Goal: Task Accomplishment & Management: Complete application form

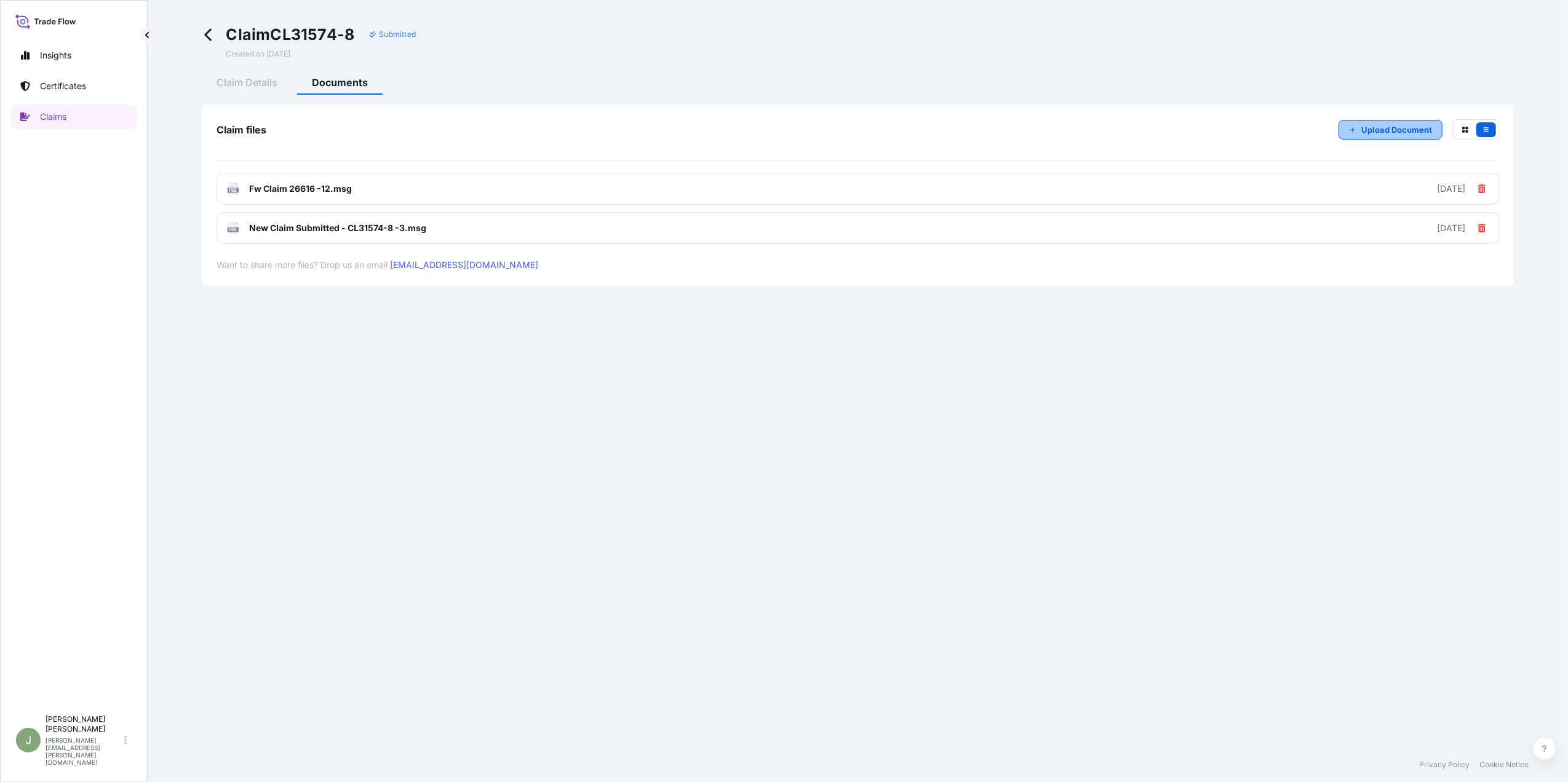
click at [1361, 132] on button "Upload Document" at bounding box center [1390, 130] width 104 height 20
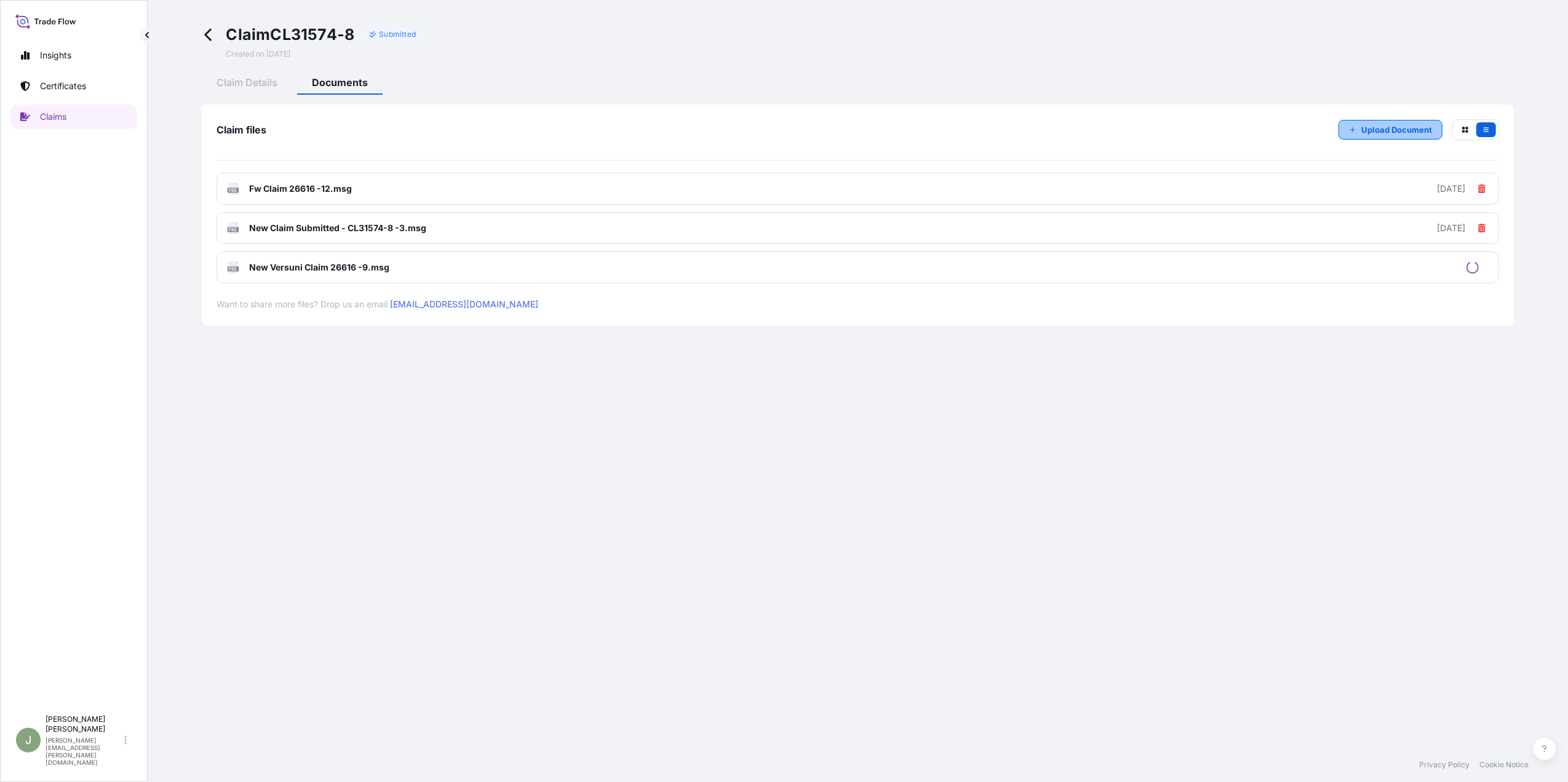
click at [1363, 130] on p "Upload Document" at bounding box center [1397, 129] width 71 height 12
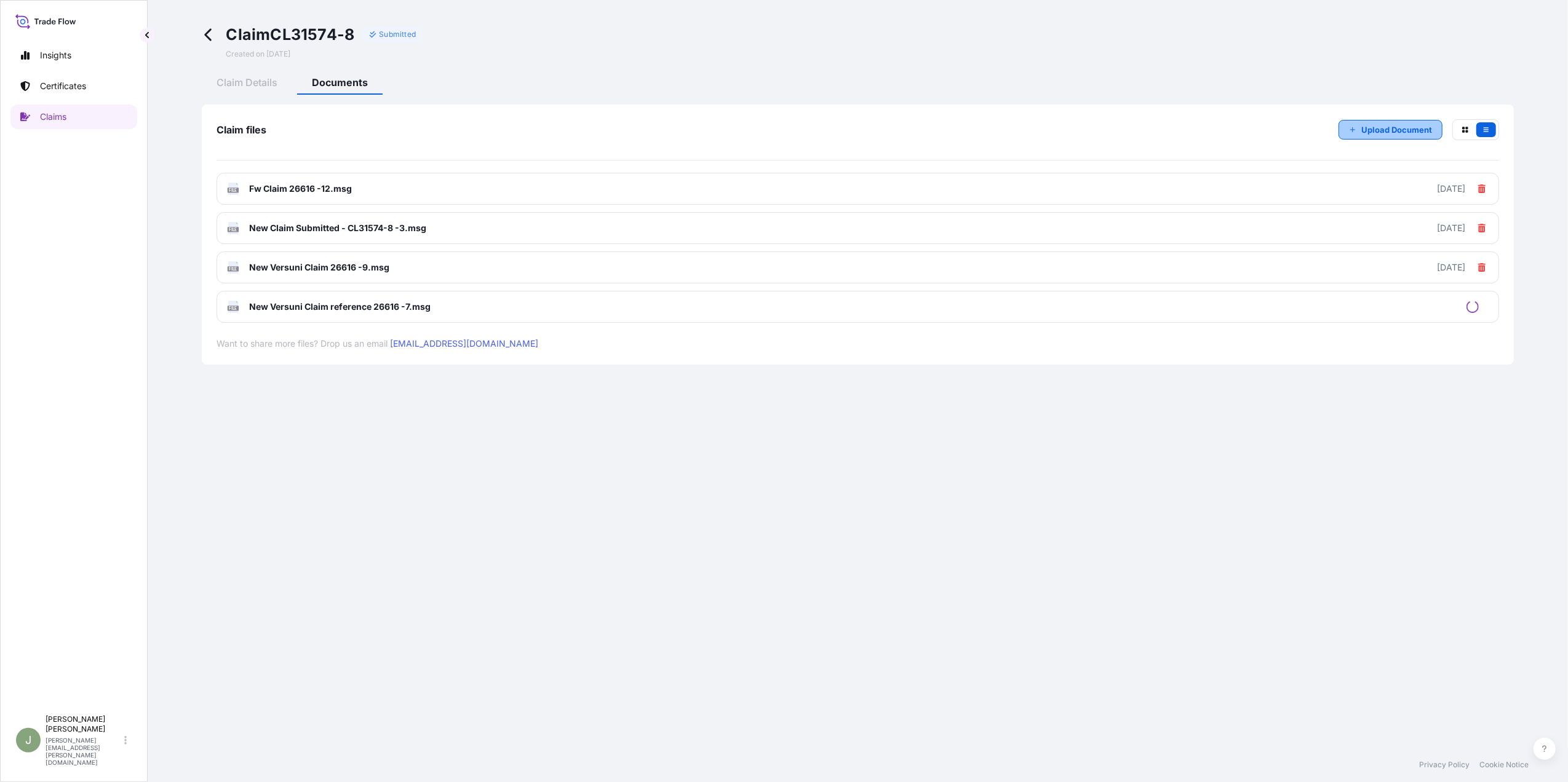
click at [1358, 124] on button "Upload Document" at bounding box center [1390, 130] width 104 height 20
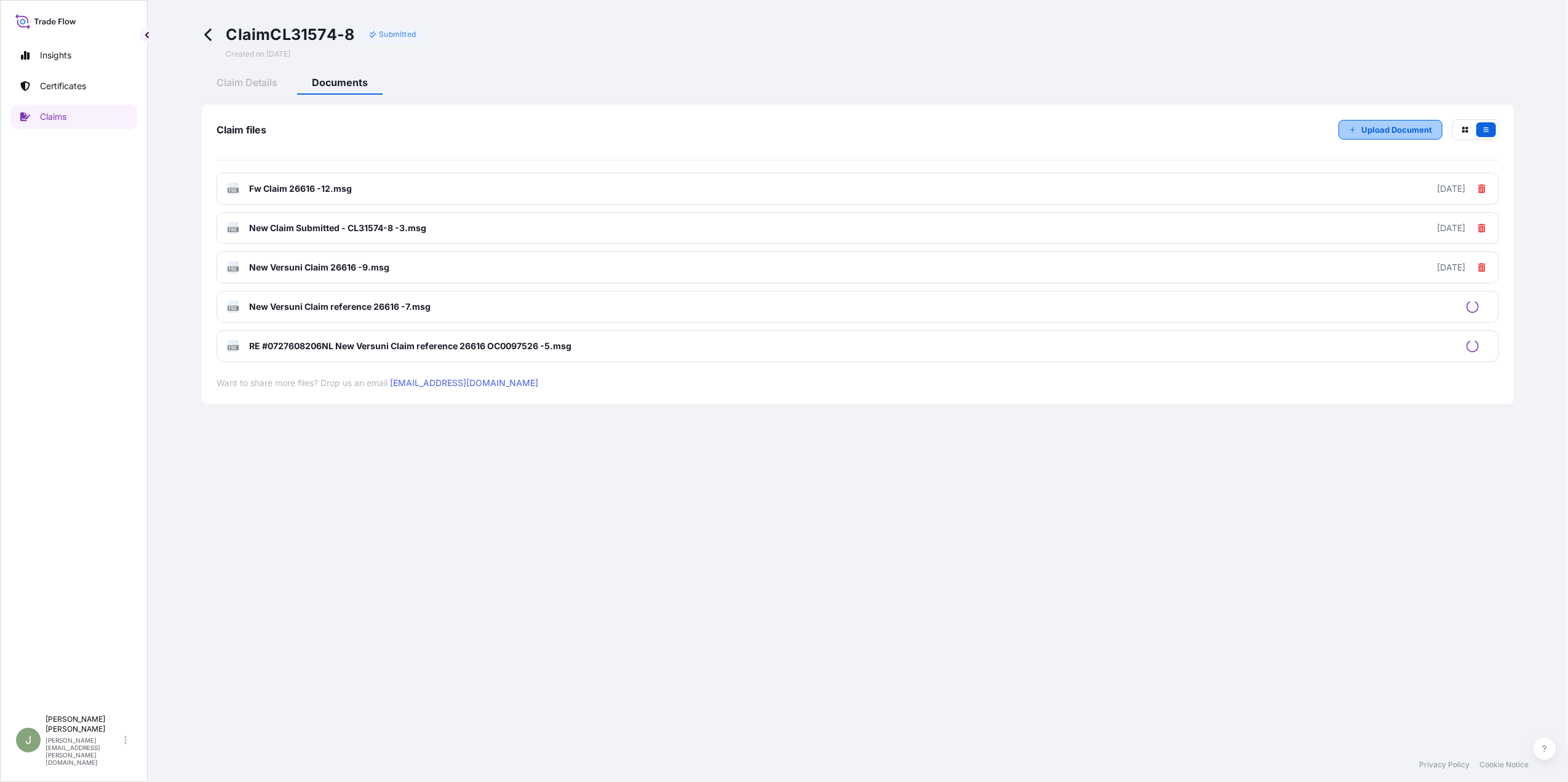
click at [1352, 130] on icon "button" at bounding box center [1353, 130] width 8 height 8
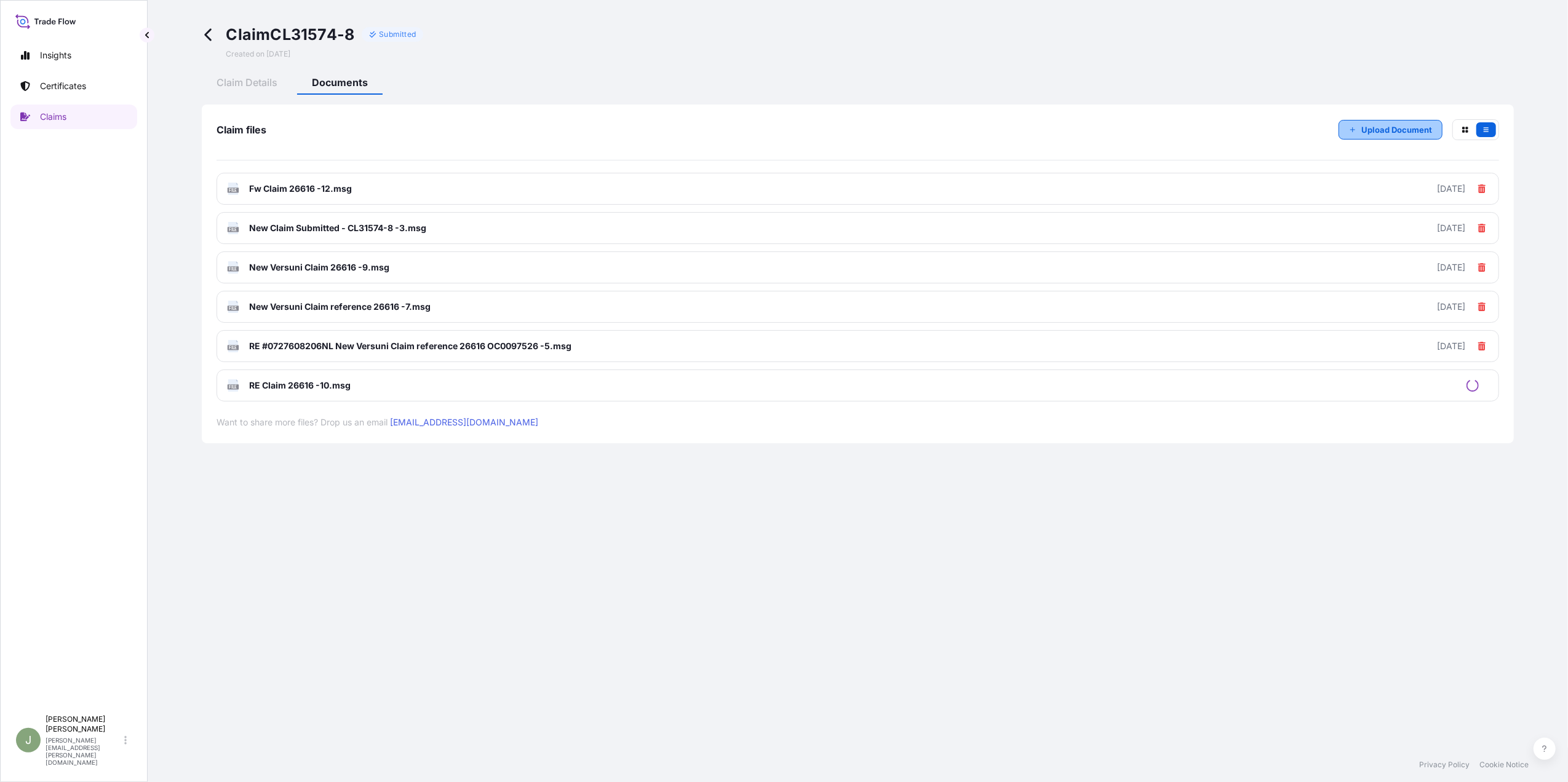
click at [1369, 127] on p "Upload Document" at bounding box center [1397, 129] width 71 height 12
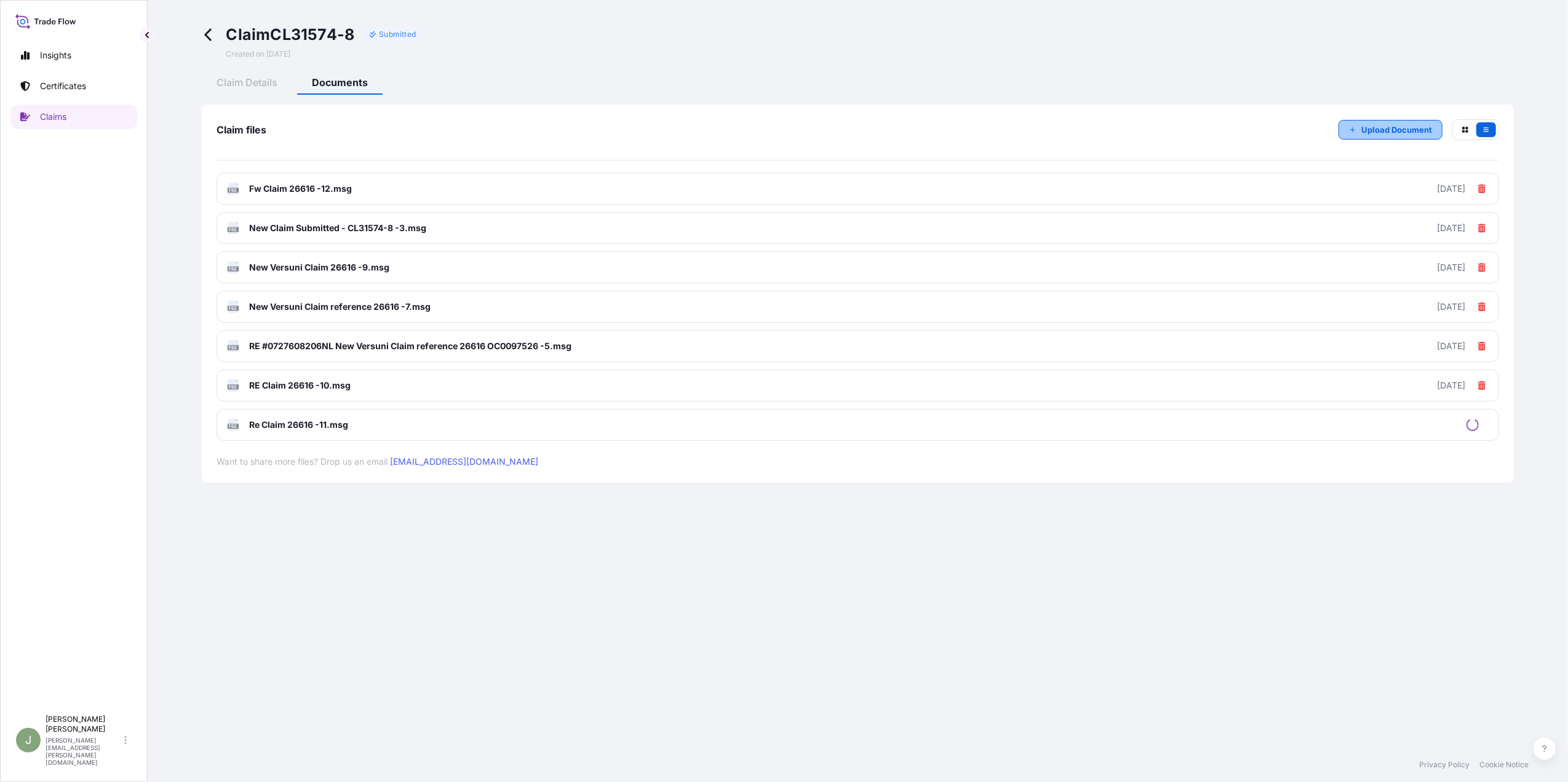
click at [1357, 120] on button "Upload Document" at bounding box center [1390, 130] width 104 height 20
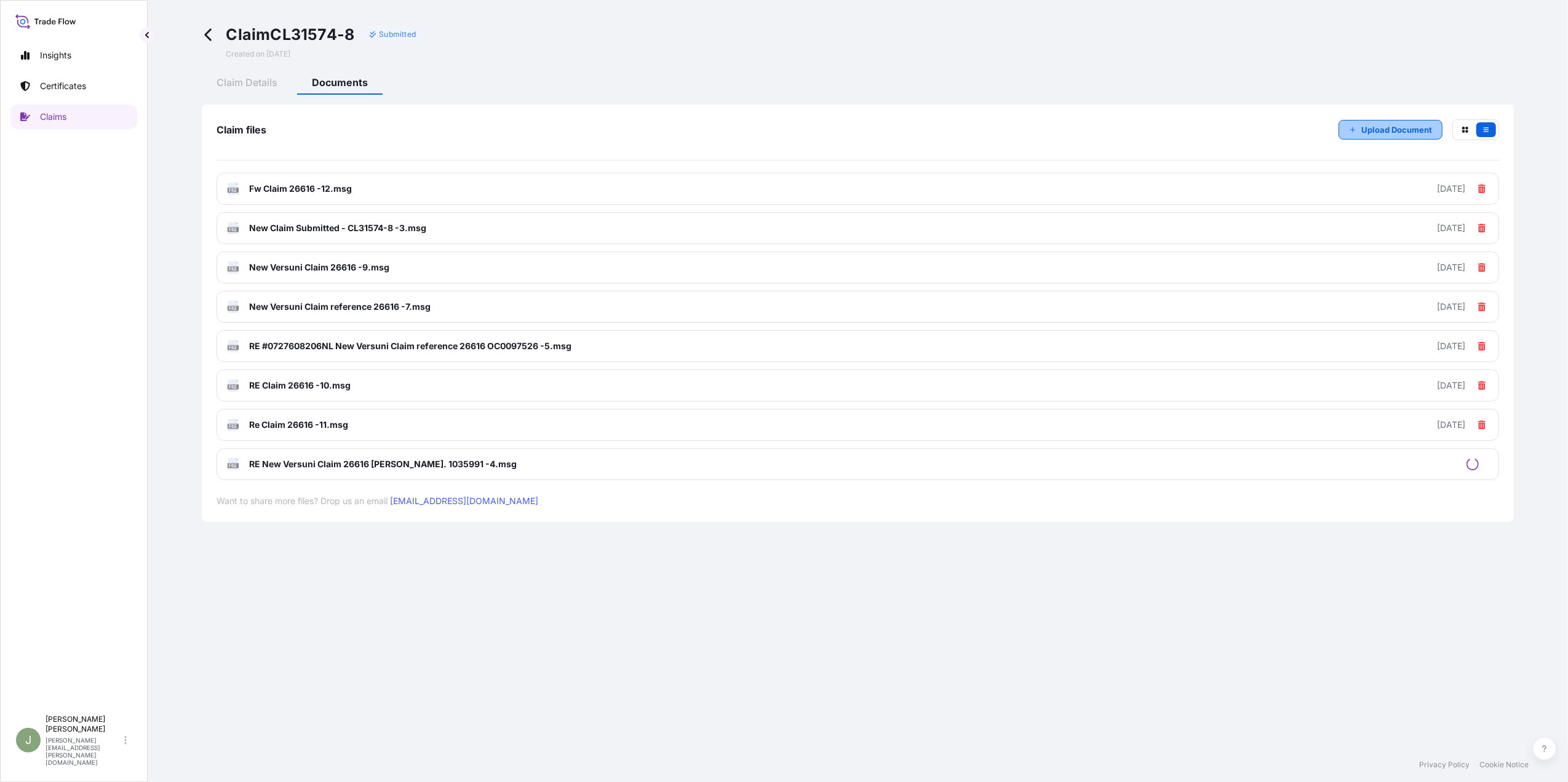
click at [1384, 132] on p "Upload Document" at bounding box center [1397, 129] width 71 height 12
click at [1381, 132] on p "Upload Document" at bounding box center [1397, 129] width 71 height 12
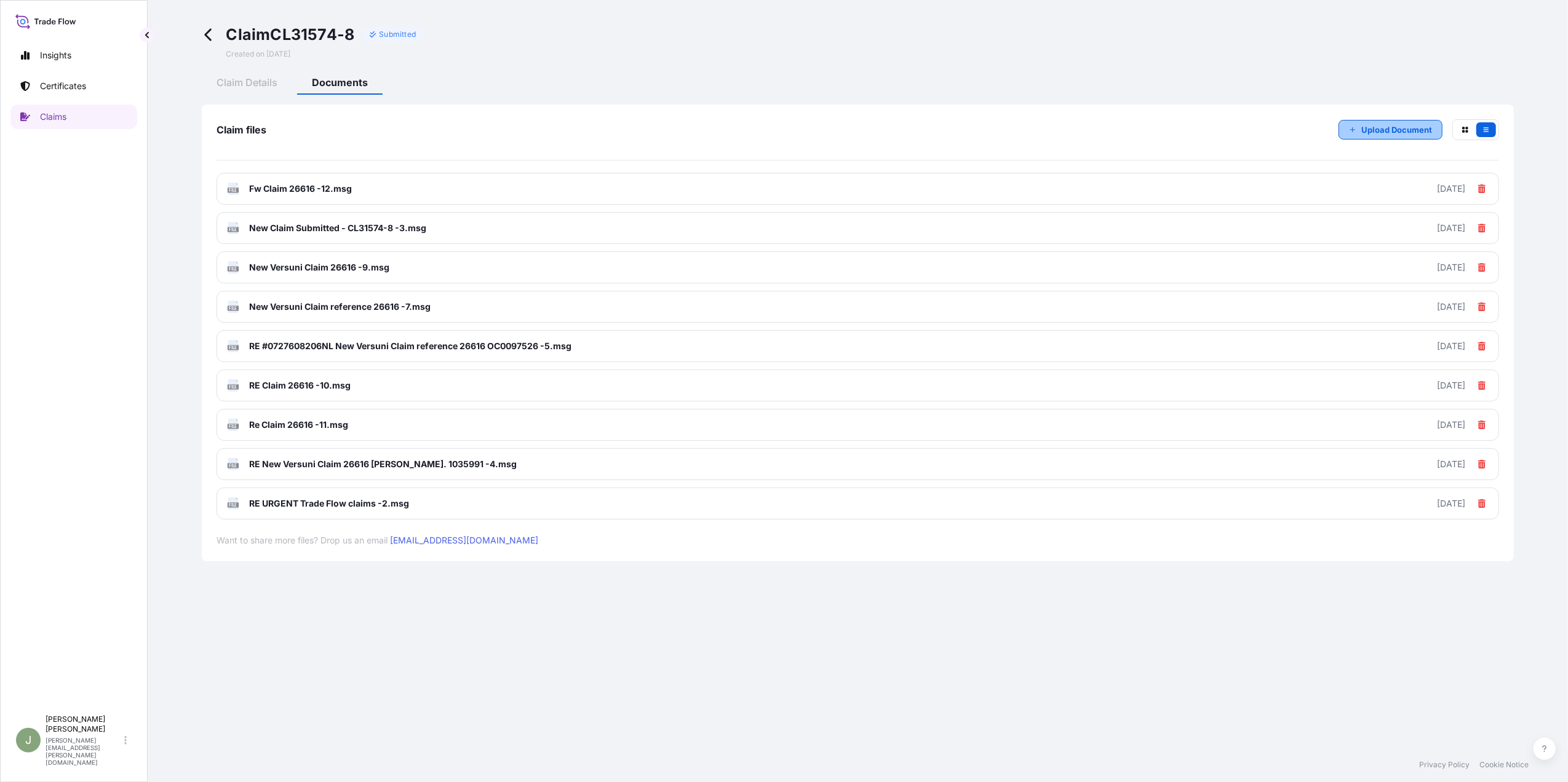
click at [1361, 126] on button "Upload Document" at bounding box center [1390, 130] width 104 height 20
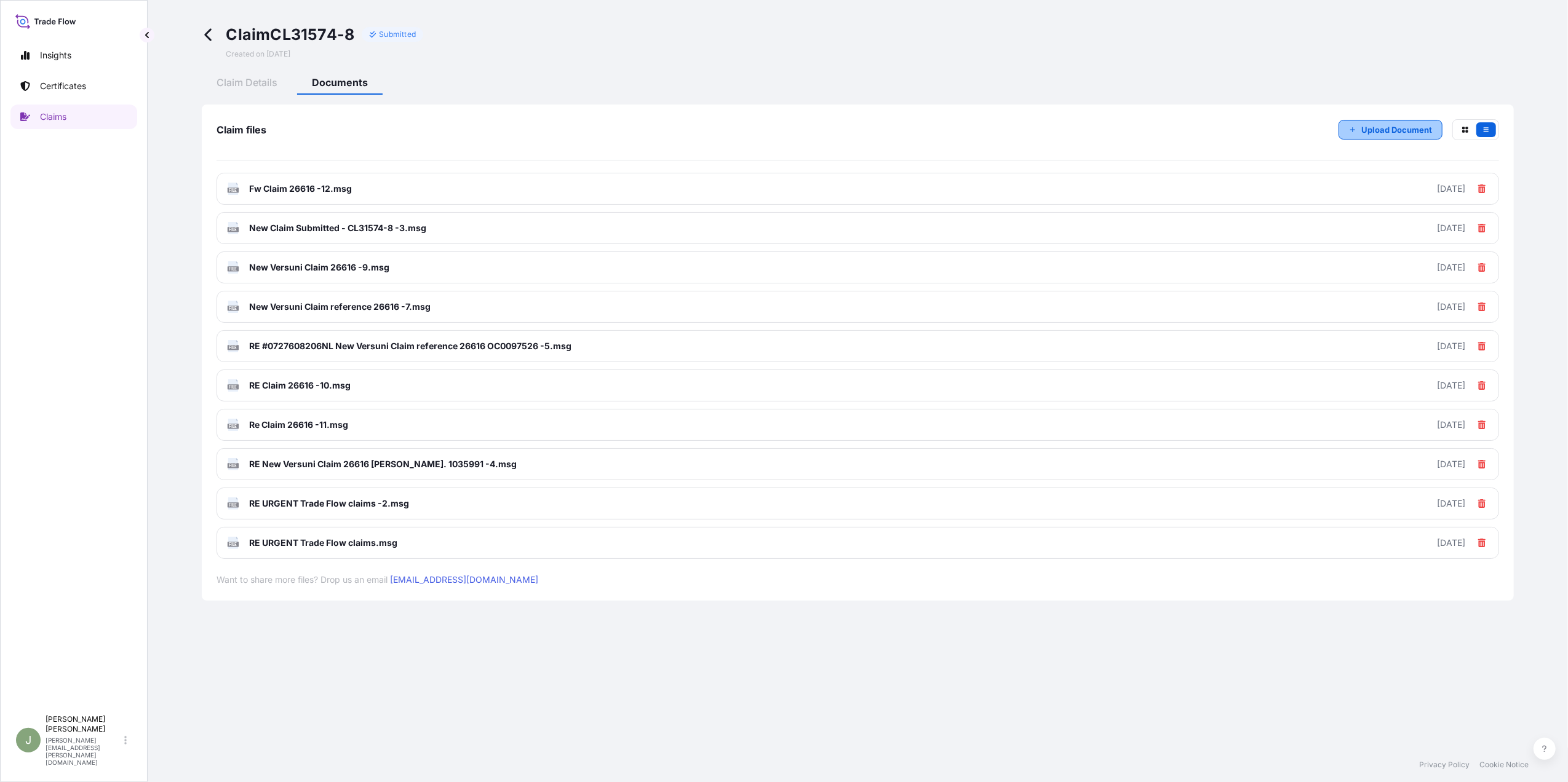
click at [1379, 127] on p "Upload Document" at bounding box center [1397, 129] width 71 height 12
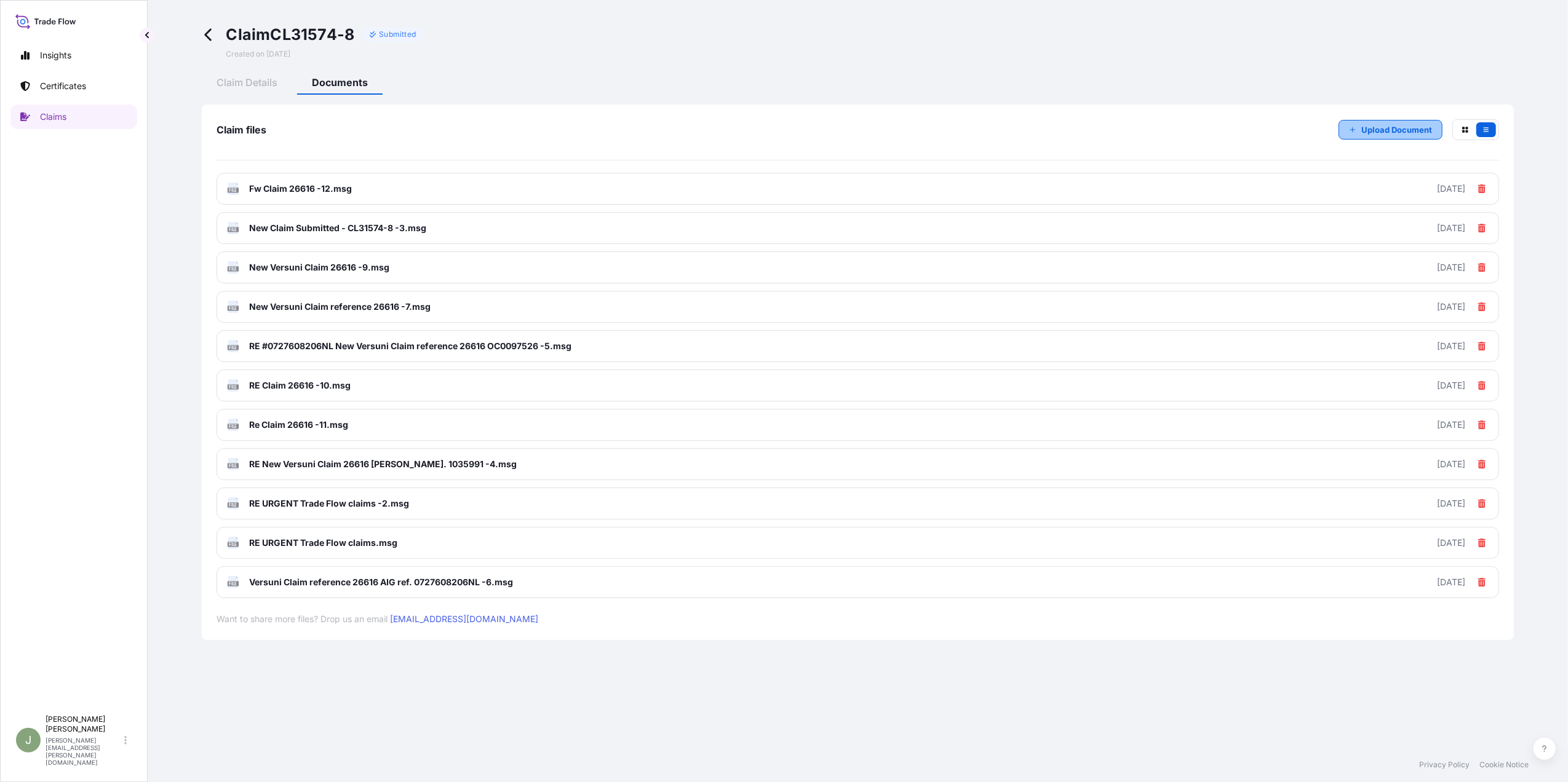
click at [1369, 131] on p "Upload Document" at bounding box center [1397, 129] width 71 height 12
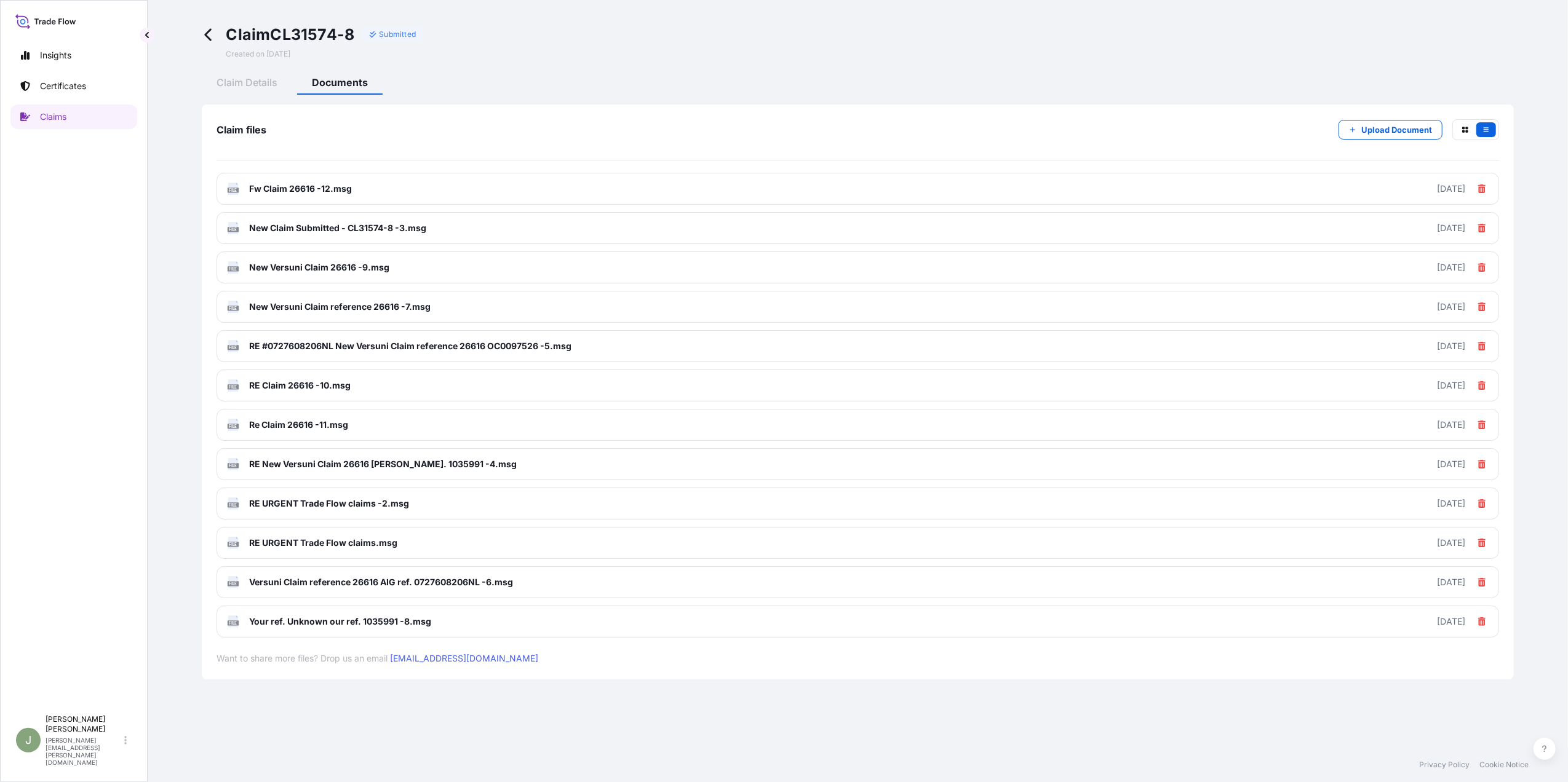
click at [207, 35] on icon at bounding box center [207, 35] width 7 height 12
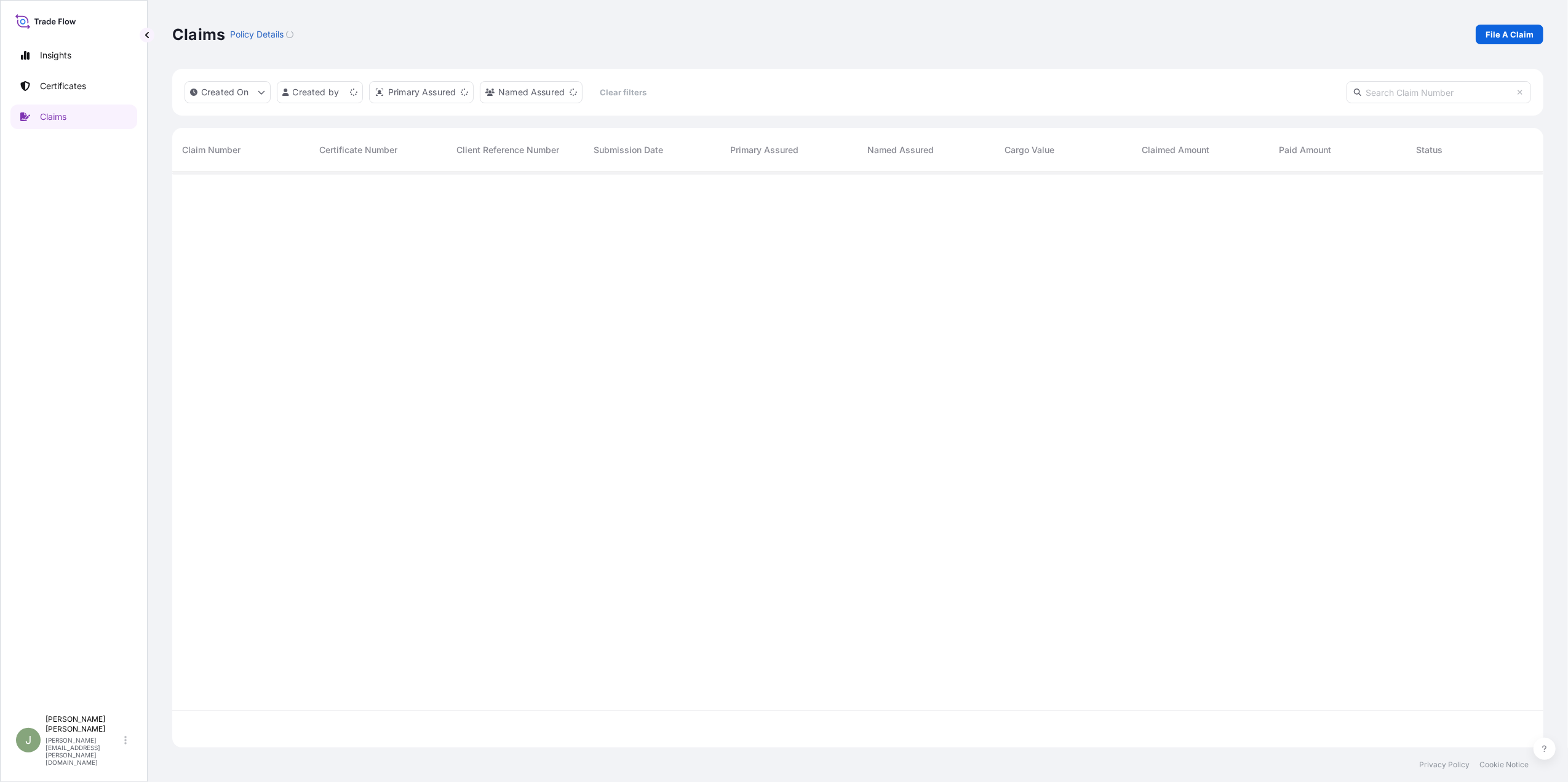
scroll to position [569, 1359]
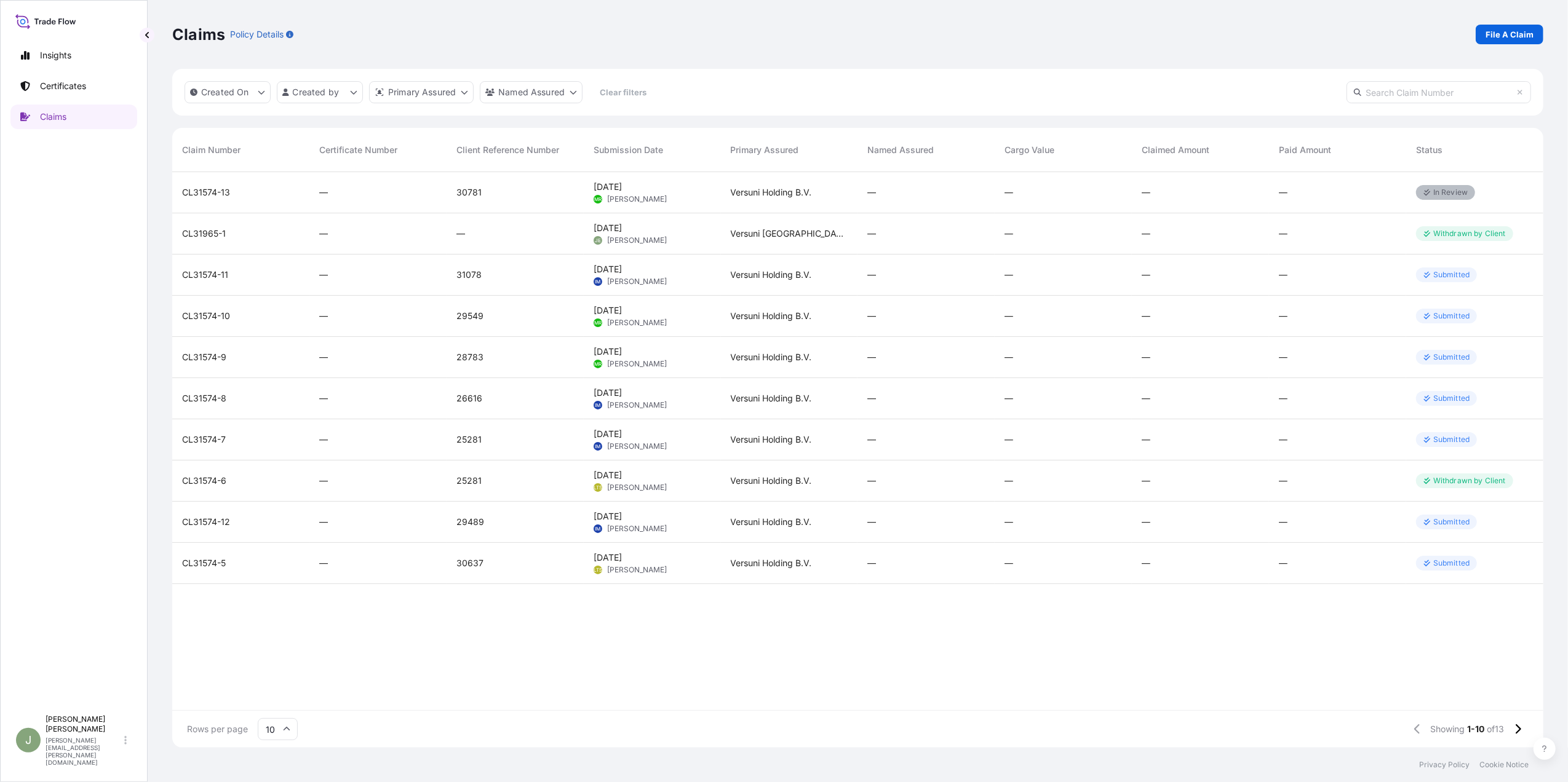
click at [198, 348] on div "CL31574-9" at bounding box center [241, 357] width 137 height 41
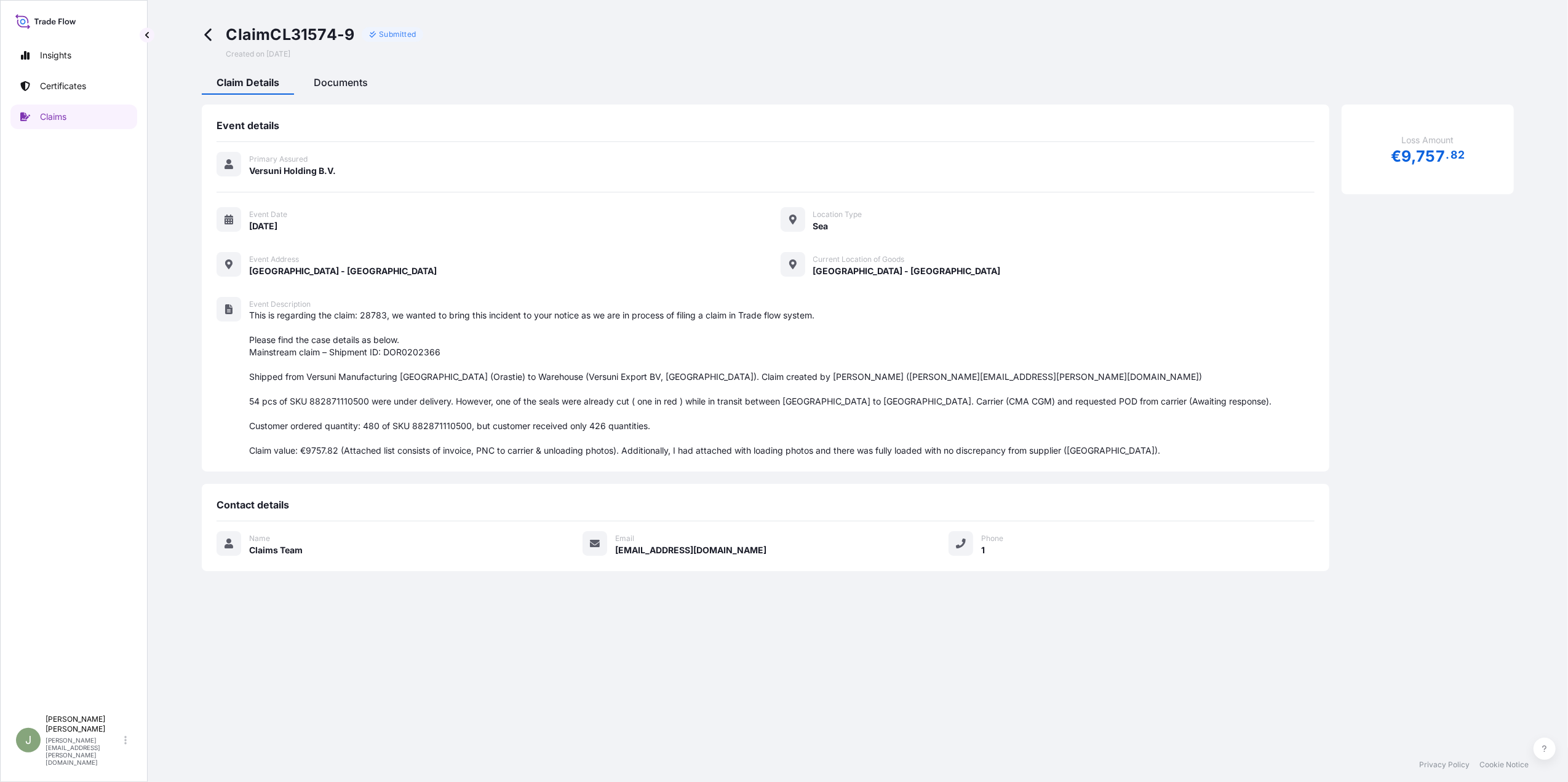
click at [355, 82] on span "Documents" at bounding box center [340, 82] width 54 height 12
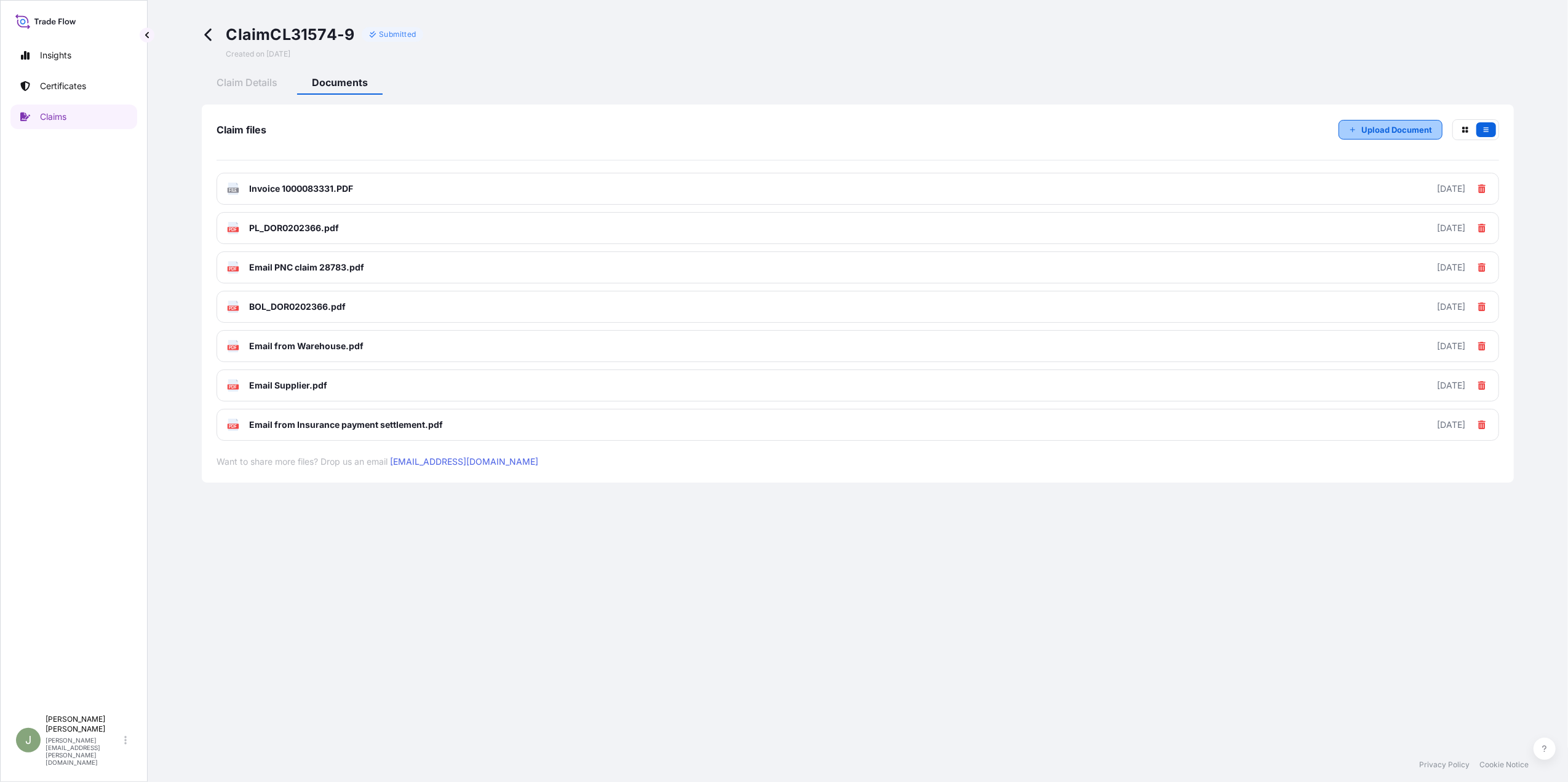
click at [1376, 126] on p "Upload Document" at bounding box center [1397, 129] width 71 height 12
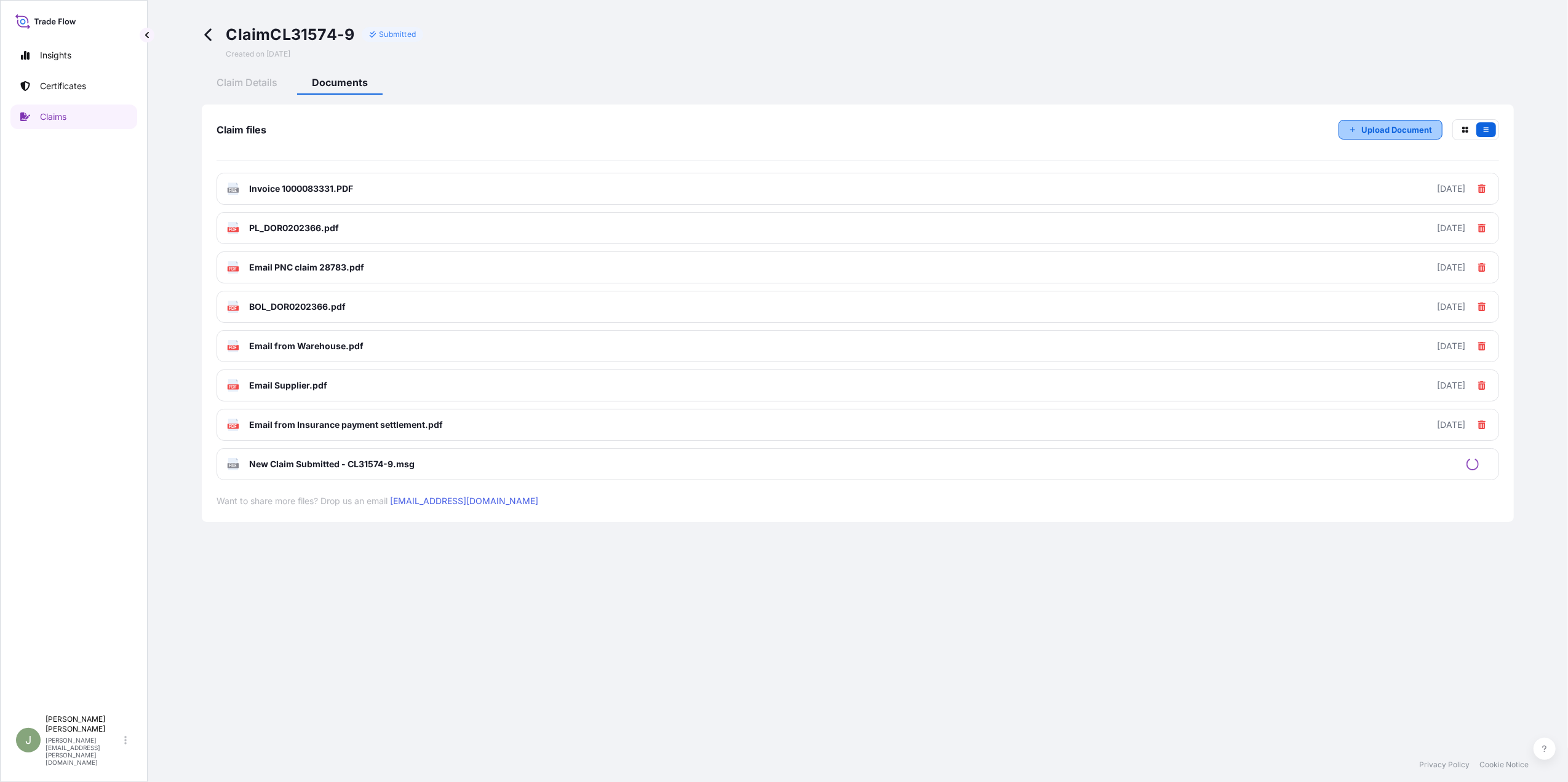
click at [1353, 126] on icon "button" at bounding box center [1353, 130] width 8 height 8
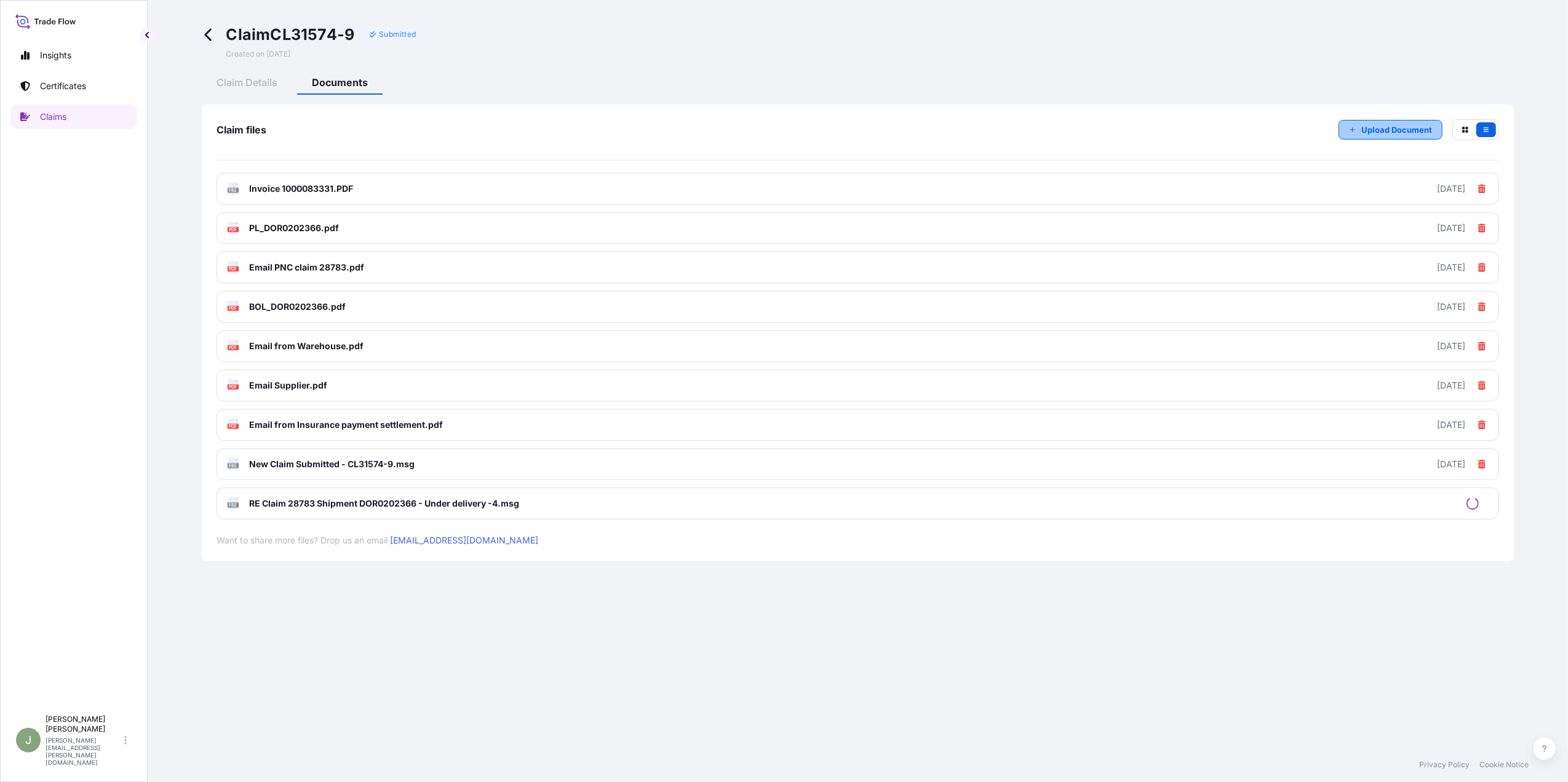
click at [1364, 126] on p "Upload Document" at bounding box center [1397, 129] width 71 height 12
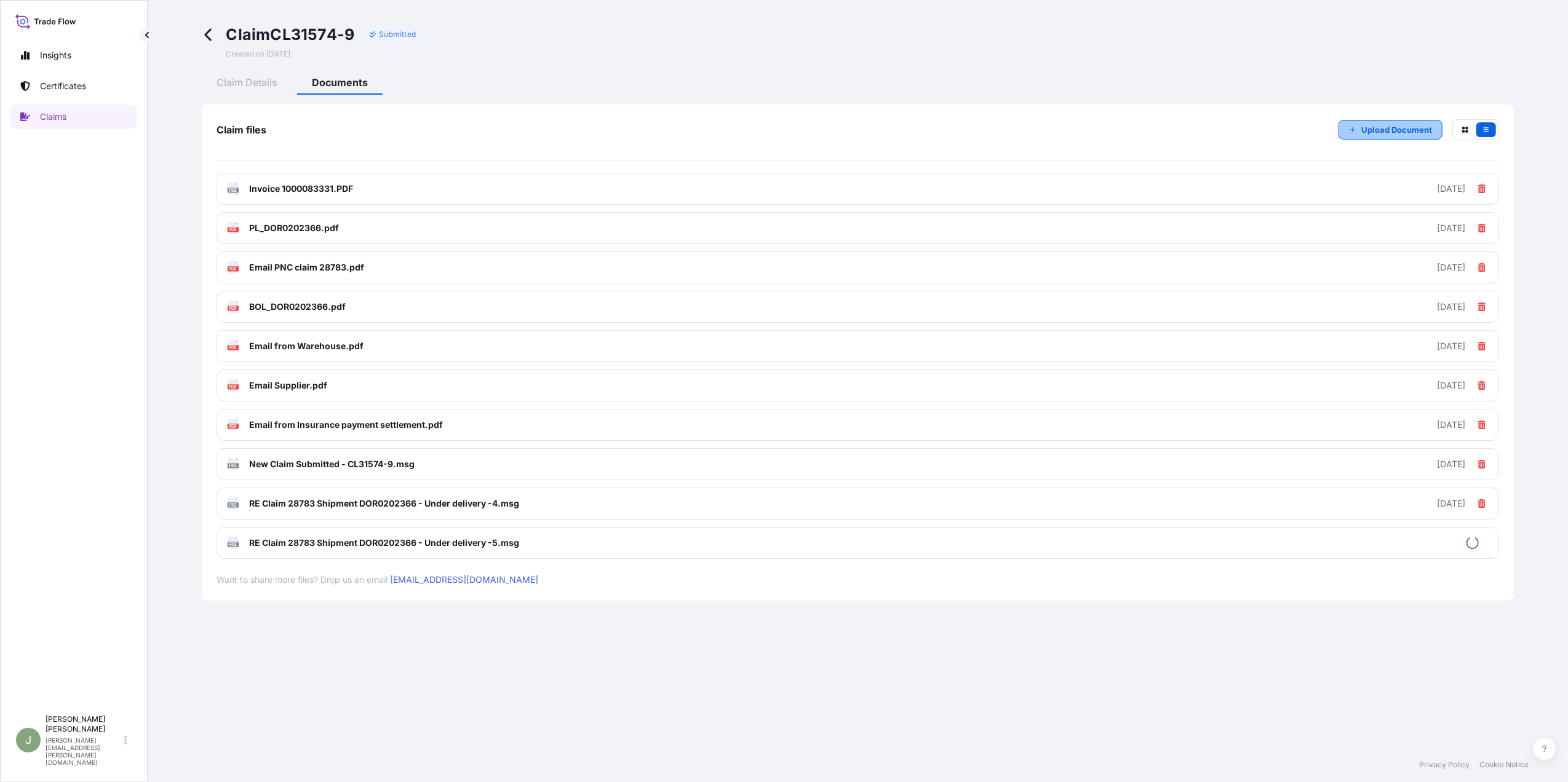
click at [1381, 129] on p "Upload Document" at bounding box center [1397, 129] width 71 height 12
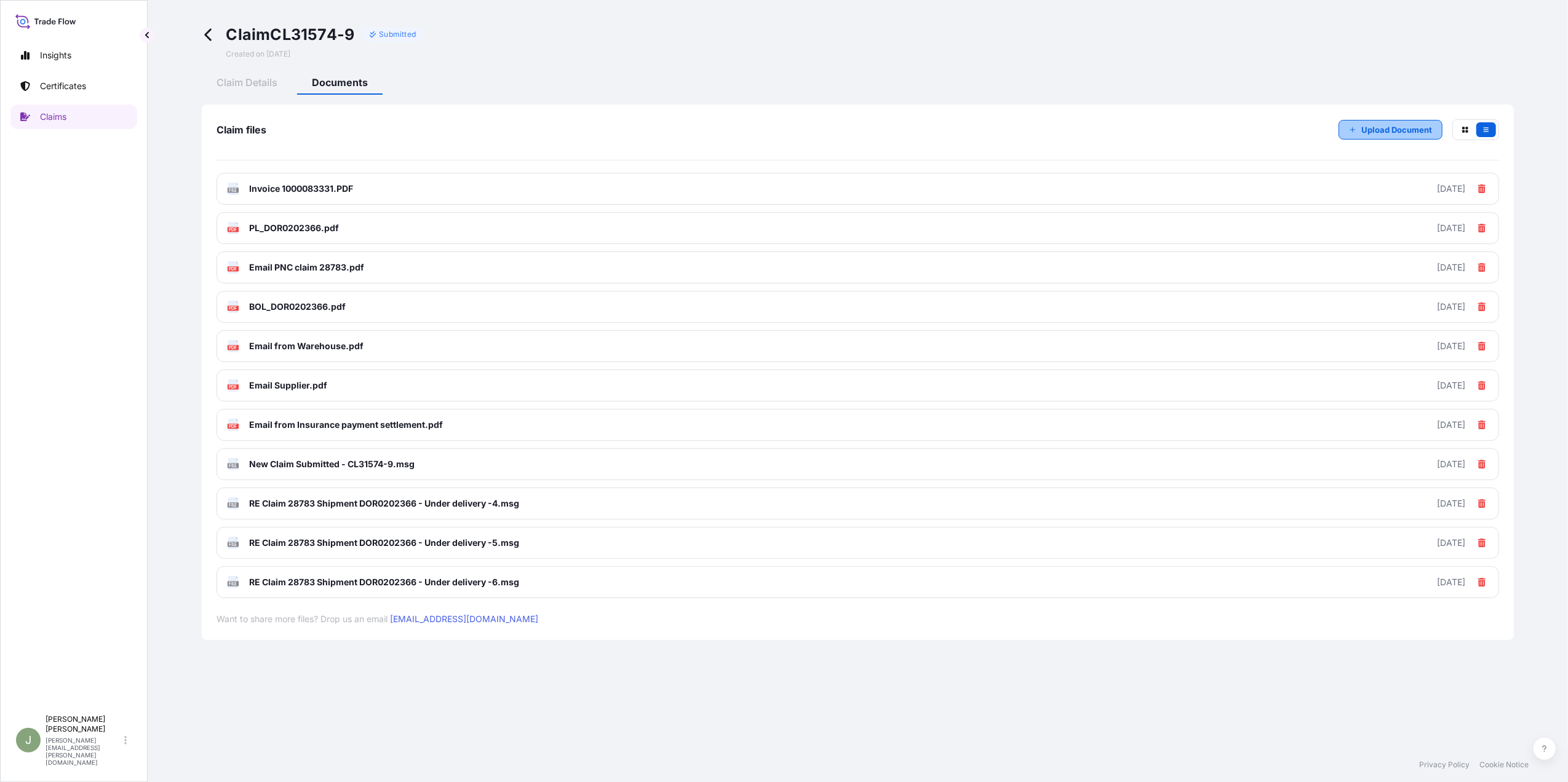
click at [1359, 128] on button "Upload Document" at bounding box center [1390, 130] width 104 height 20
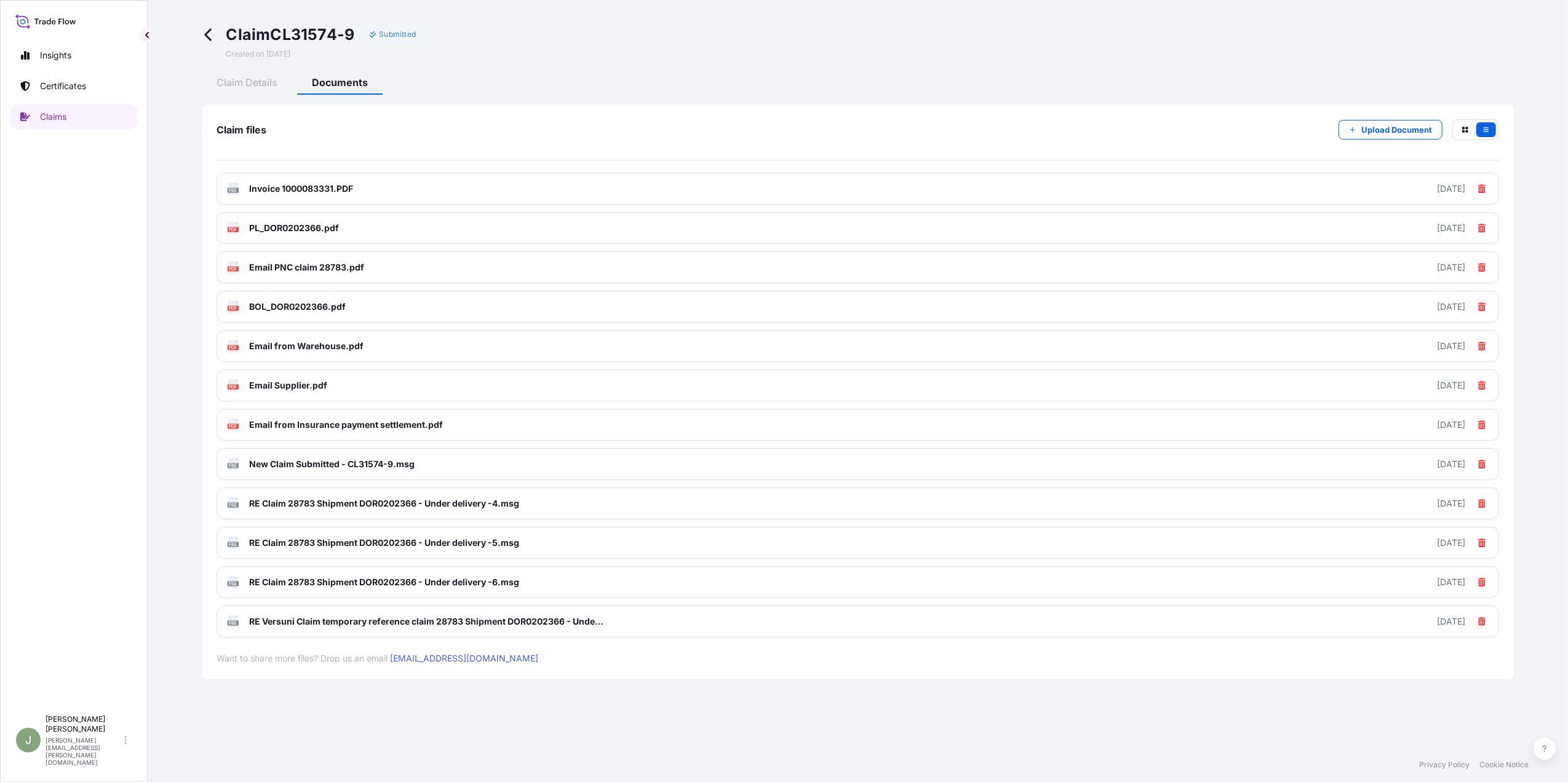
click at [209, 33] on icon at bounding box center [209, 35] width 14 height 14
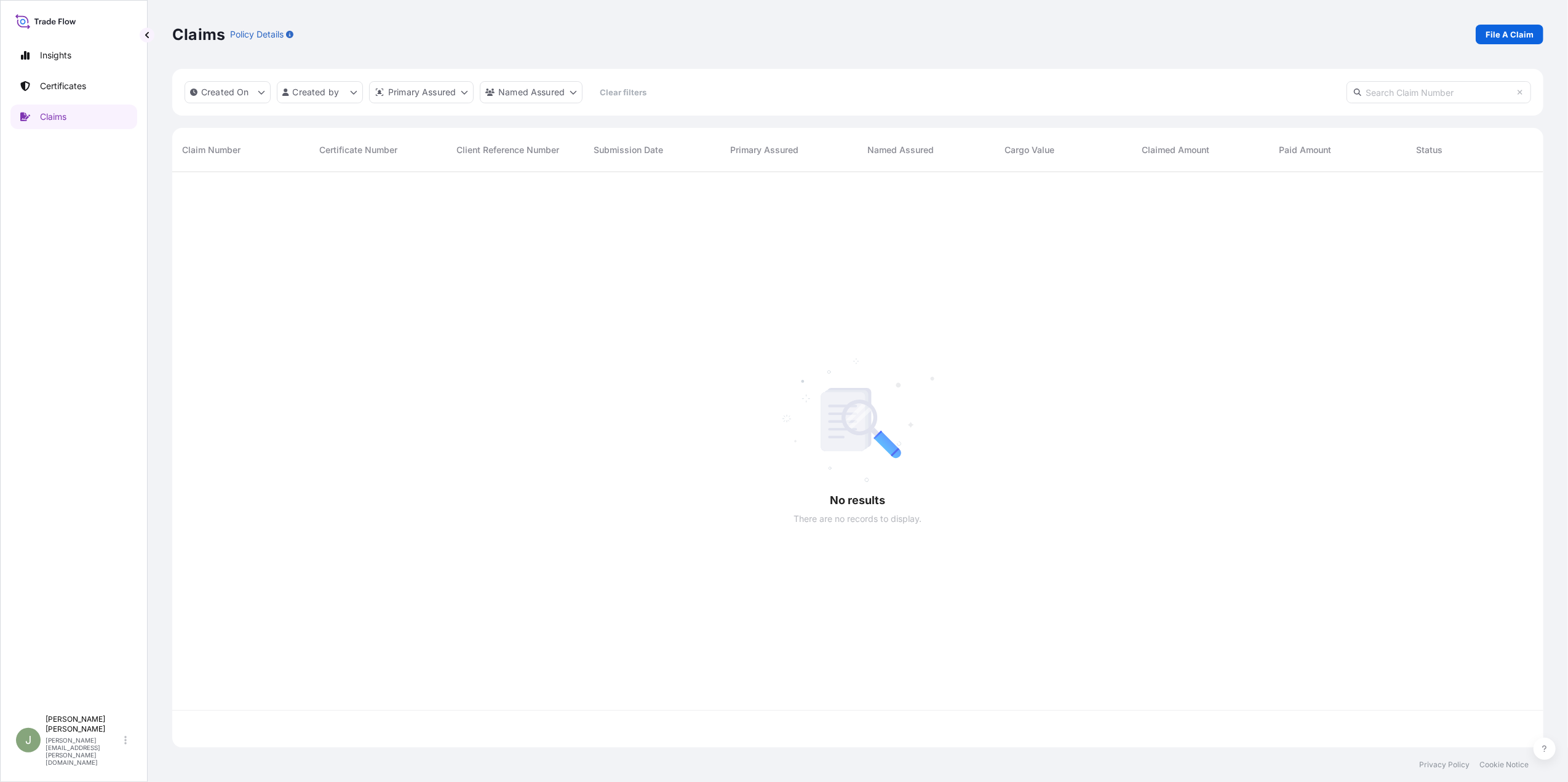
scroll to position [569, 1359]
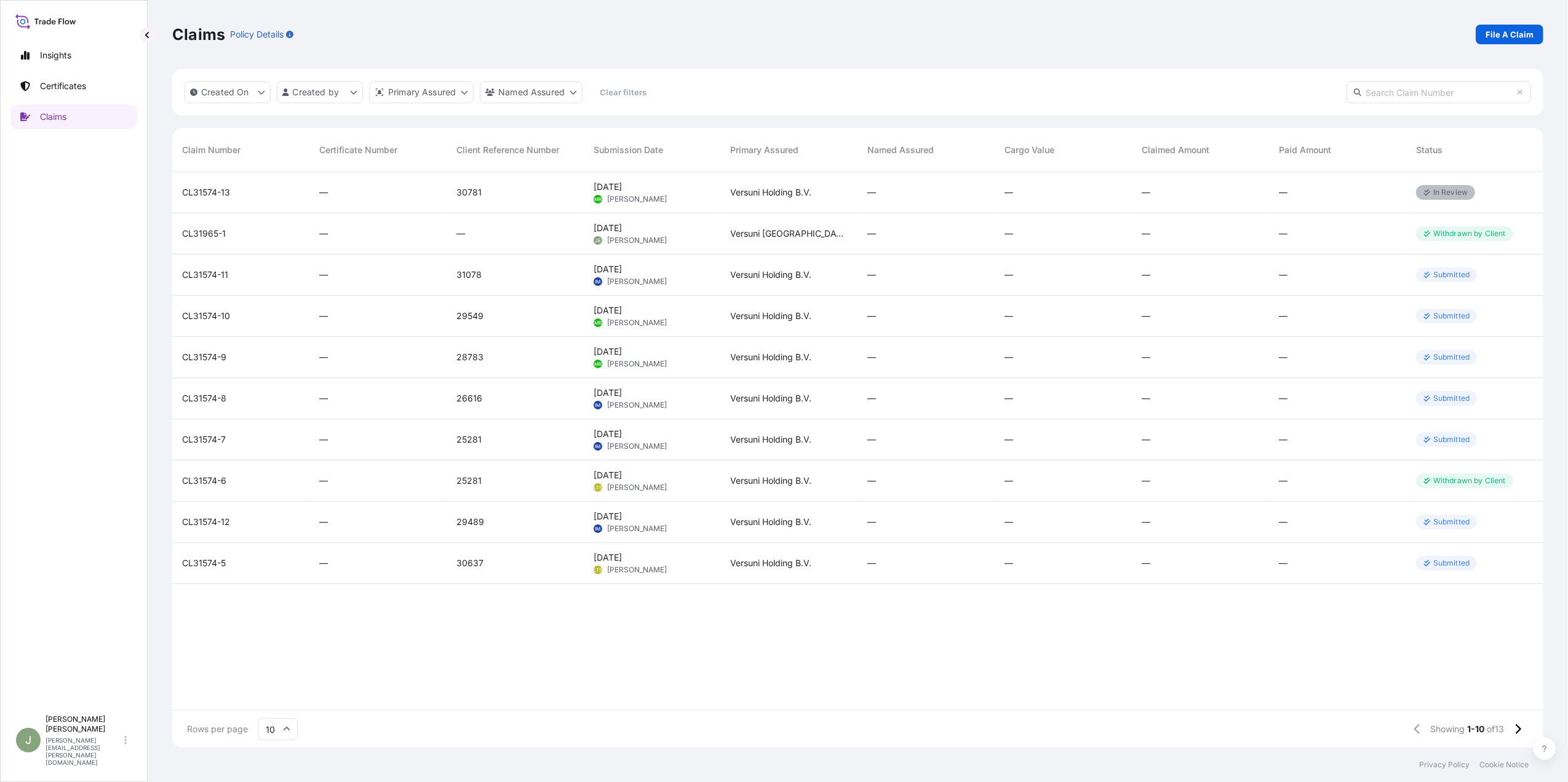
click at [280, 311] on div "CL31574-10" at bounding box center [241, 316] width 118 height 12
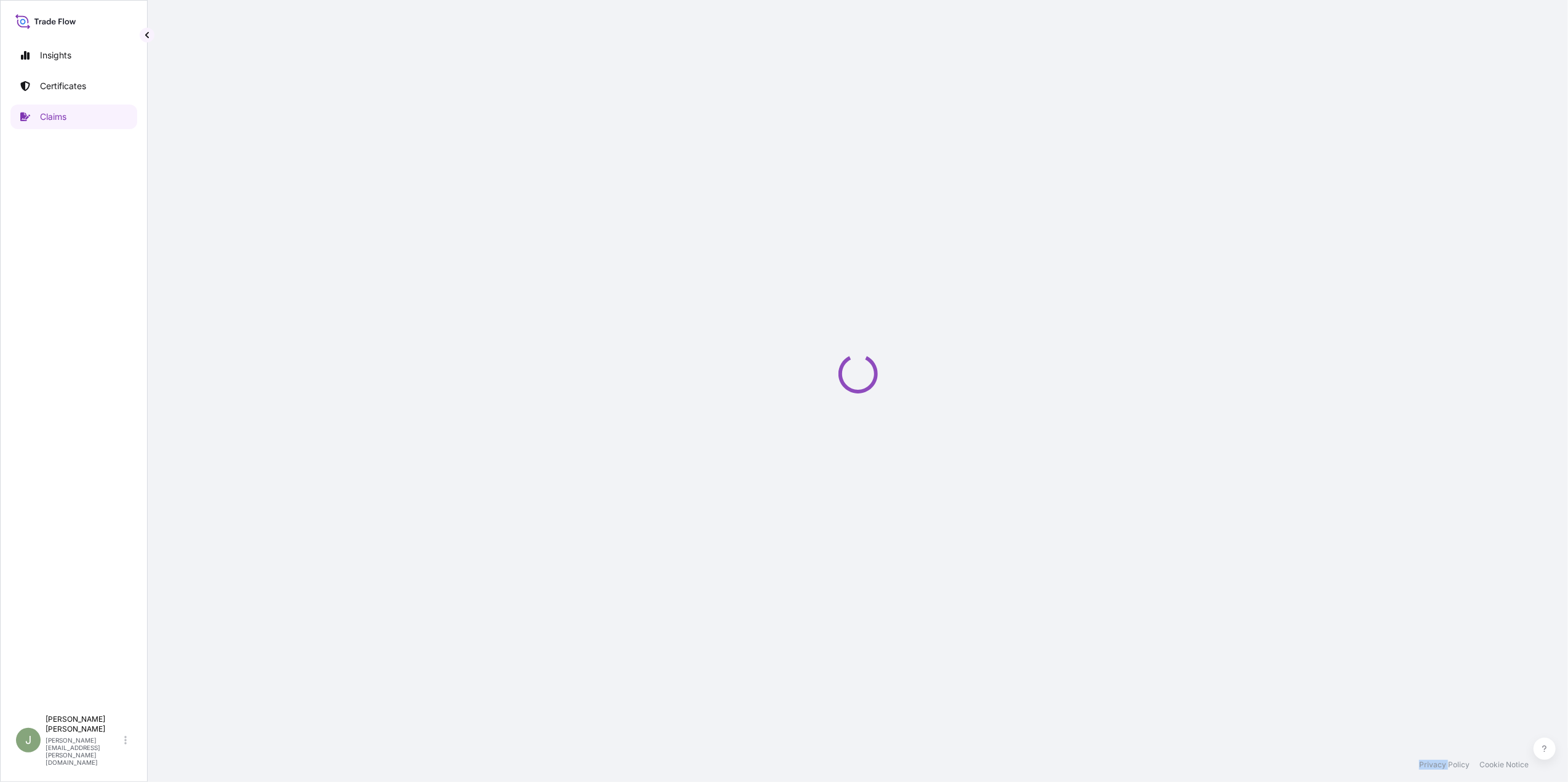
click at [280, 311] on div "Loading" at bounding box center [857, 373] width 1371 height 747
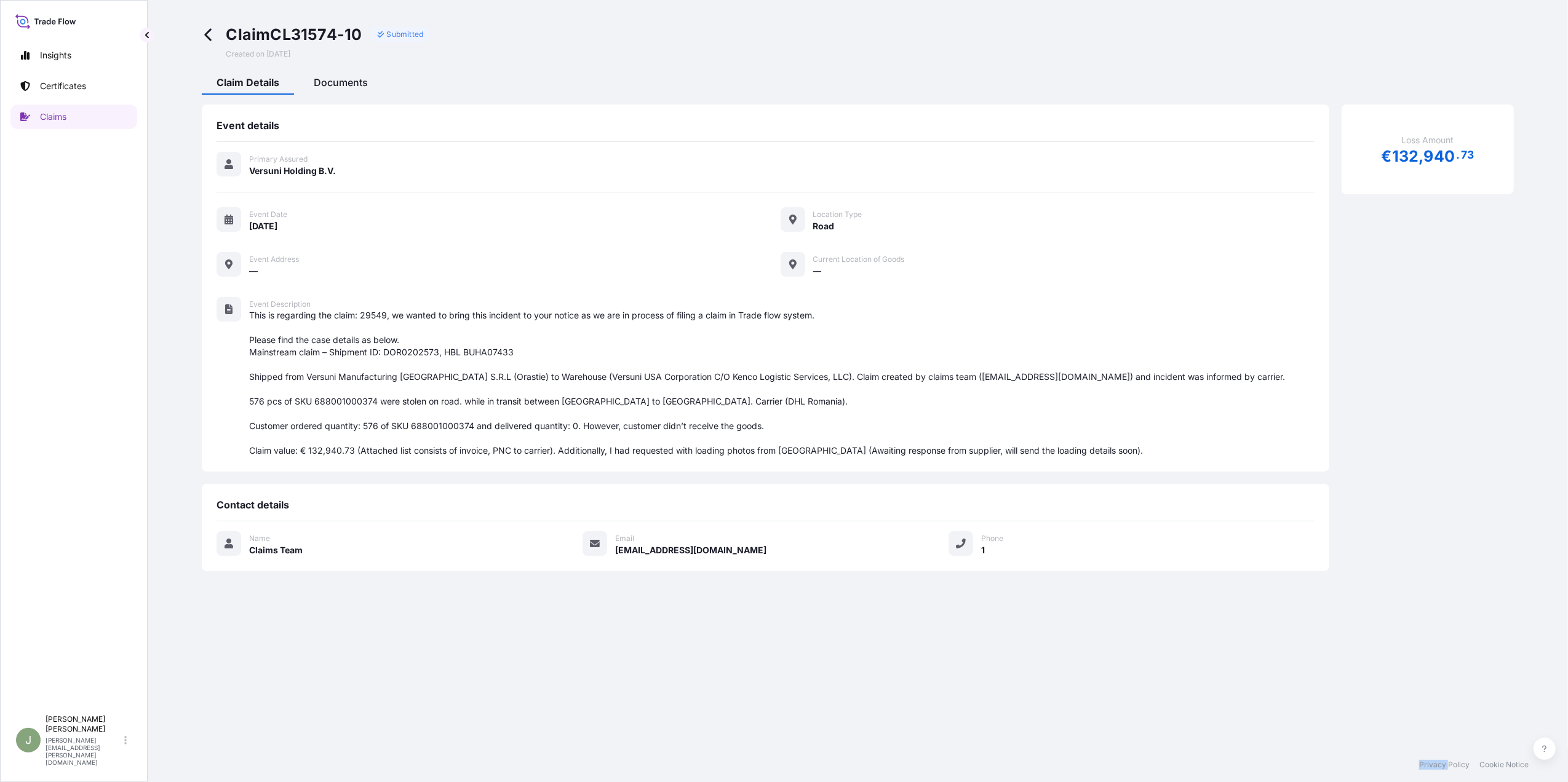
click at [331, 84] on span "Documents" at bounding box center [340, 82] width 54 height 12
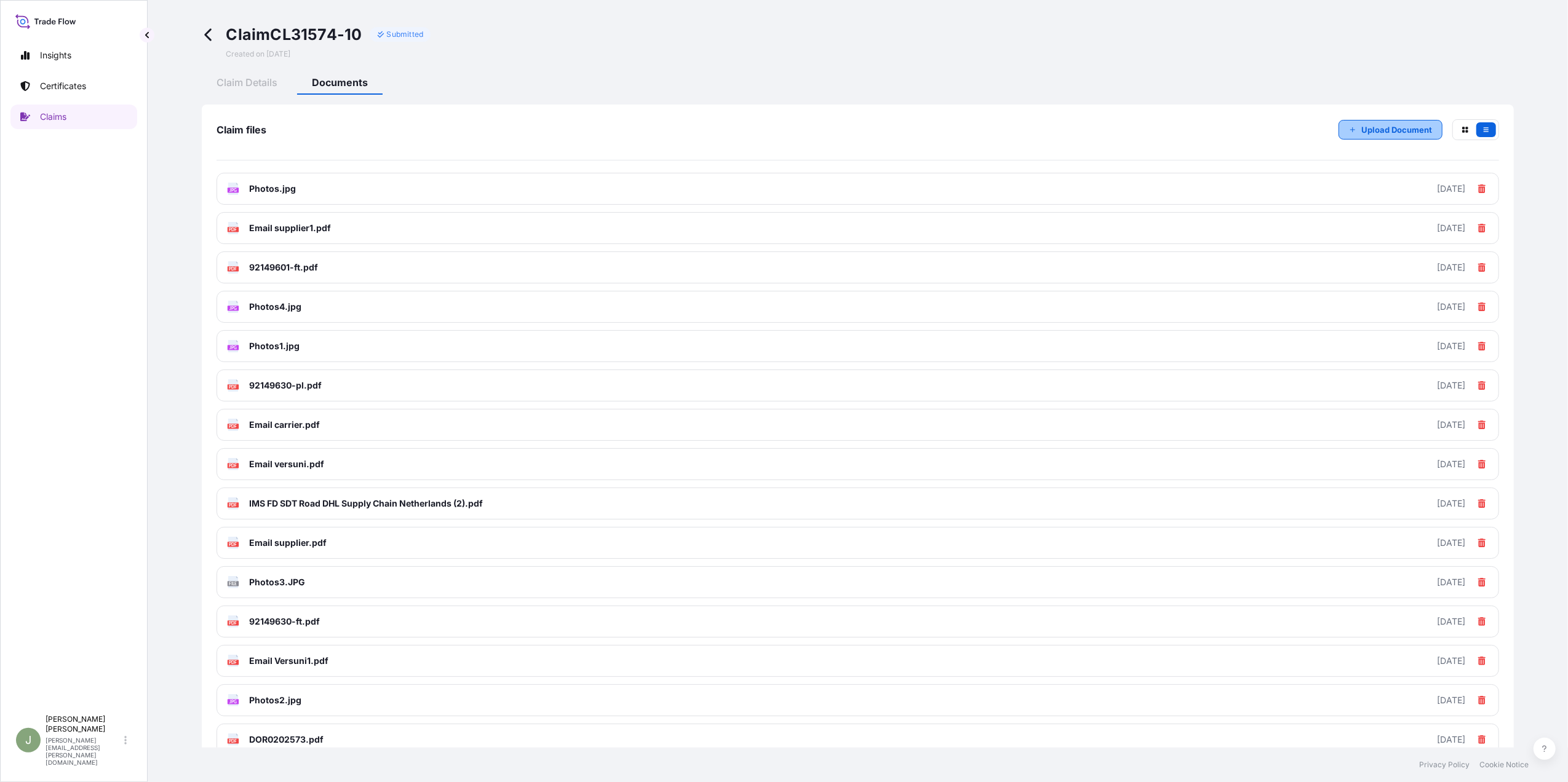
click at [1347, 133] on button "Upload Document" at bounding box center [1390, 130] width 104 height 20
click at [1363, 132] on p "Upload Document" at bounding box center [1397, 129] width 71 height 12
click at [1349, 128] on icon "button" at bounding box center [1353, 130] width 8 height 8
click at [1361, 134] on p "Upload Document" at bounding box center [1397, 129] width 71 height 12
click at [1369, 129] on p "Upload Document" at bounding box center [1397, 129] width 71 height 12
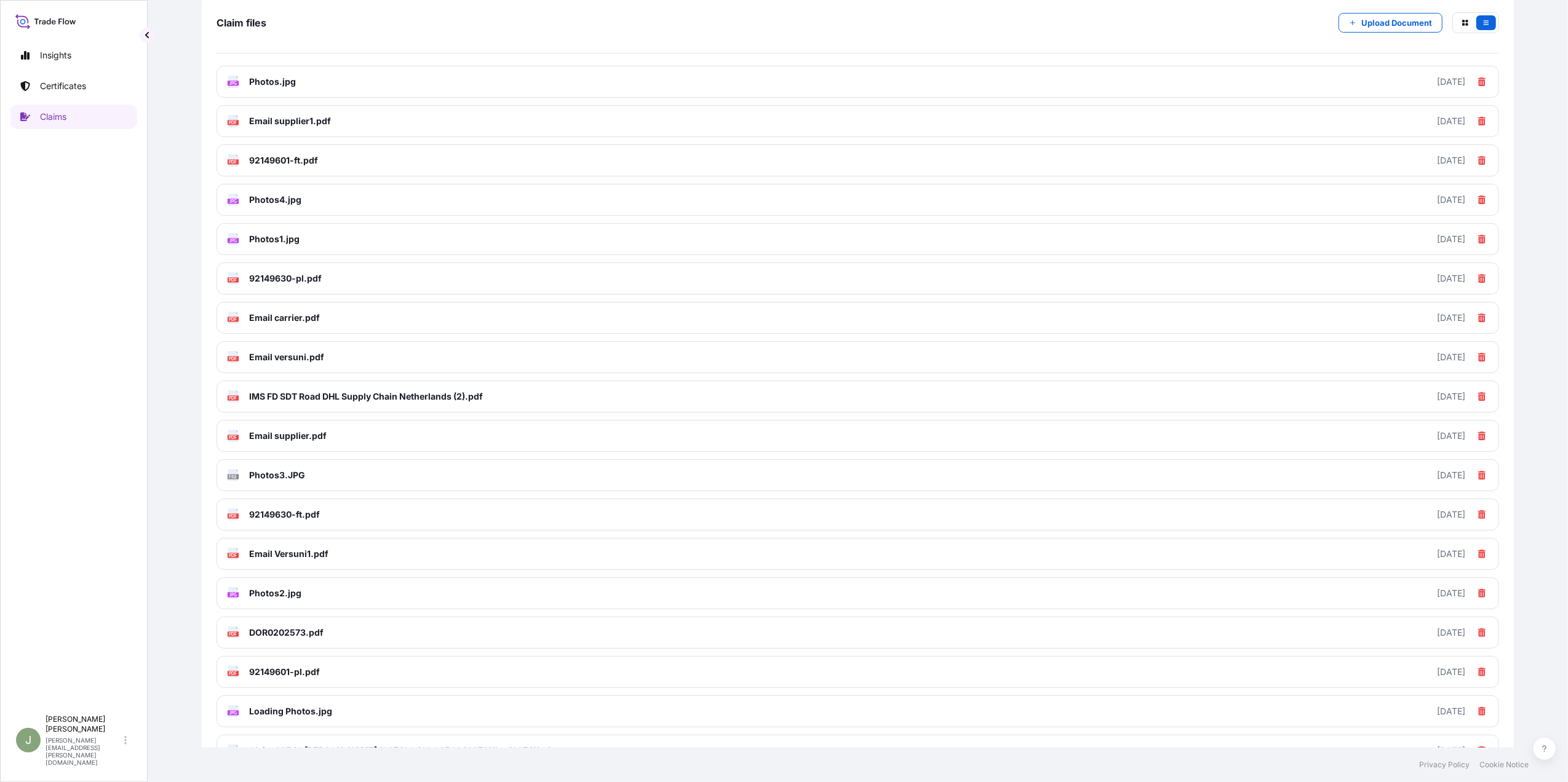
scroll to position [92, 0]
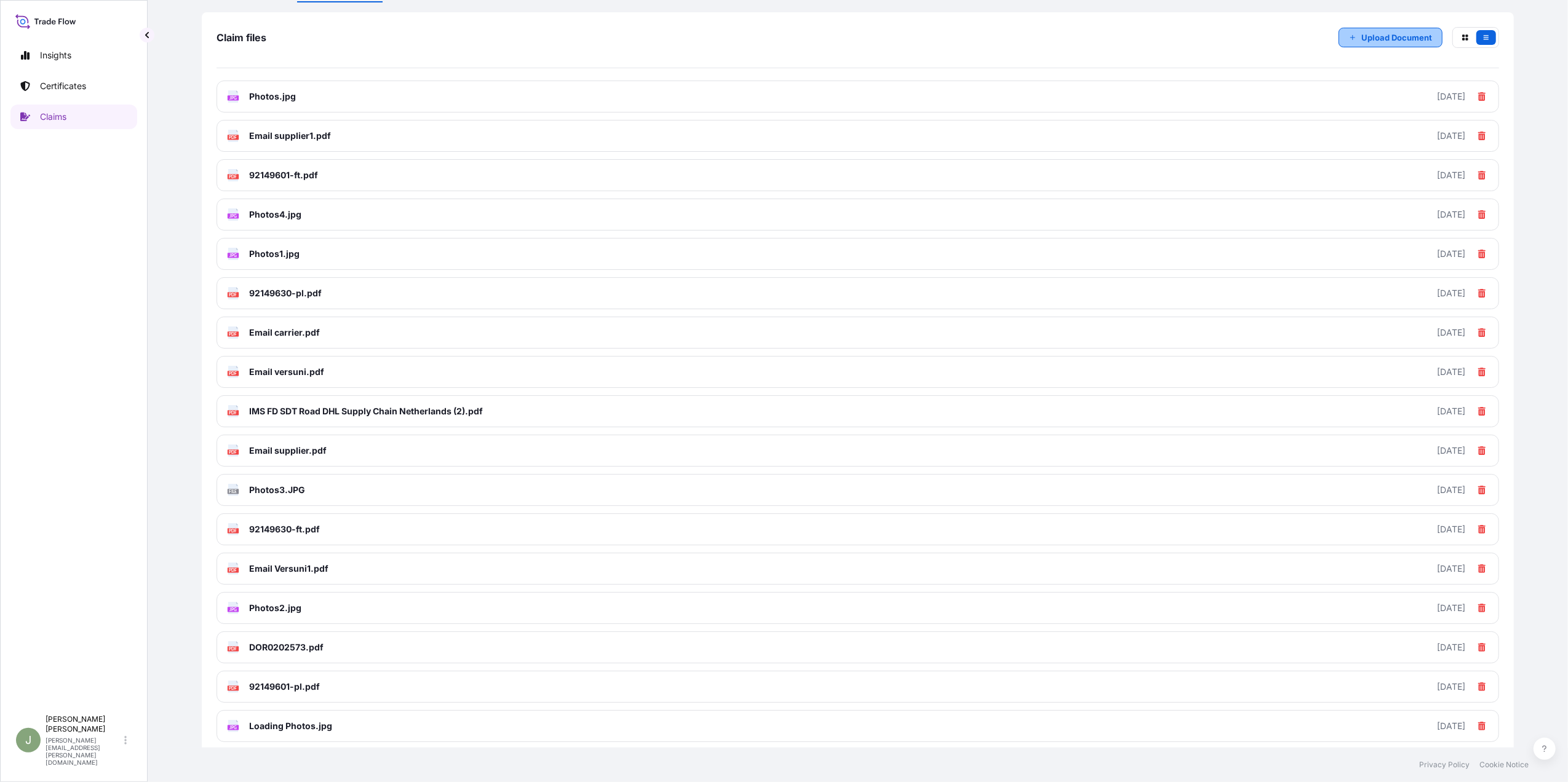
click at [1363, 40] on p "Upload Document" at bounding box center [1397, 37] width 71 height 12
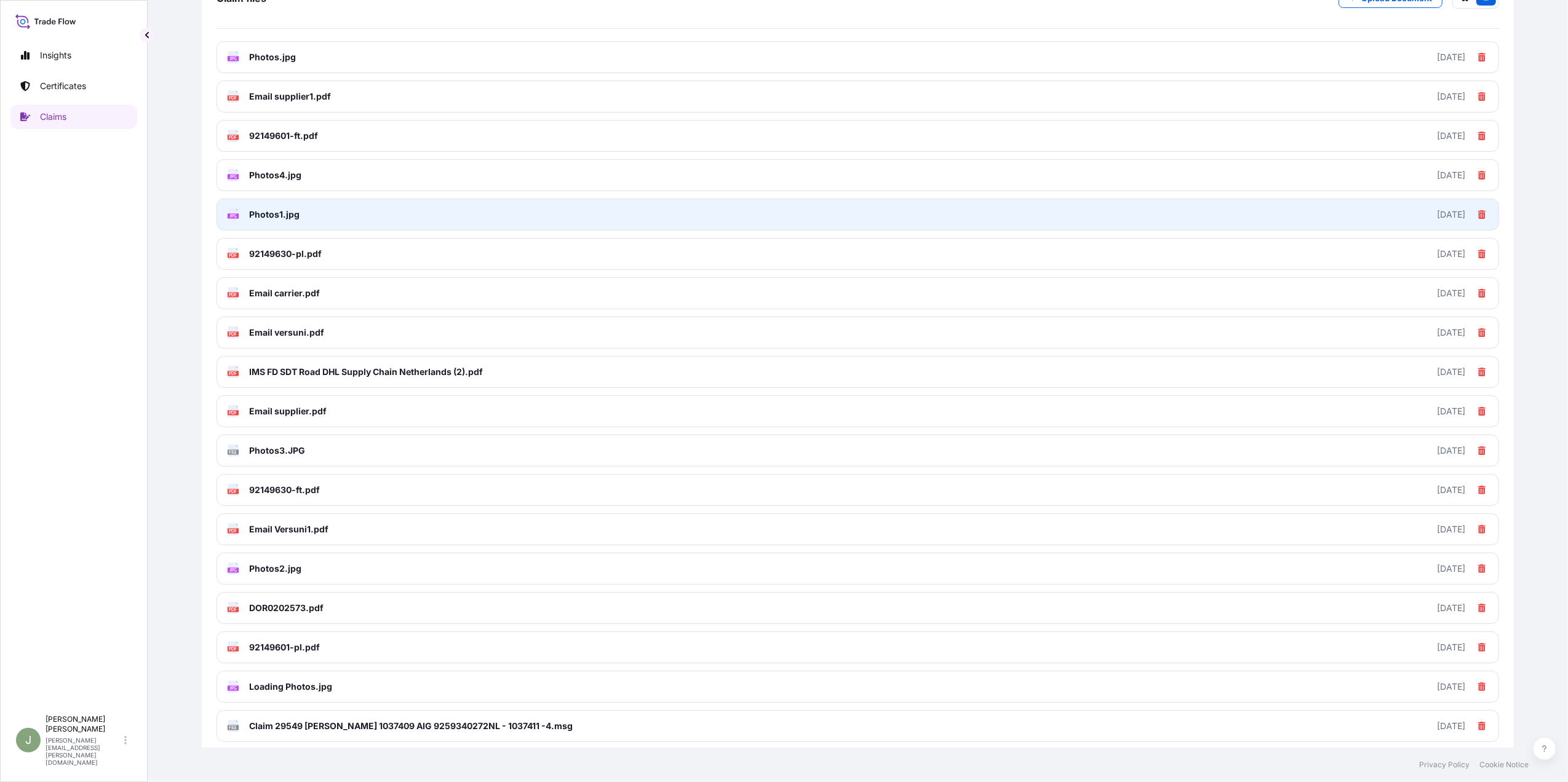
scroll to position [0, 0]
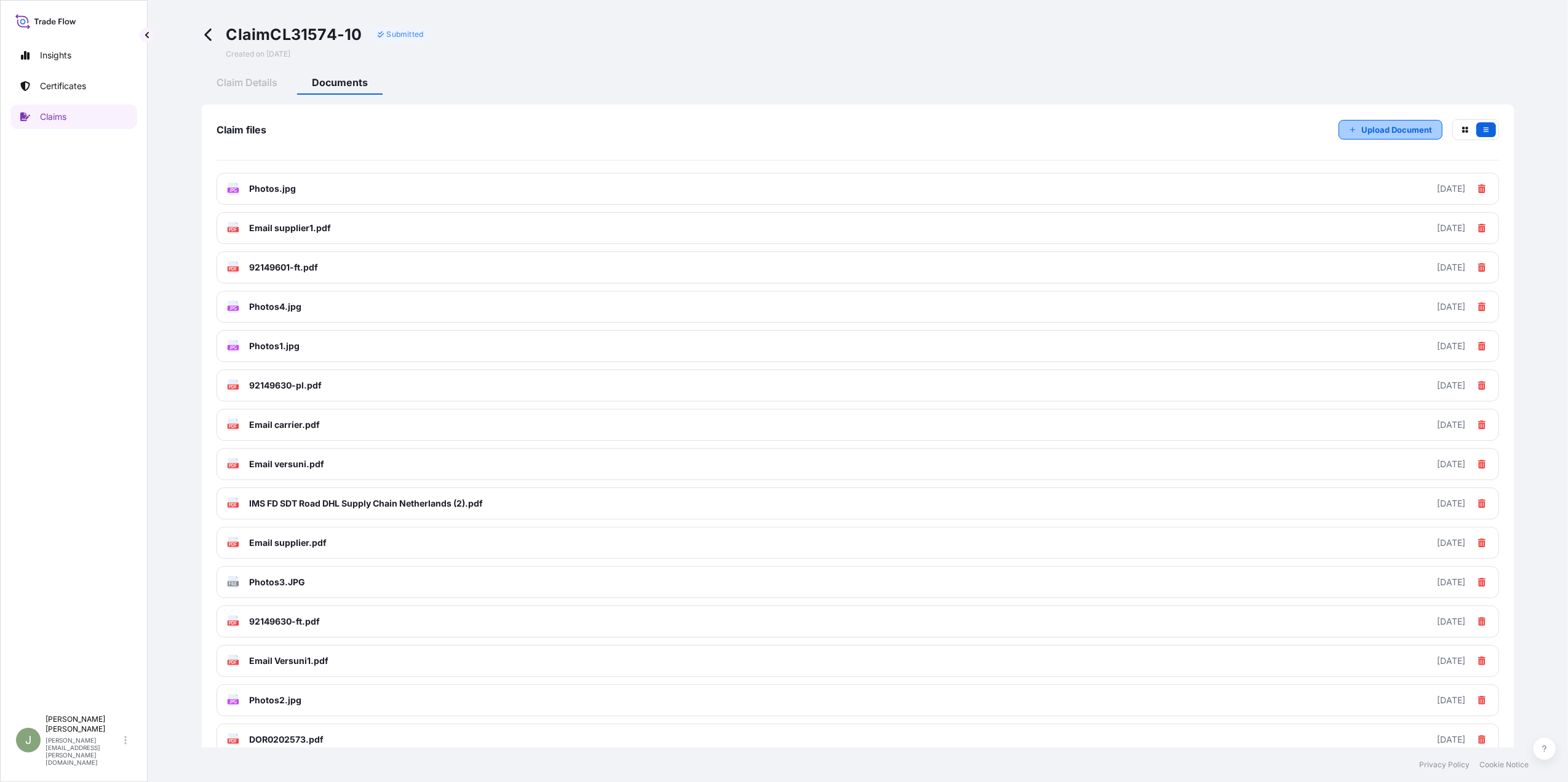
click at [1369, 133] on p "Upload Document" at bounding box center [1397, 129] width 71 height 12
click at [1361, 129] on p "Upload Document" at bounding box center [1397, 129] width 71 height 12
click at [1361, 130] on p "Upload Document" at bounding box center [1397, 129] width 71 height 12
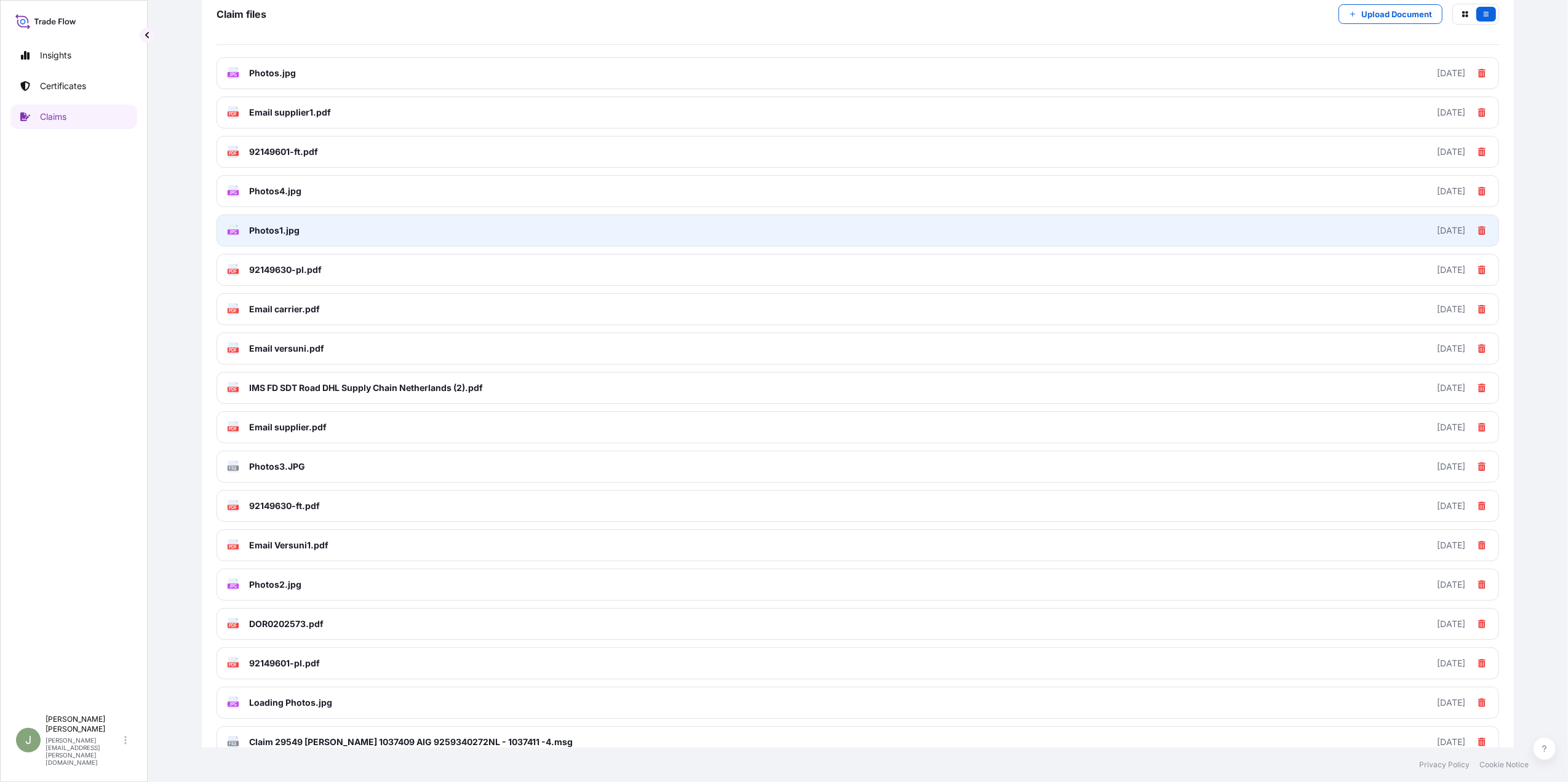
scroll to position [86, 0]
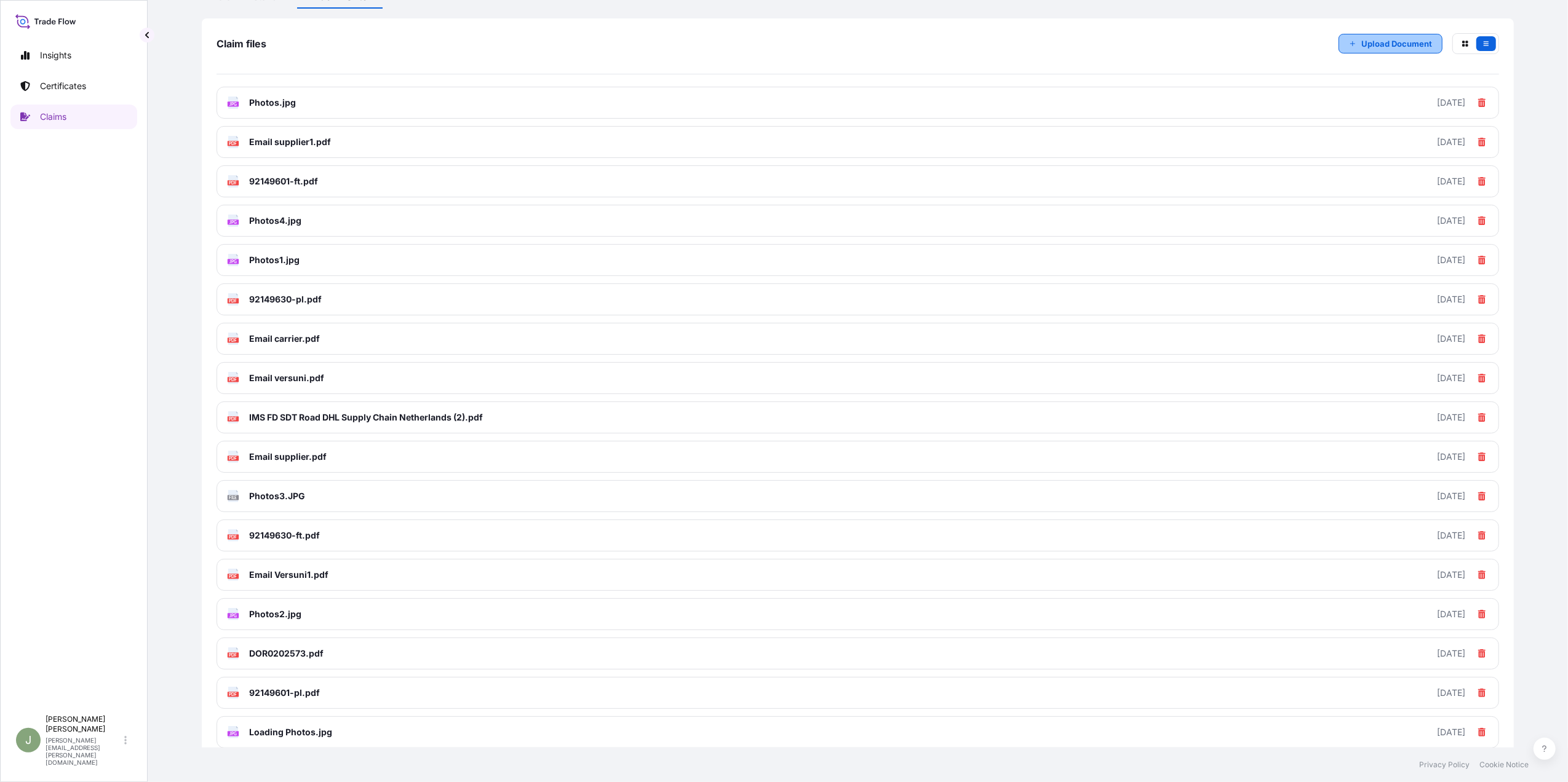
click at [1362, 51] on button "Upload Document" at bounding box center [1390, 43] width 104 height 20
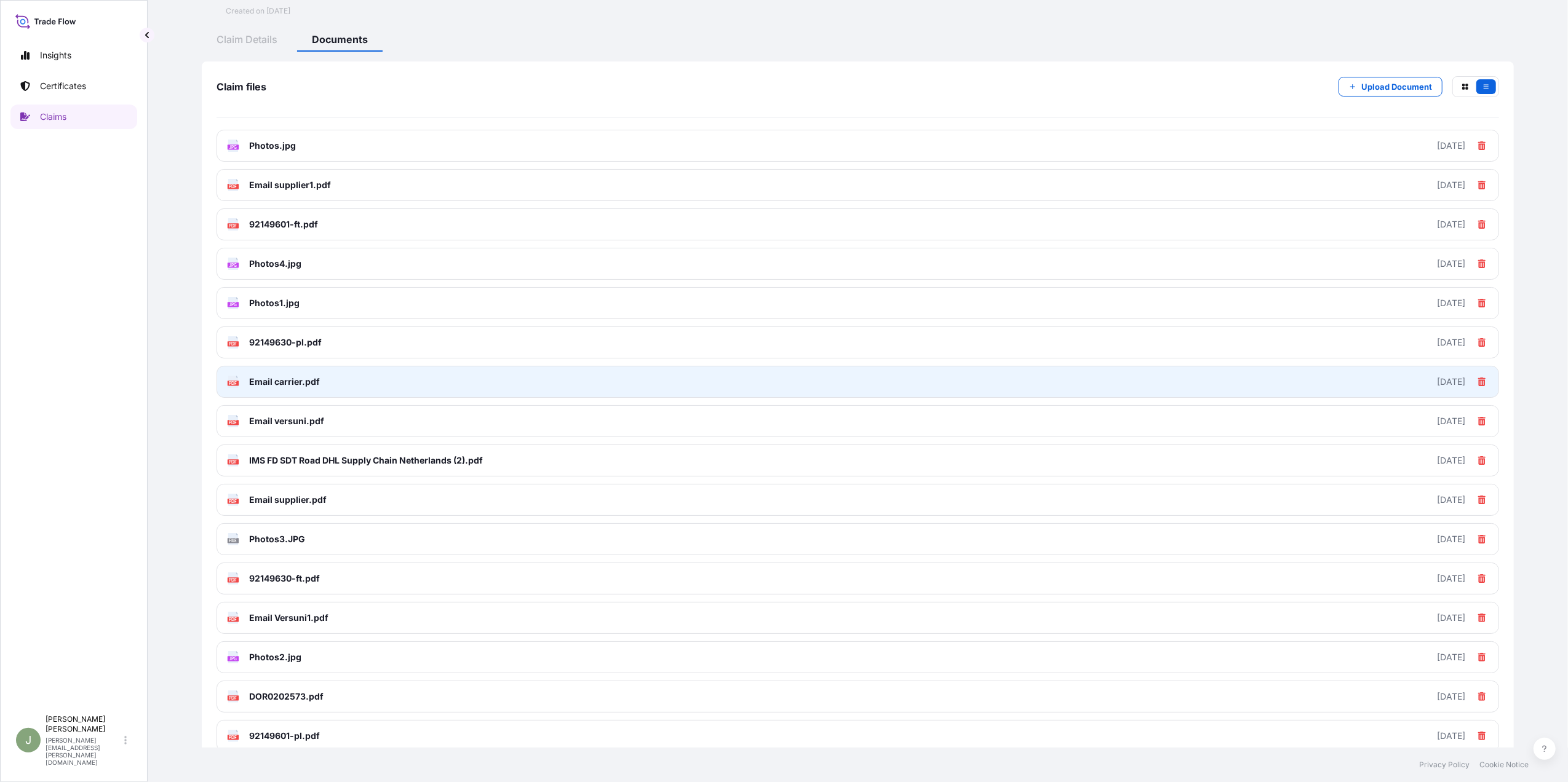
scroll to position [0, 0]
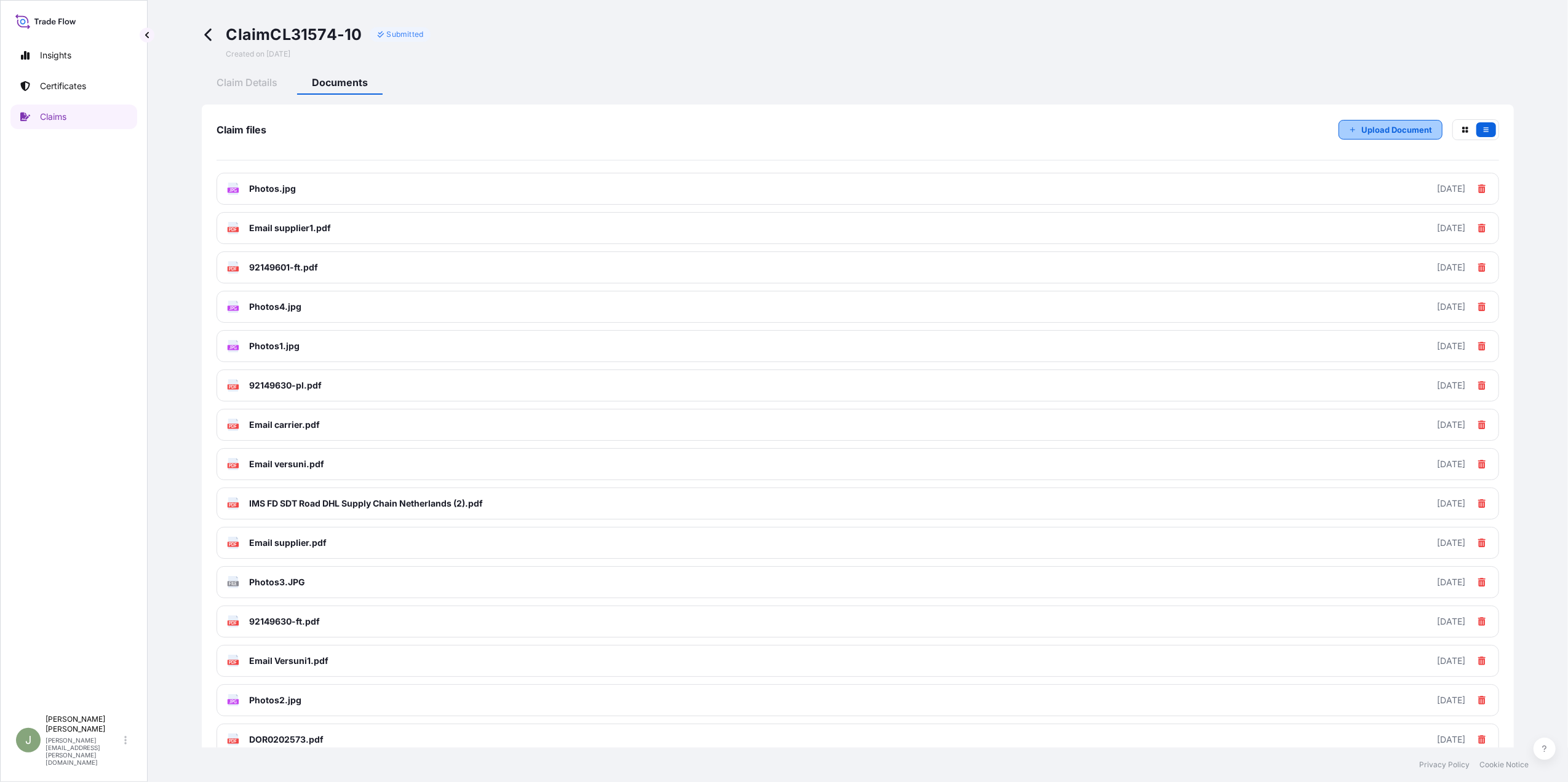
click at [1347, 123] on button "Upload Document" at bounding box center [1390, 130] width 104 height 20
click at [1385, 130] on p "Upload Document" at bounding box center [1397, 129] width 71 height 12
click at [1379, 136] on button "Upload Document" at bounding box center [1390, 130] width 104 height 20
click at [1347, 133] on button "Upload Document" at bounding box center [1390, 130] width 104 height 20
click at [203, 33] on icon at bounding box center [209, 35] width 14 height 14
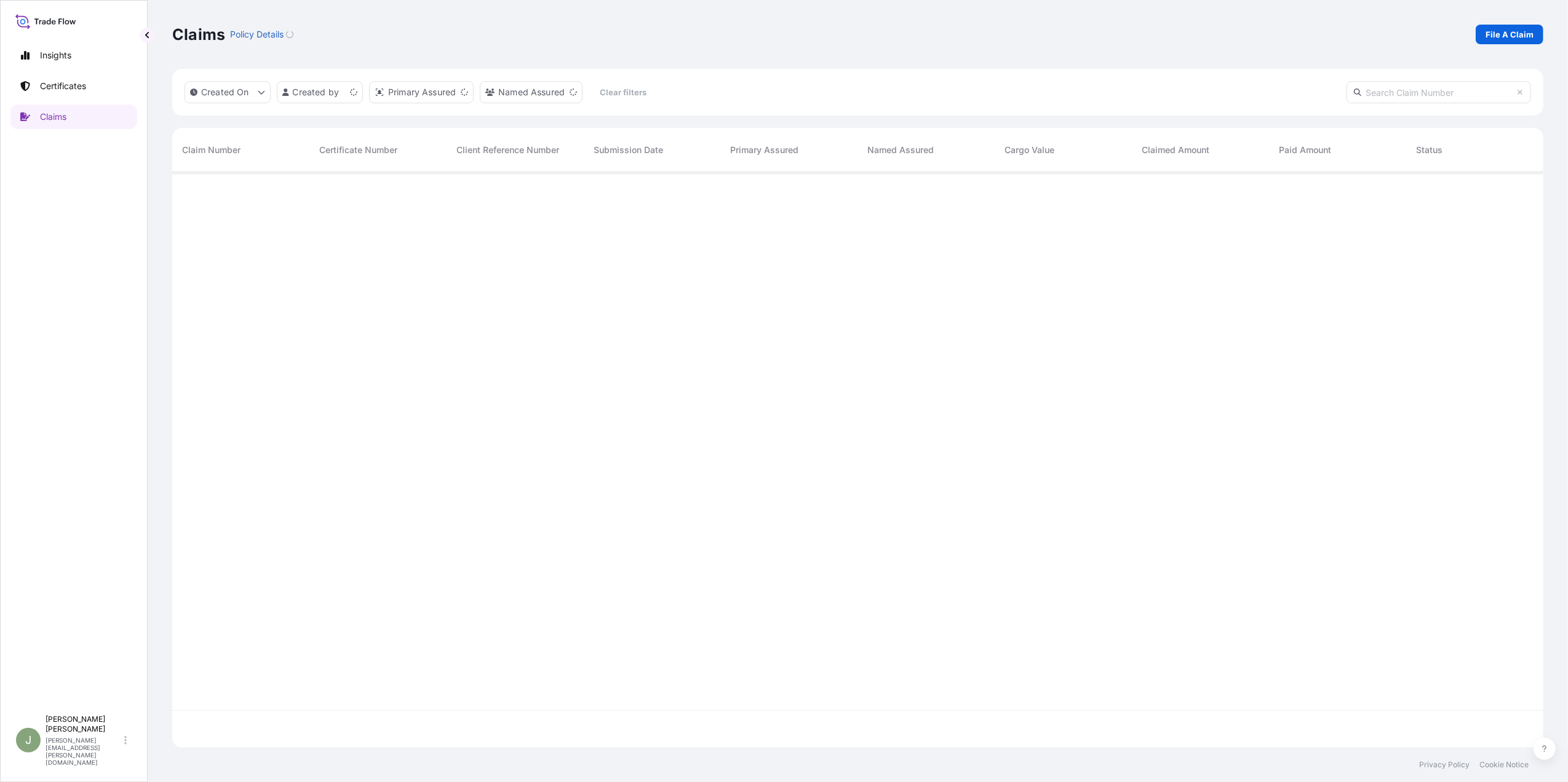
scroll to position [569, 1359]
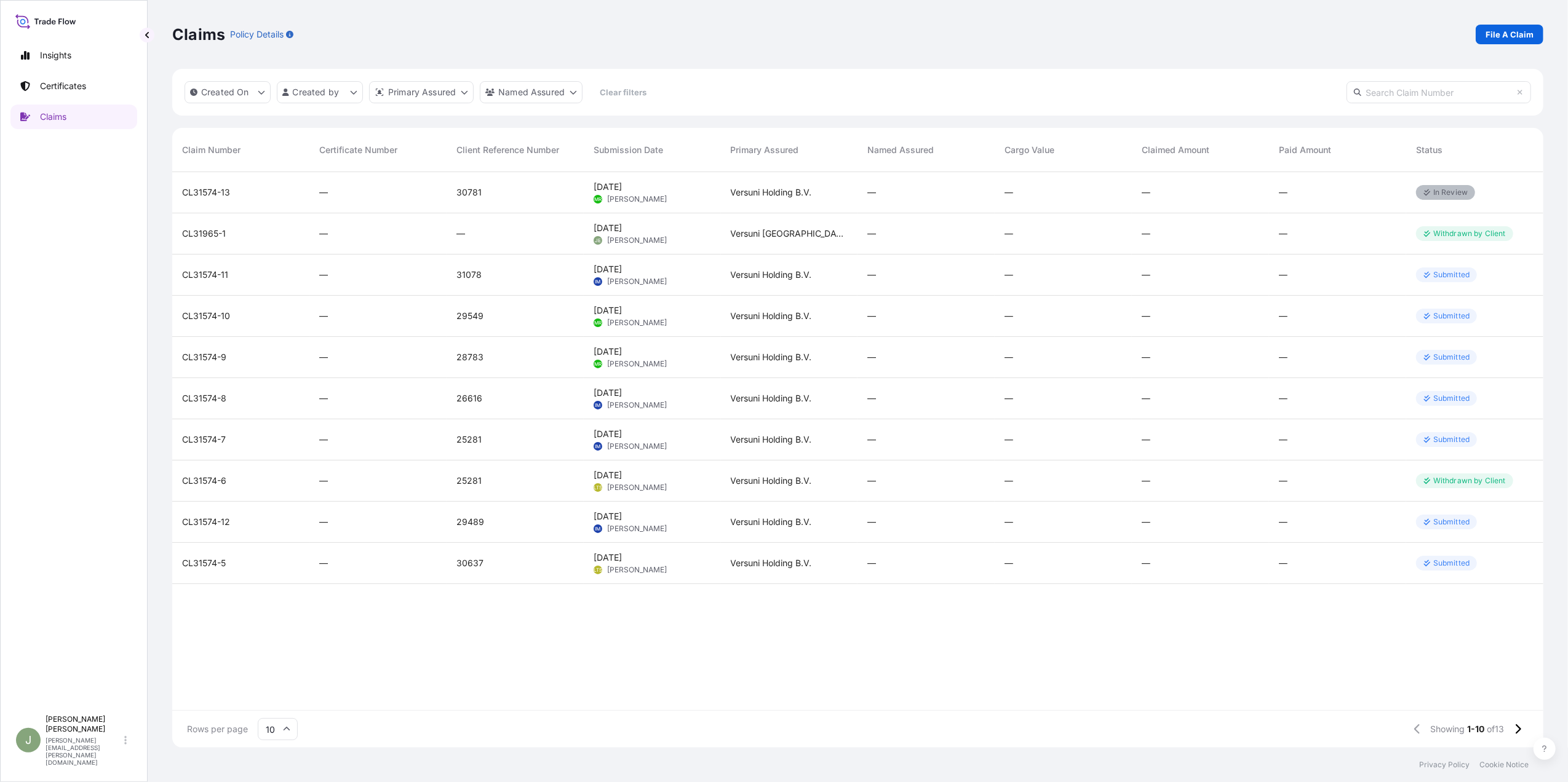
click at [225, 274] on span "CL31574-11" at bounding box center [205, 274] width 46 height 12
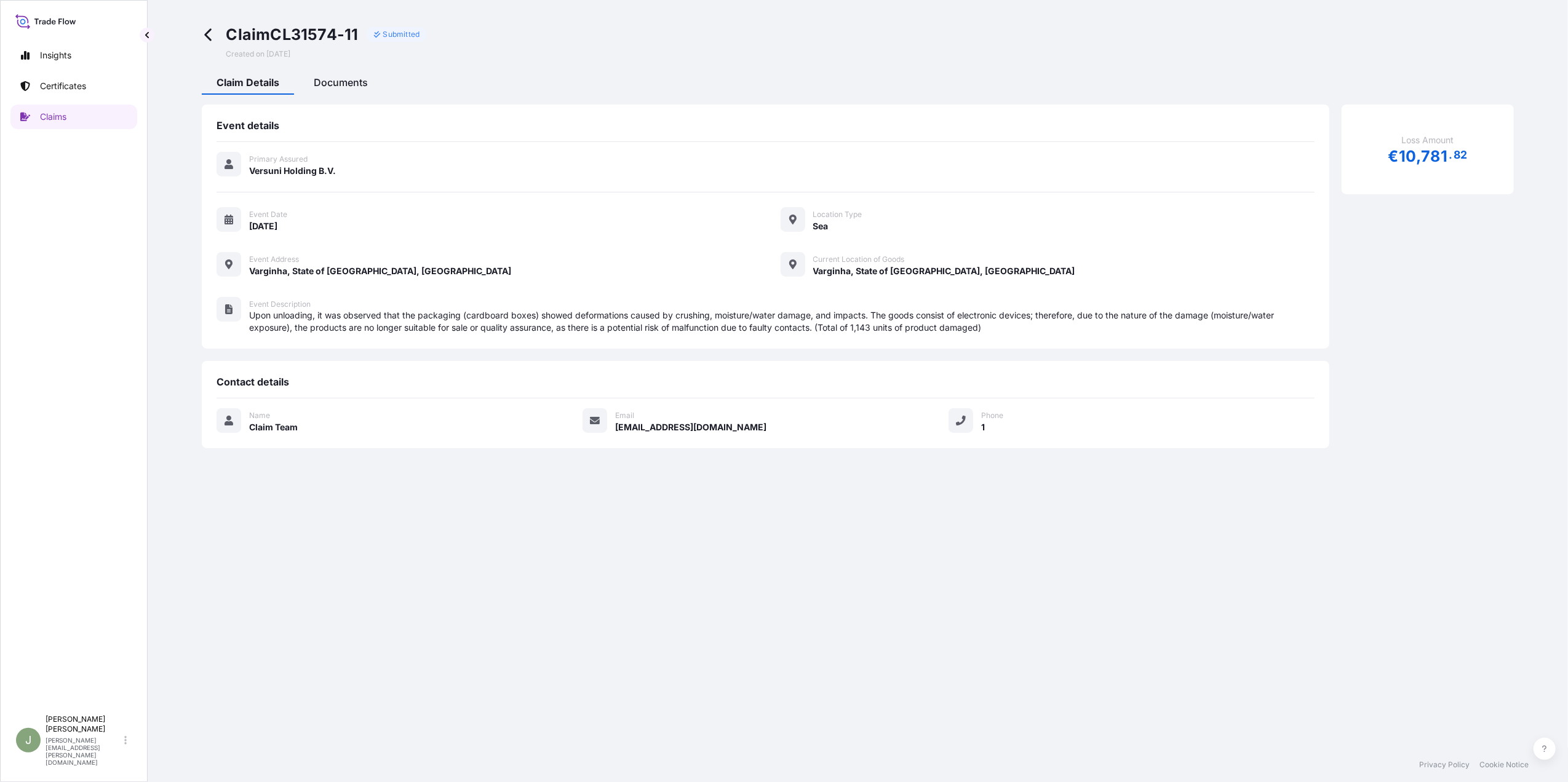
click at [358, 82] on span "Documents" at bounding box center [340, 82] width 54 height 12
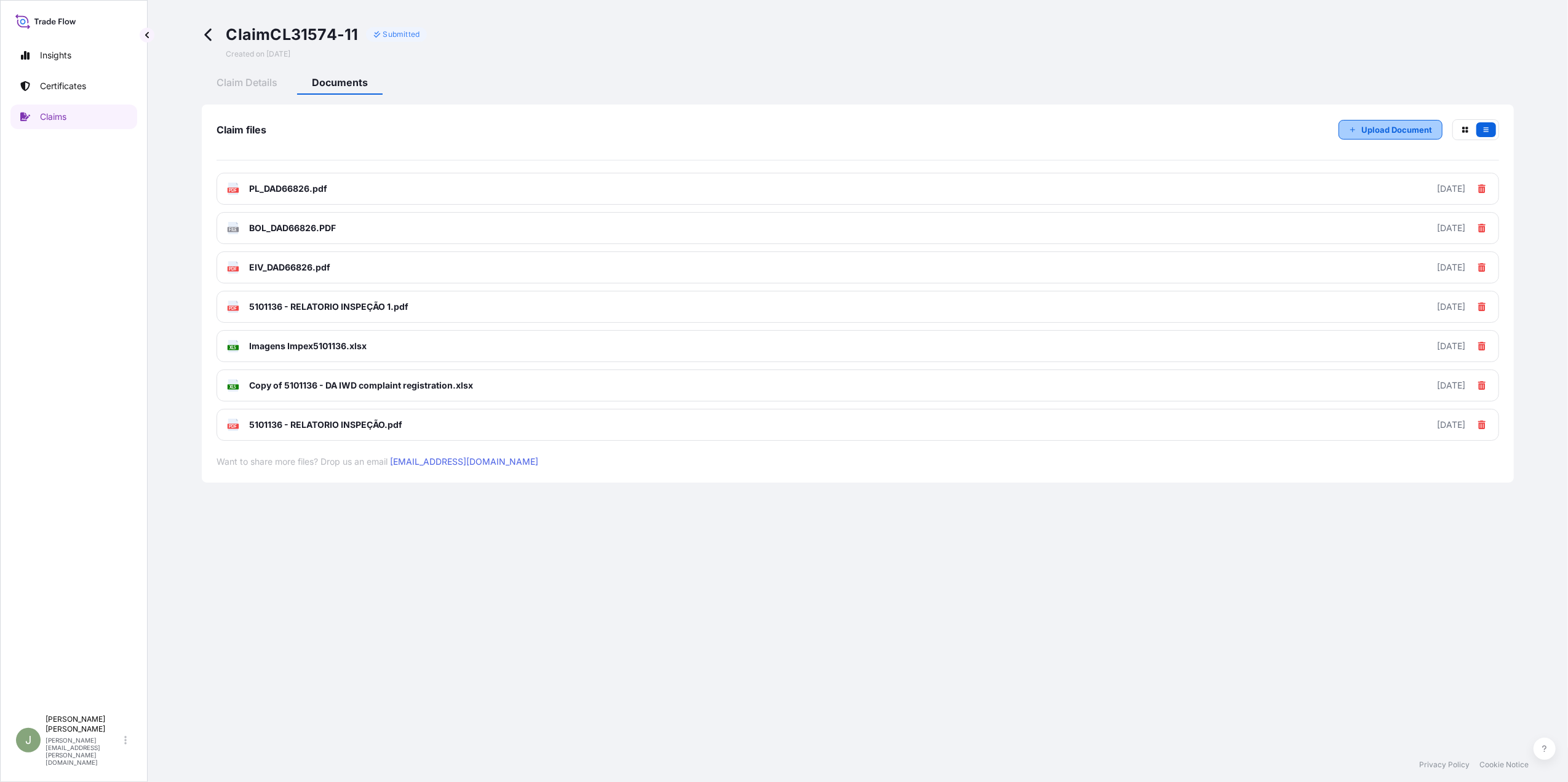
click at [1374, 136] on button "Upload Document" at bounding box center [1390, 130] width 104 height 20
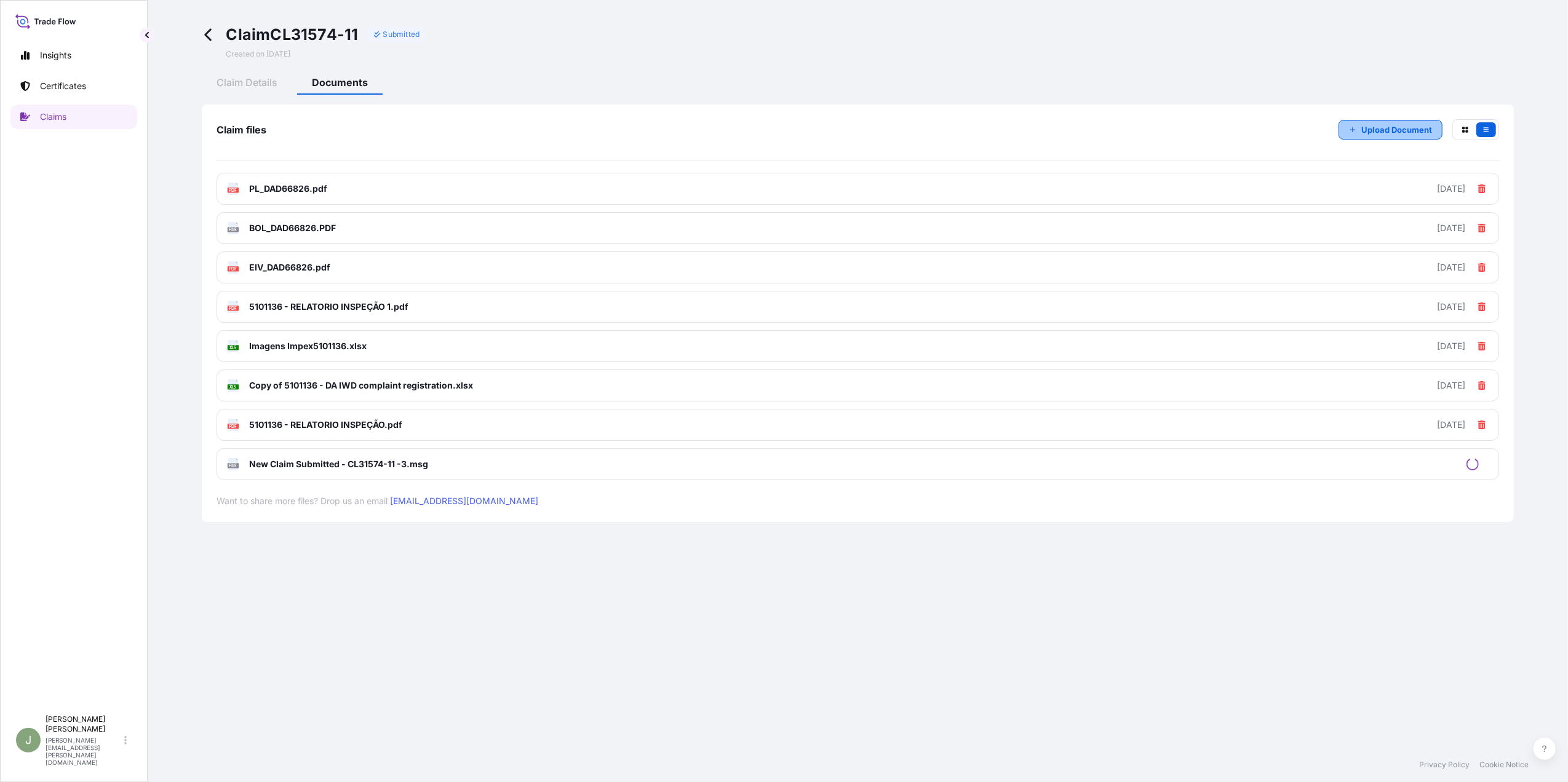
click at [1365, 125] on p "Upload Document" at bounding box center [1397, 129] width 71 height 12
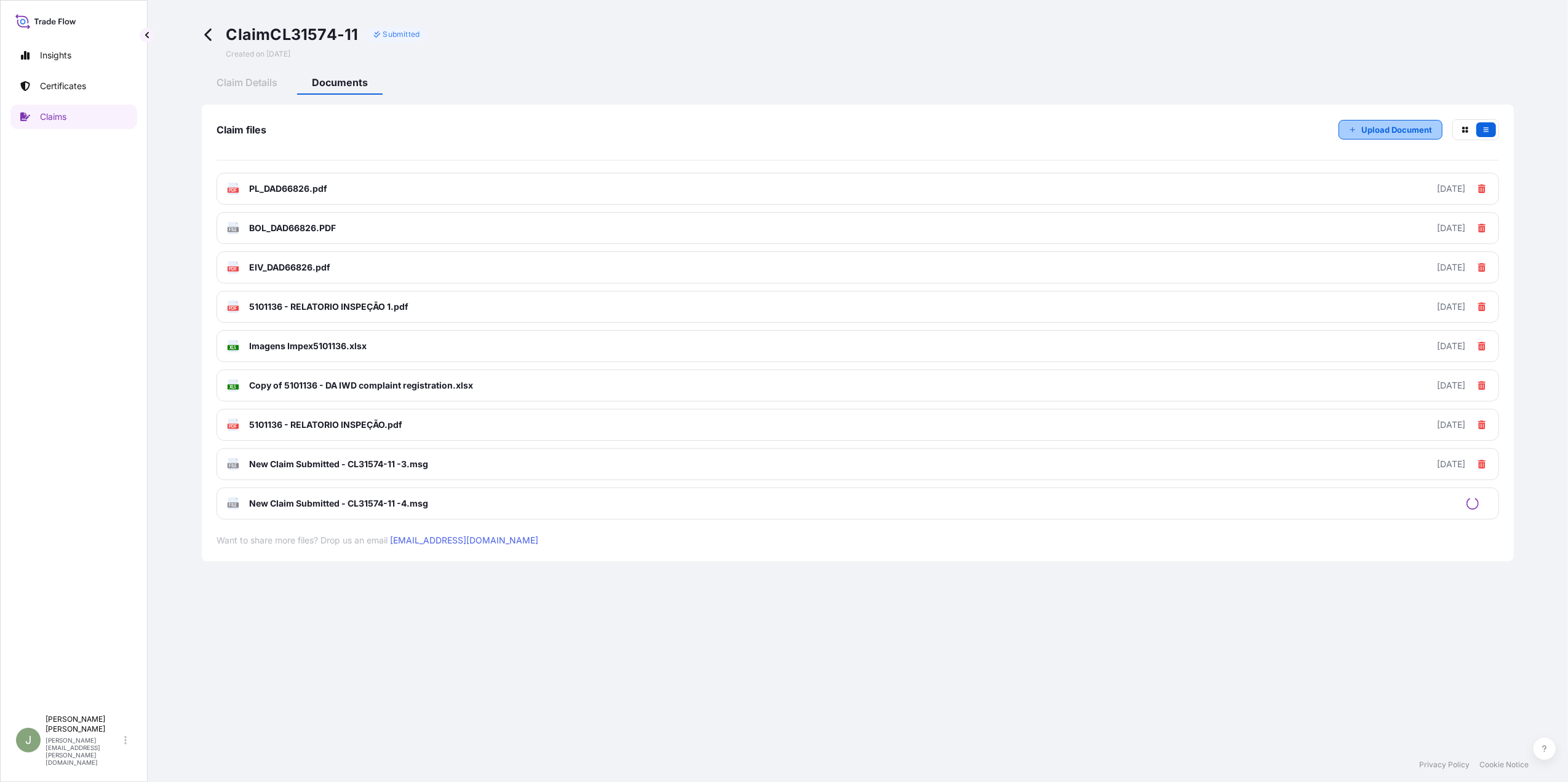
click at [1391, 128] on p "Upload Document" at bounding box center [1397, 129] width 71 height 12
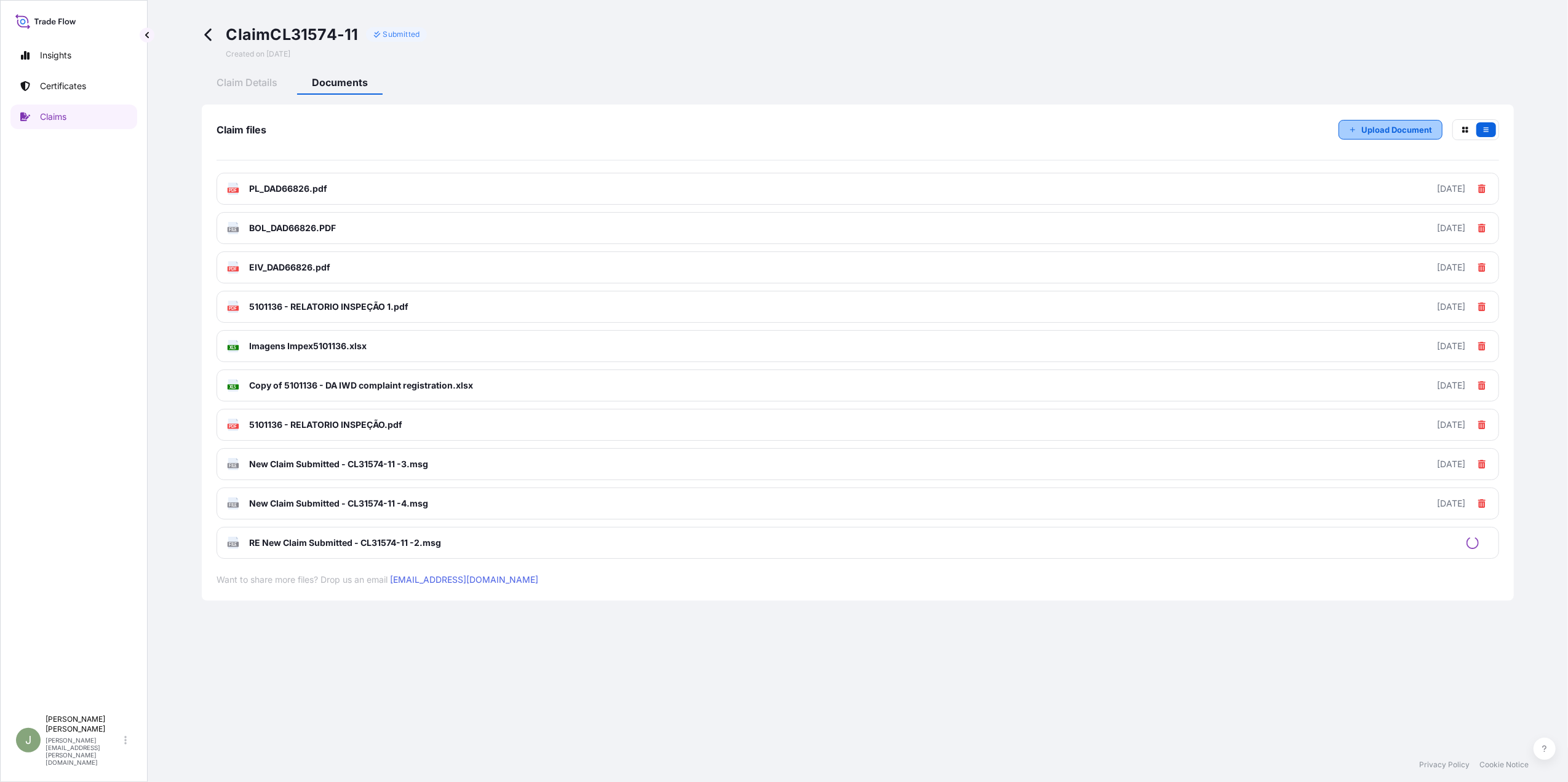
click at [1389, 126] on p "Upload Document" at bounding box center [1397, 129] width 71 height 12
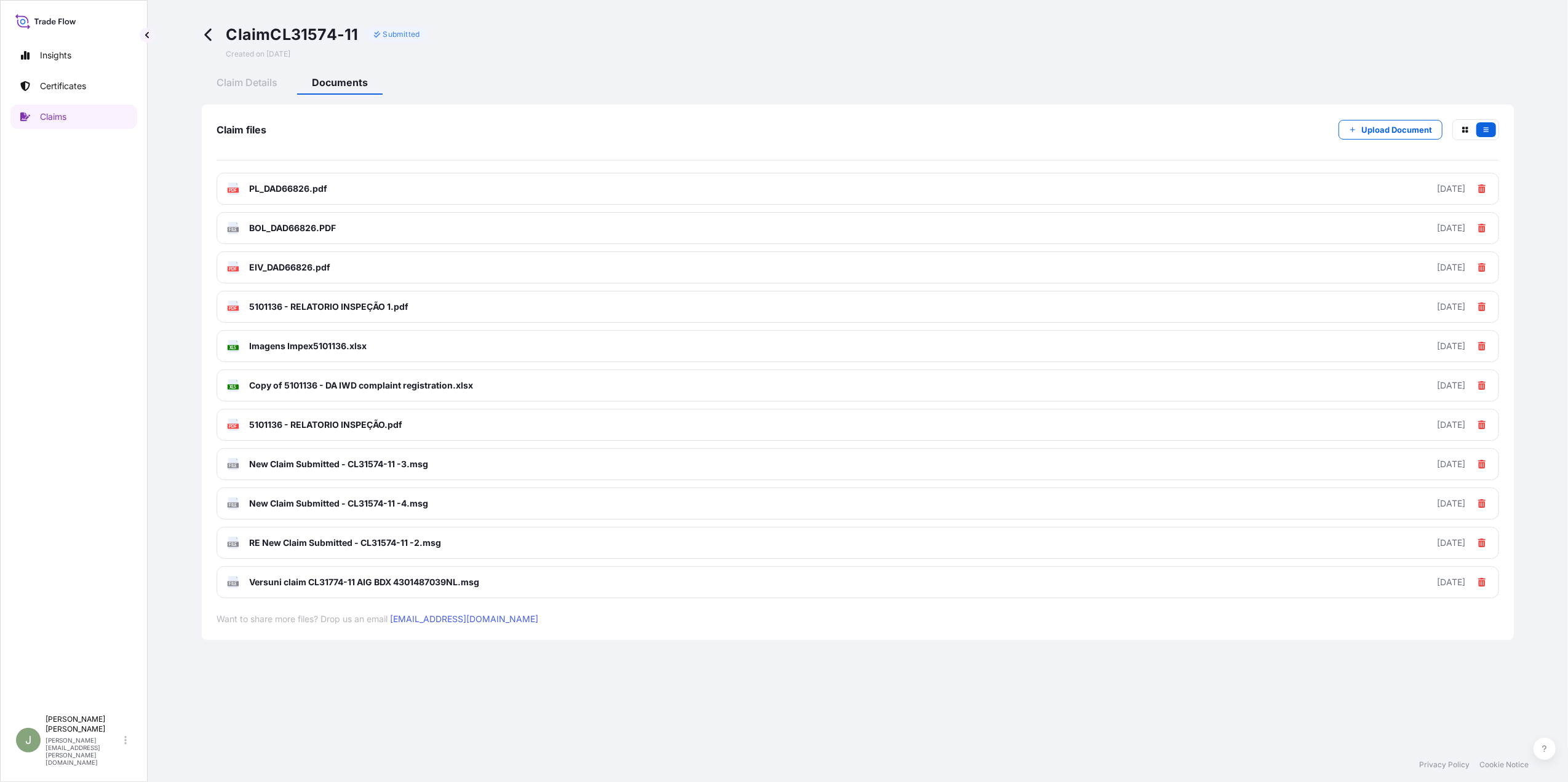
click at [212, 30] on icon at bounding box center [209, 35] width 14 height 14
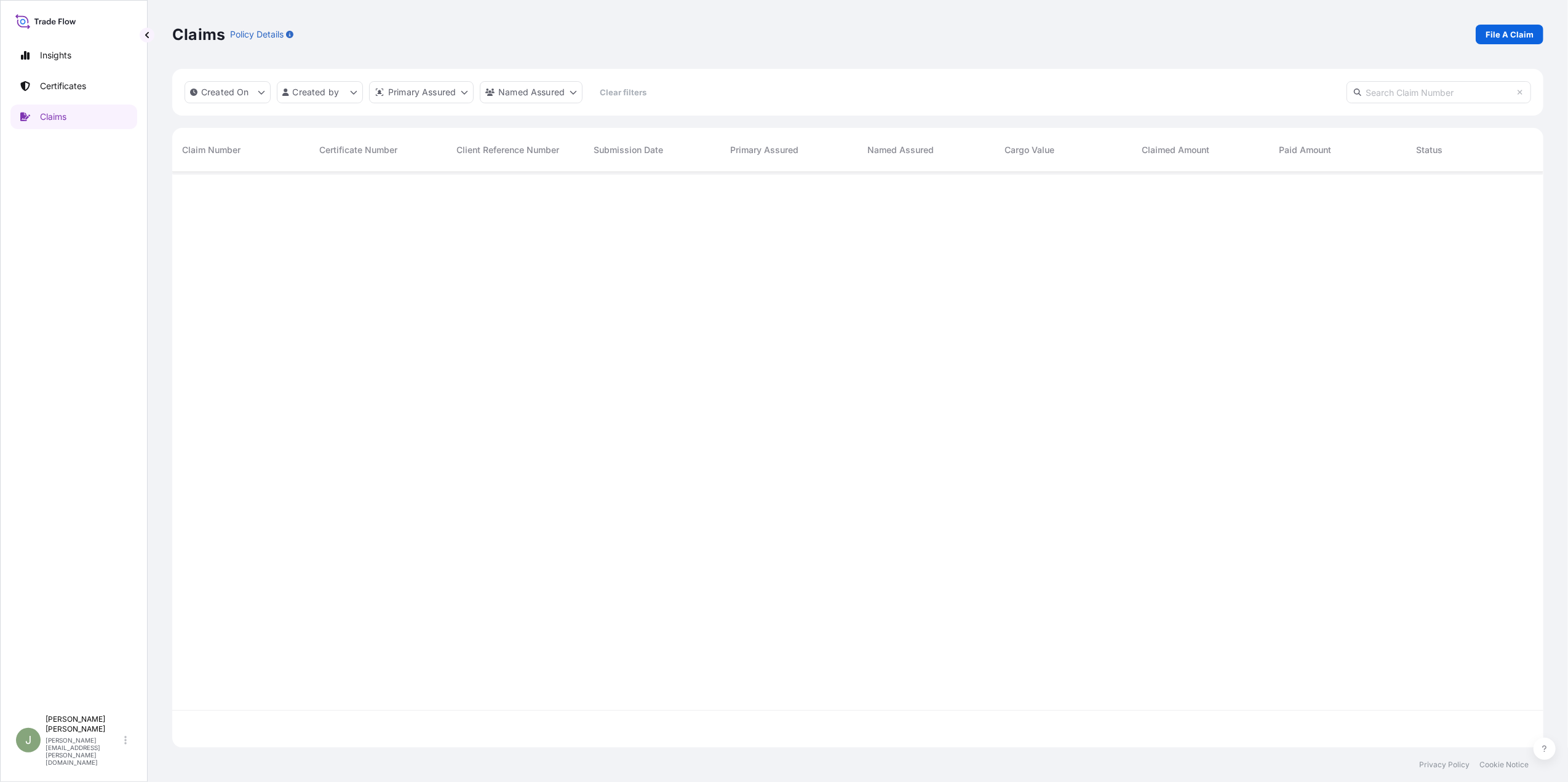
scroll to position [569, 1359]
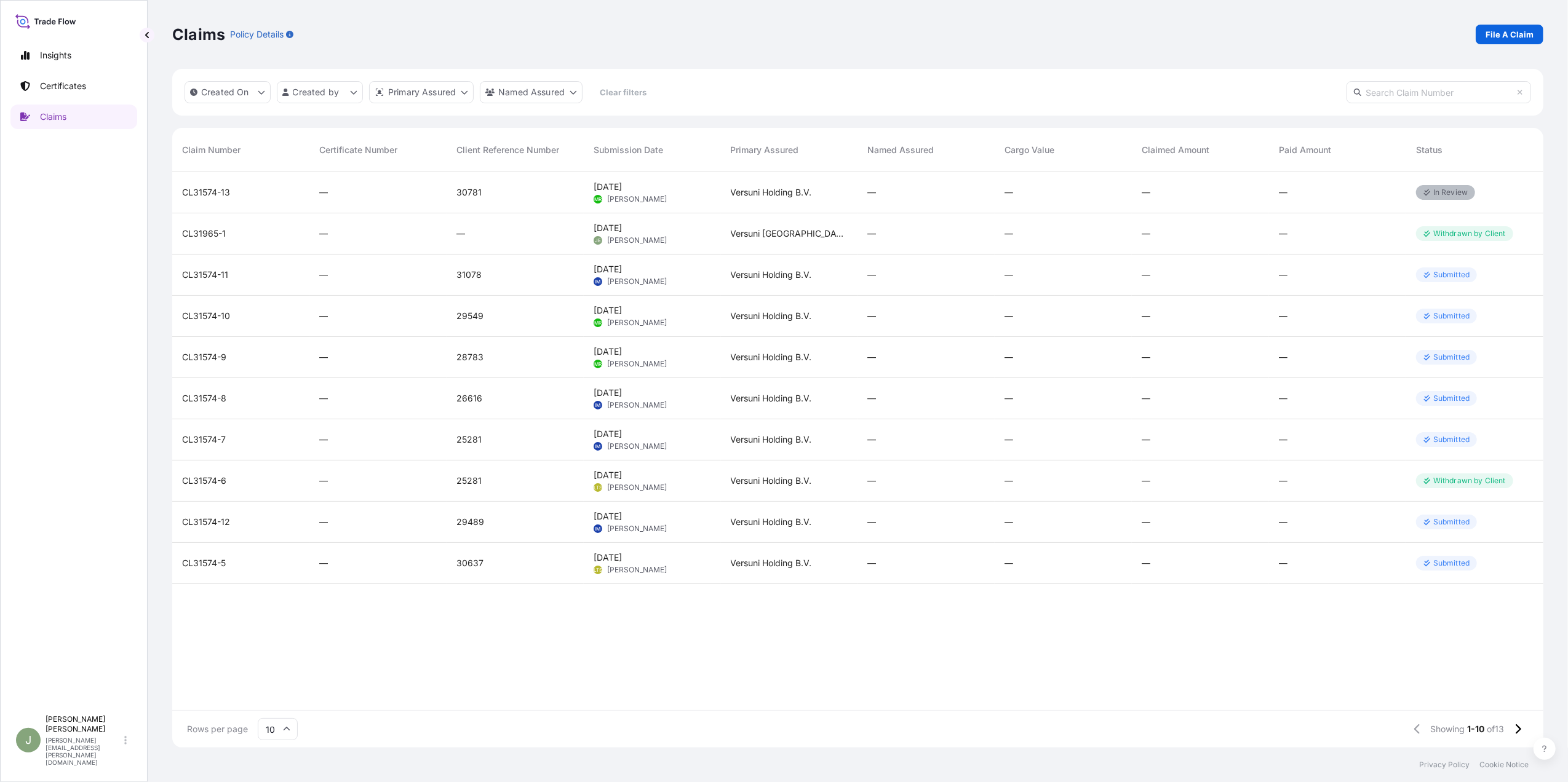
click at [232, 519] on div "CL31574-12" at bounding box center [241, 522] width 118 height 12
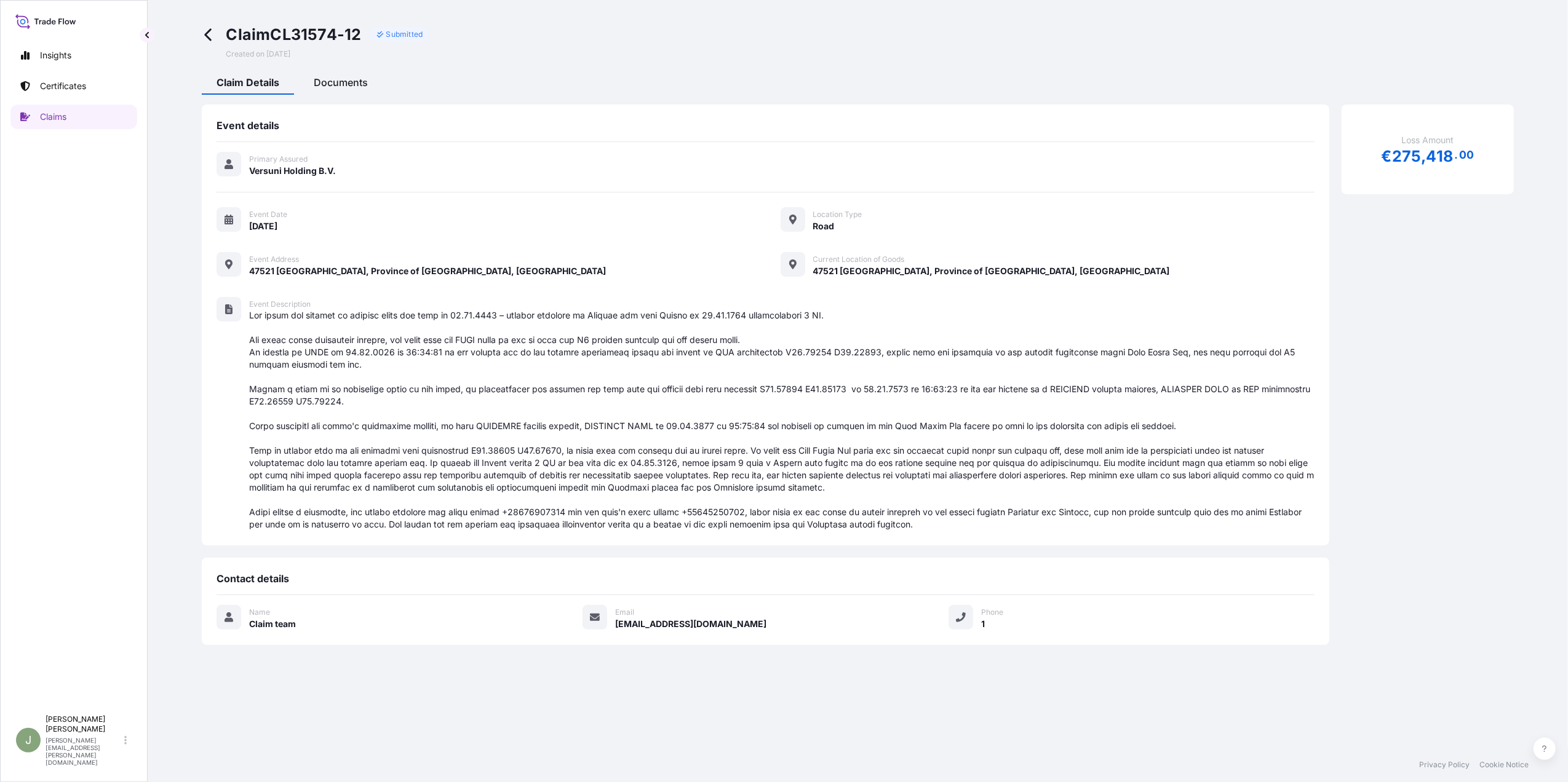
click at [336, 84] on span "Documents" at bounding box center [340, 82] width 54 height 12
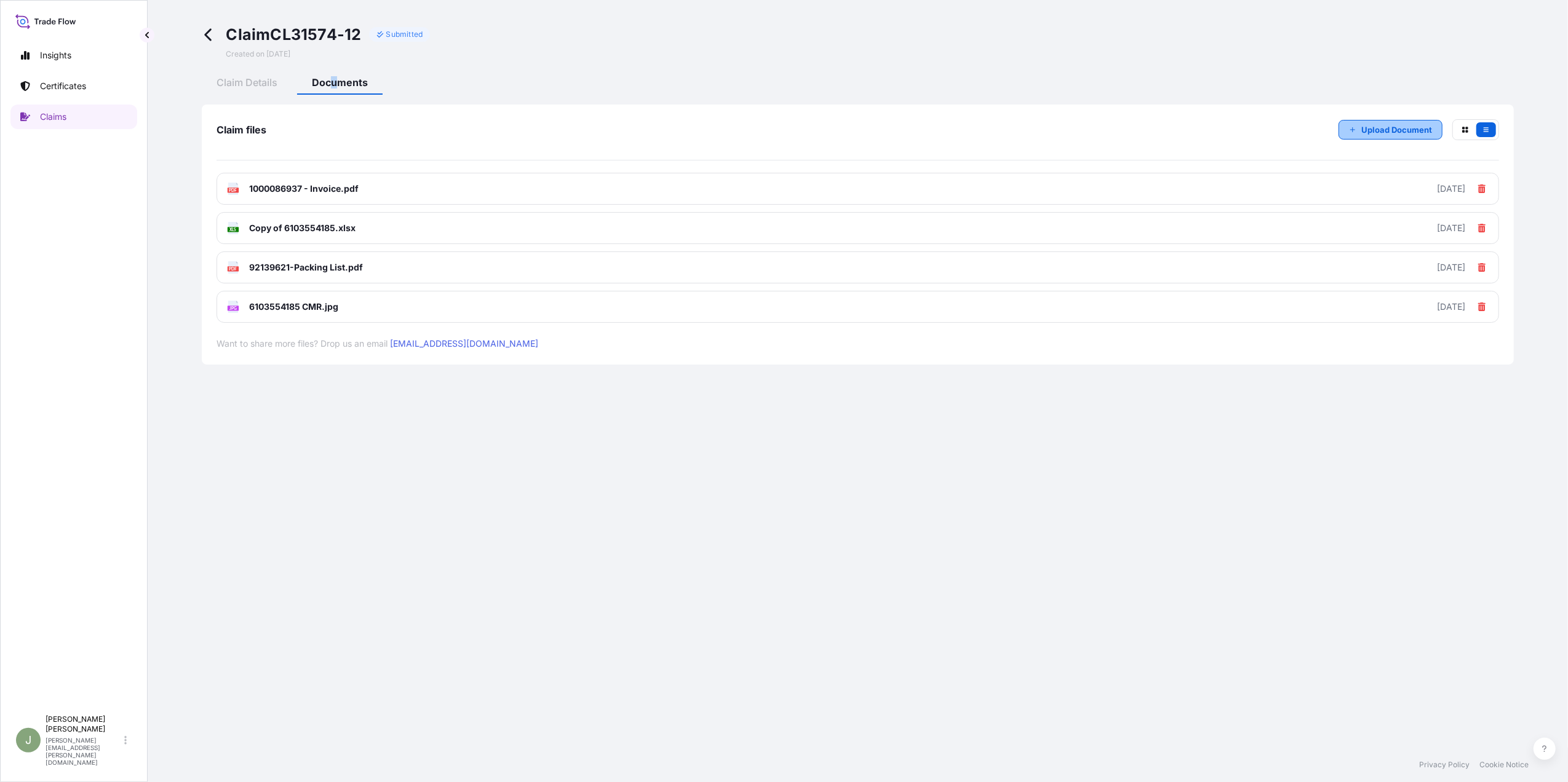
click at [1375, 129] on p "Upload Document" at bounding box center [1397, 129] width 71 height 12
click at [1366, 128] on p "Upload Document" at bounding box center [1397, 129] width 71 height 12
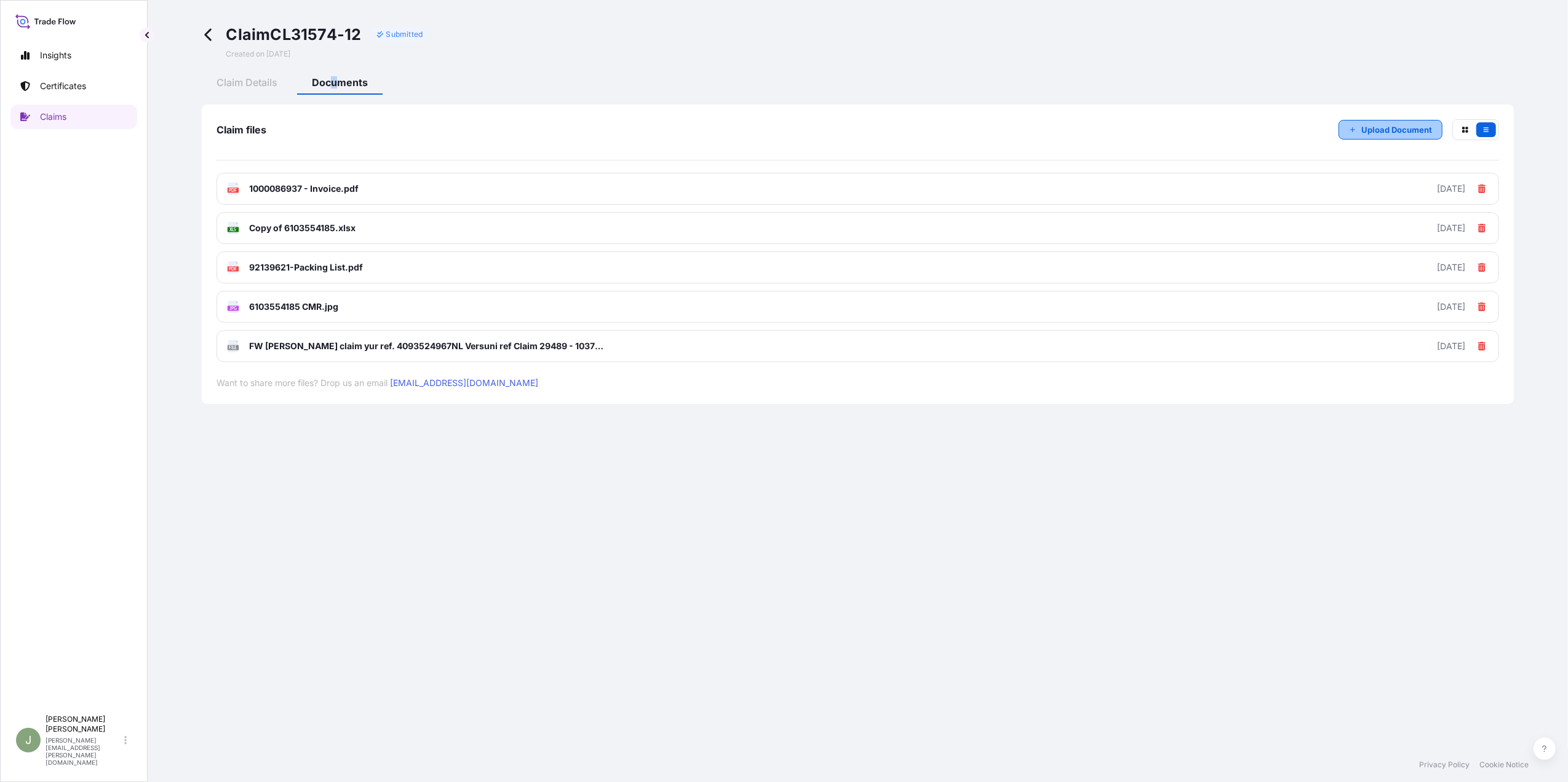
click at [1367, 121] on button "Upload Document" at bounding box center [1390, 130] width 104 height 20
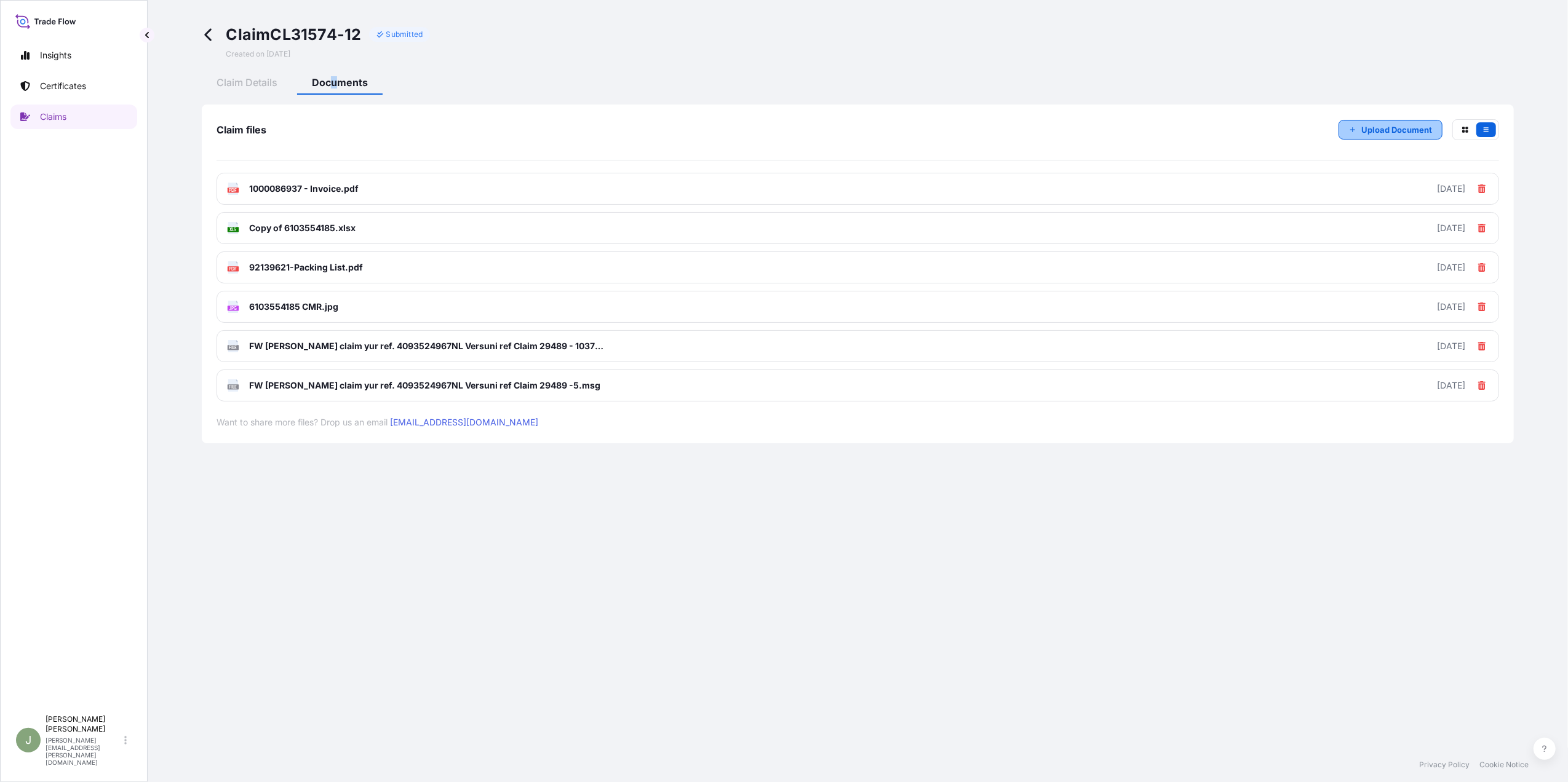
click at [1381, 133] on p "Upload Document" at bounding box center [1397, 129] width 71 height 12
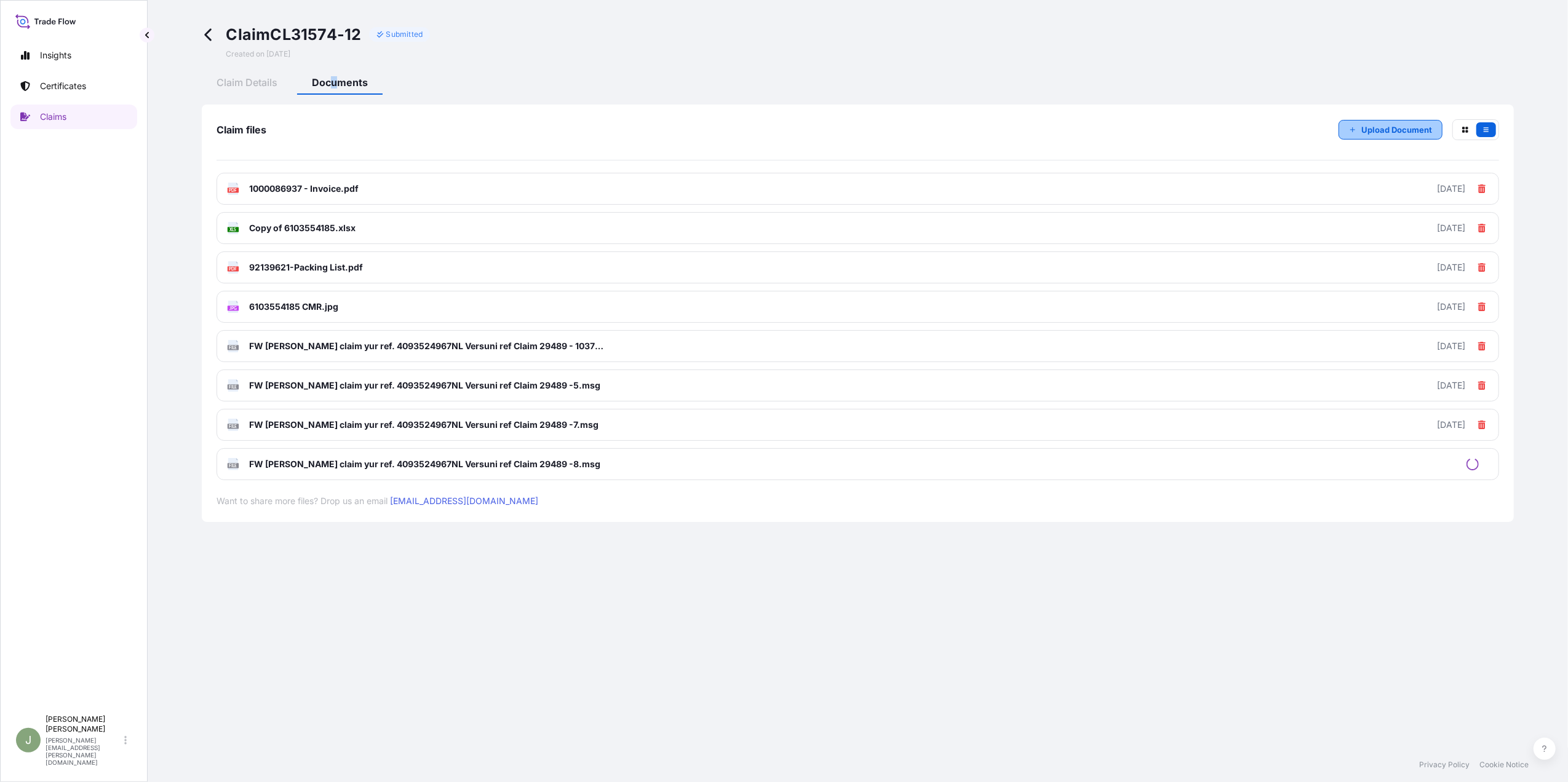
click at [1362, 125] on p "Upload Document" at bounding box center [1397, 129] width 71 height 12
click at [1370, 124] on p "Upload Document" at bounding box center [1397, 129] width 71 height 12
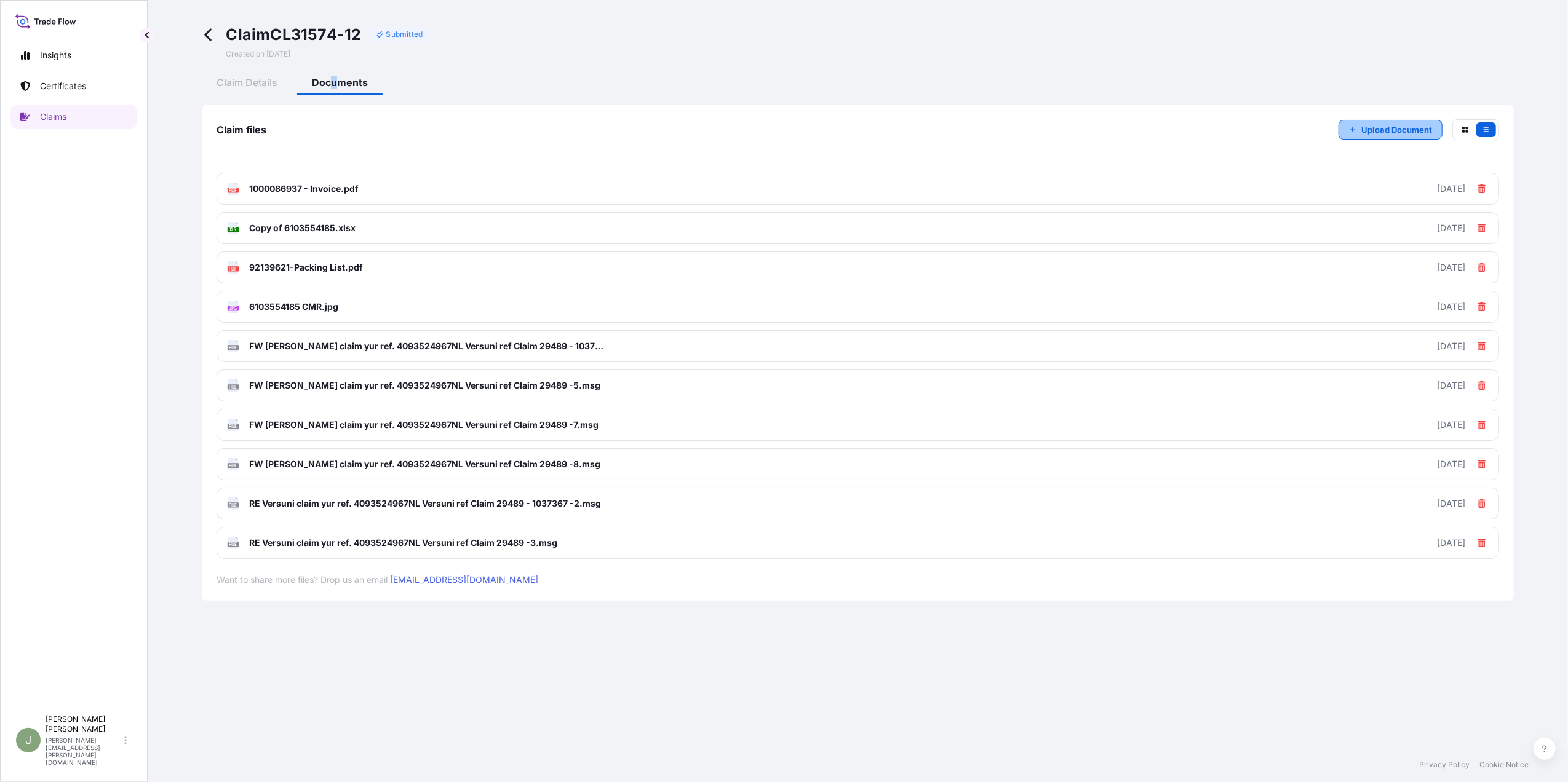
click at [1388, 128] on p "Upload Document" at bounding box center [1397, 129] width 71 height 12
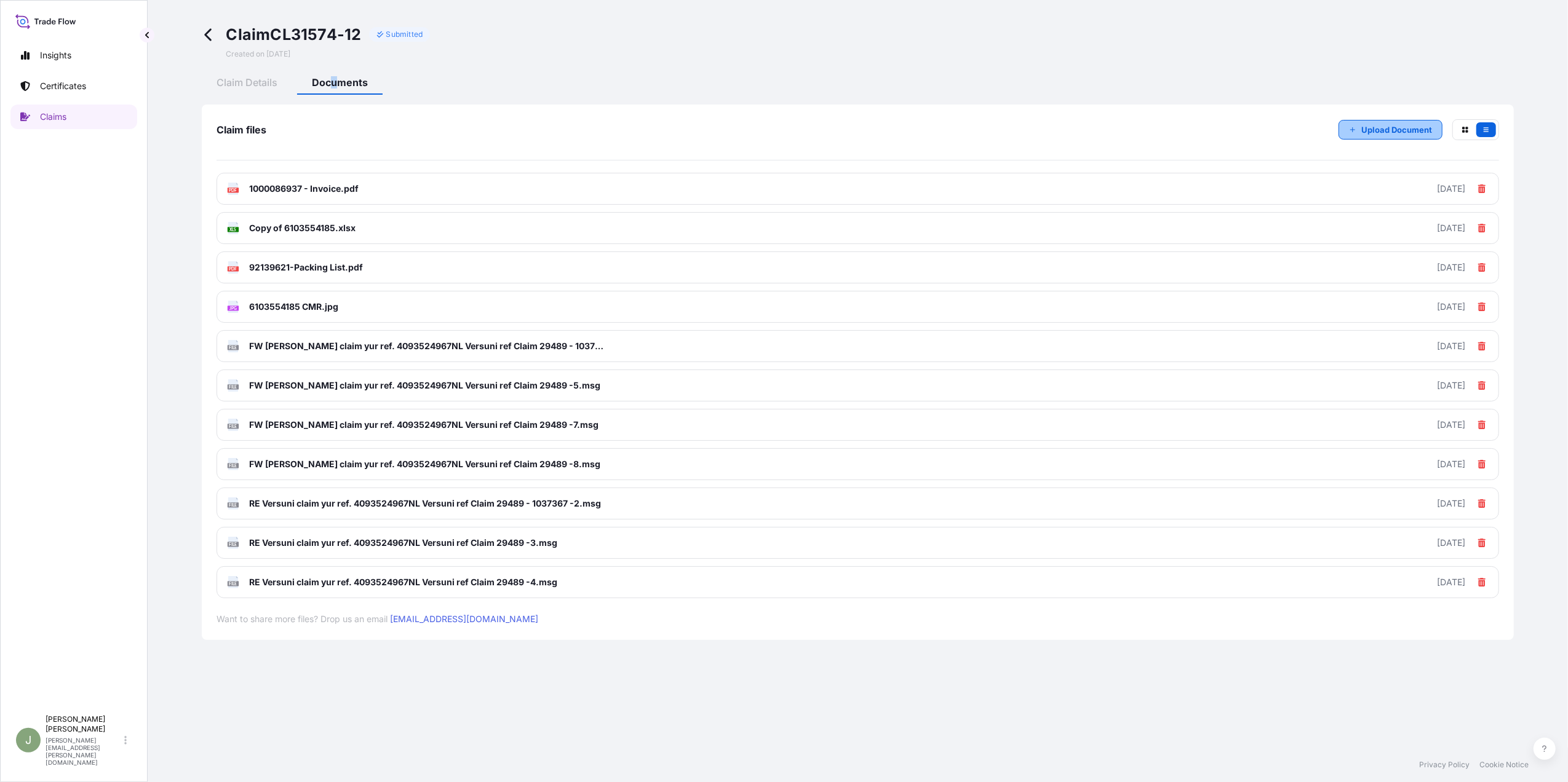
click at [1371, 131] on p "Upload Document" at bounding box center [1397, 129] width 71 height 12
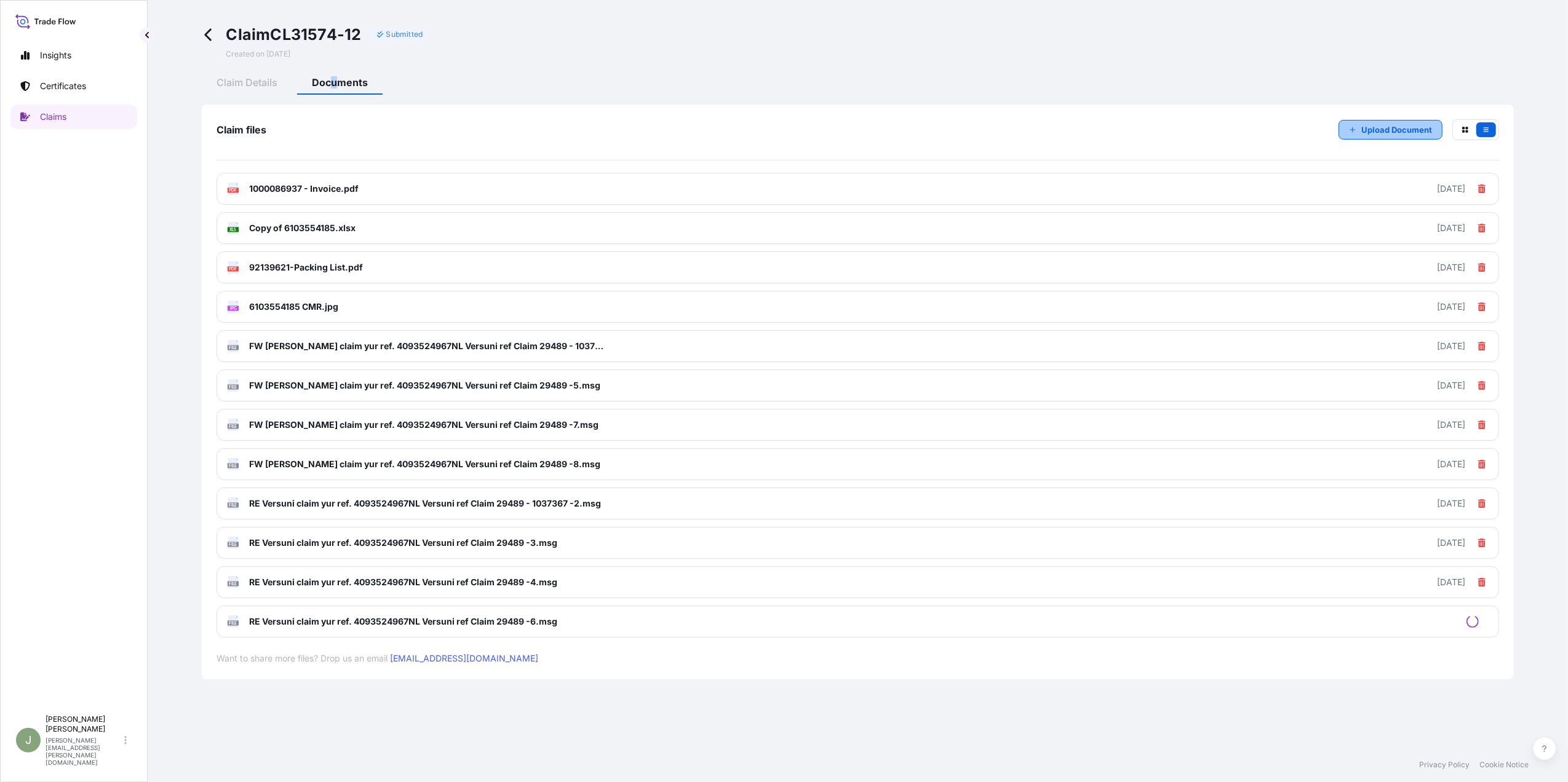
click at [1361, 130] on button "Upload Document" at bounding box center [1390, 130] width 104 height 20
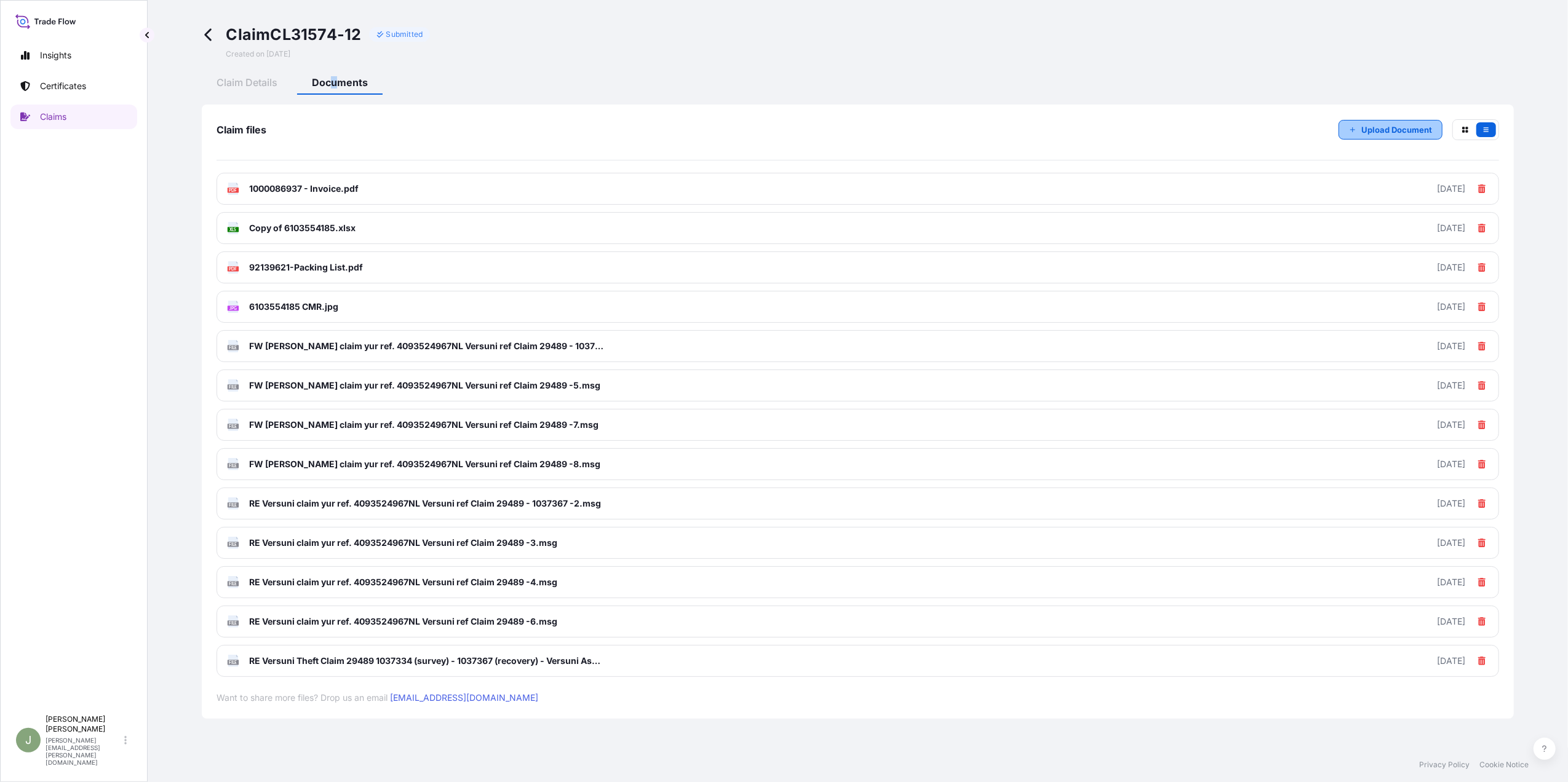
click at [1394, 128] on p "Upload Document" at bounding box center [1397, 129] width 71 height 12
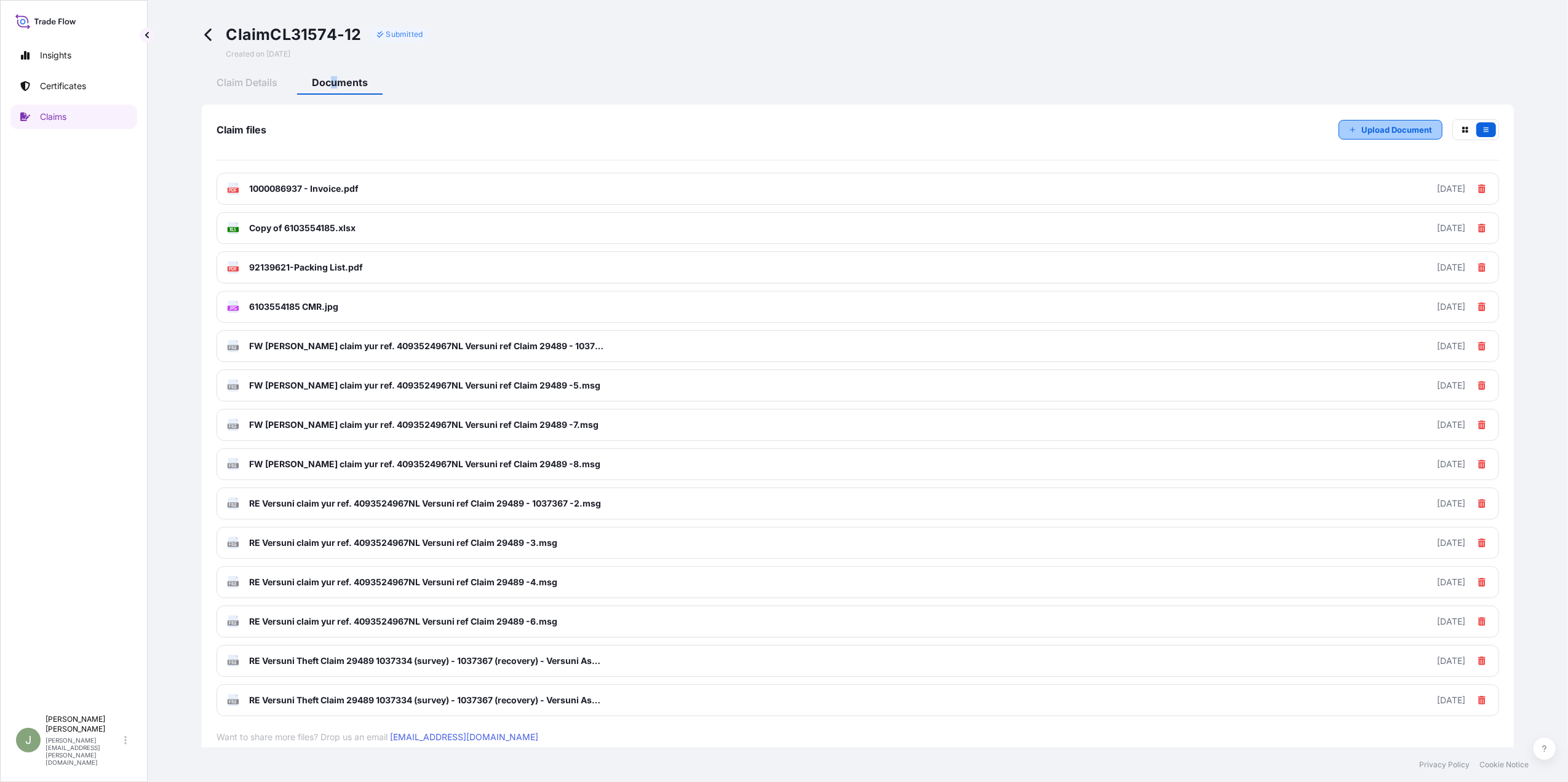
click at [1361, 129] on p "Upload Document" at bounding box center [1397, 129] width 71 height 12
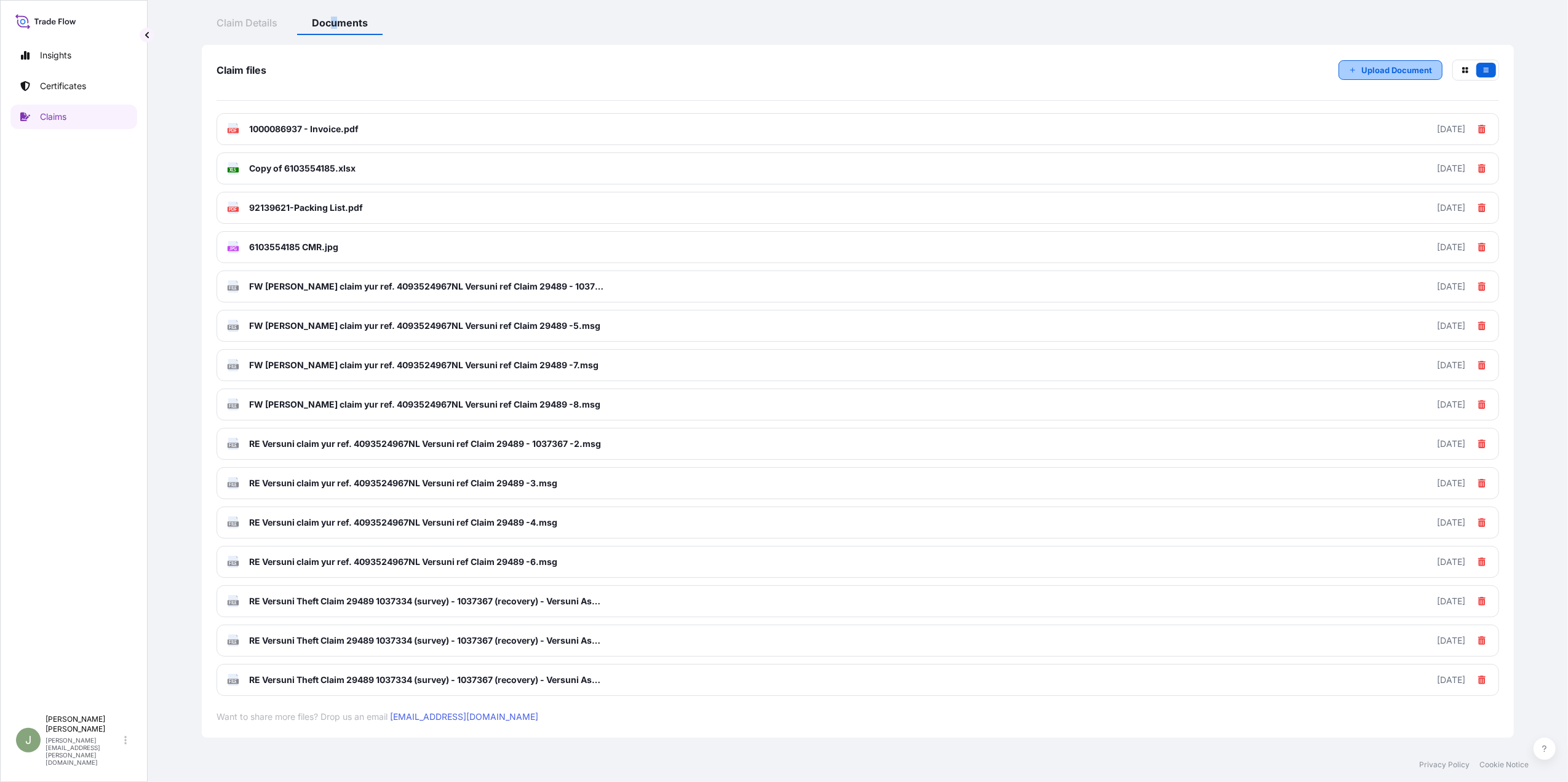
click at [1368, 66] on p "Upload Document" at bounding box center [1397, 70] width 71 height 12
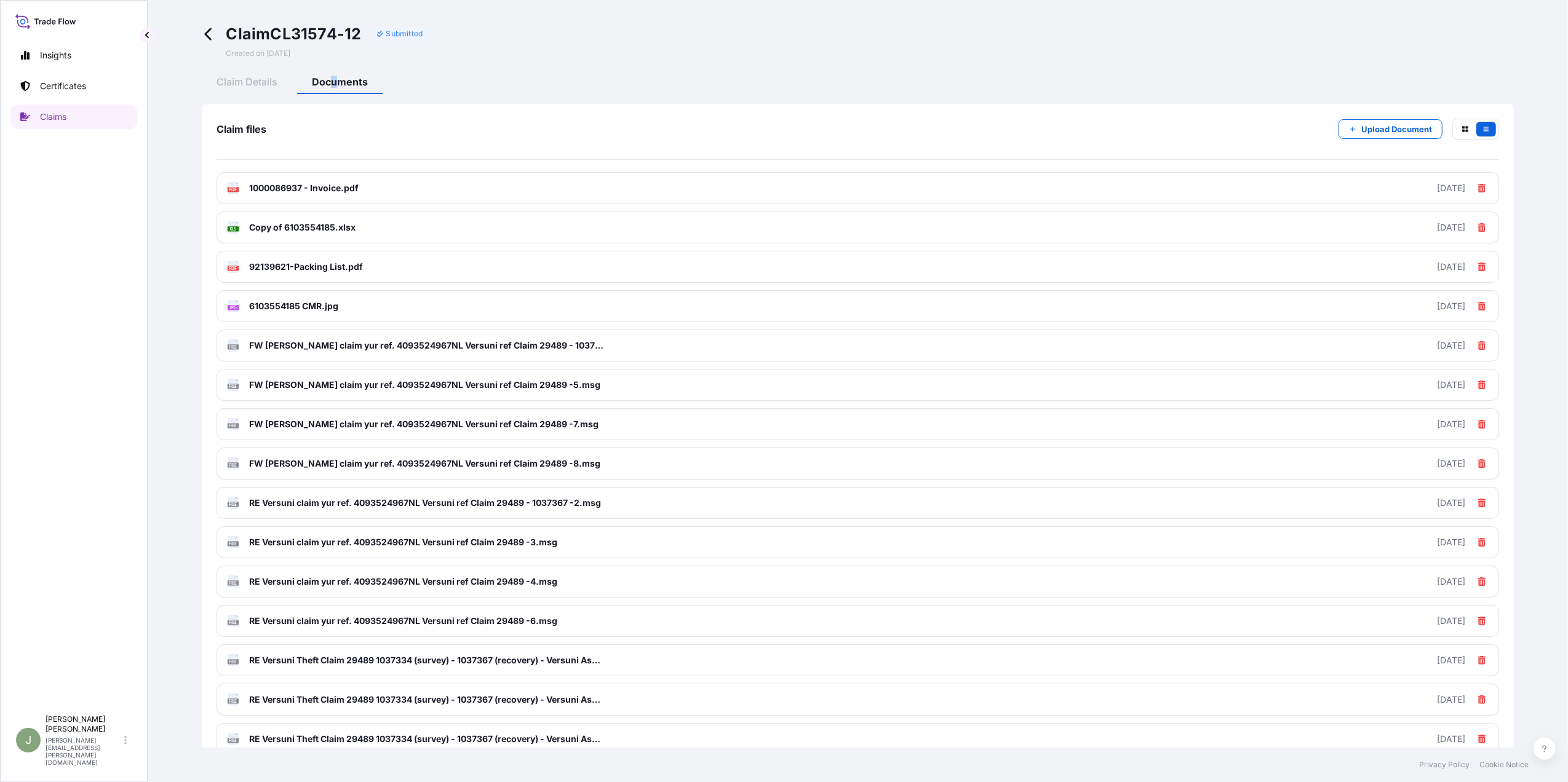
scroll to position [0, 0]
click at [1372, 136] on p "Upload Document" at bounding box center [1397, 129] width 71 height 12
click at [1361, 125] on p "Upload Document" at bounding box center [1397, 129] width 71 height 12
click at [1388, 131] on p "Upload Document" at bounding box center [1397, 129] width 71 height 12
click at [1362, 128] on p "Upload Document" at bounding box center [1397, 129] width 71 height 12
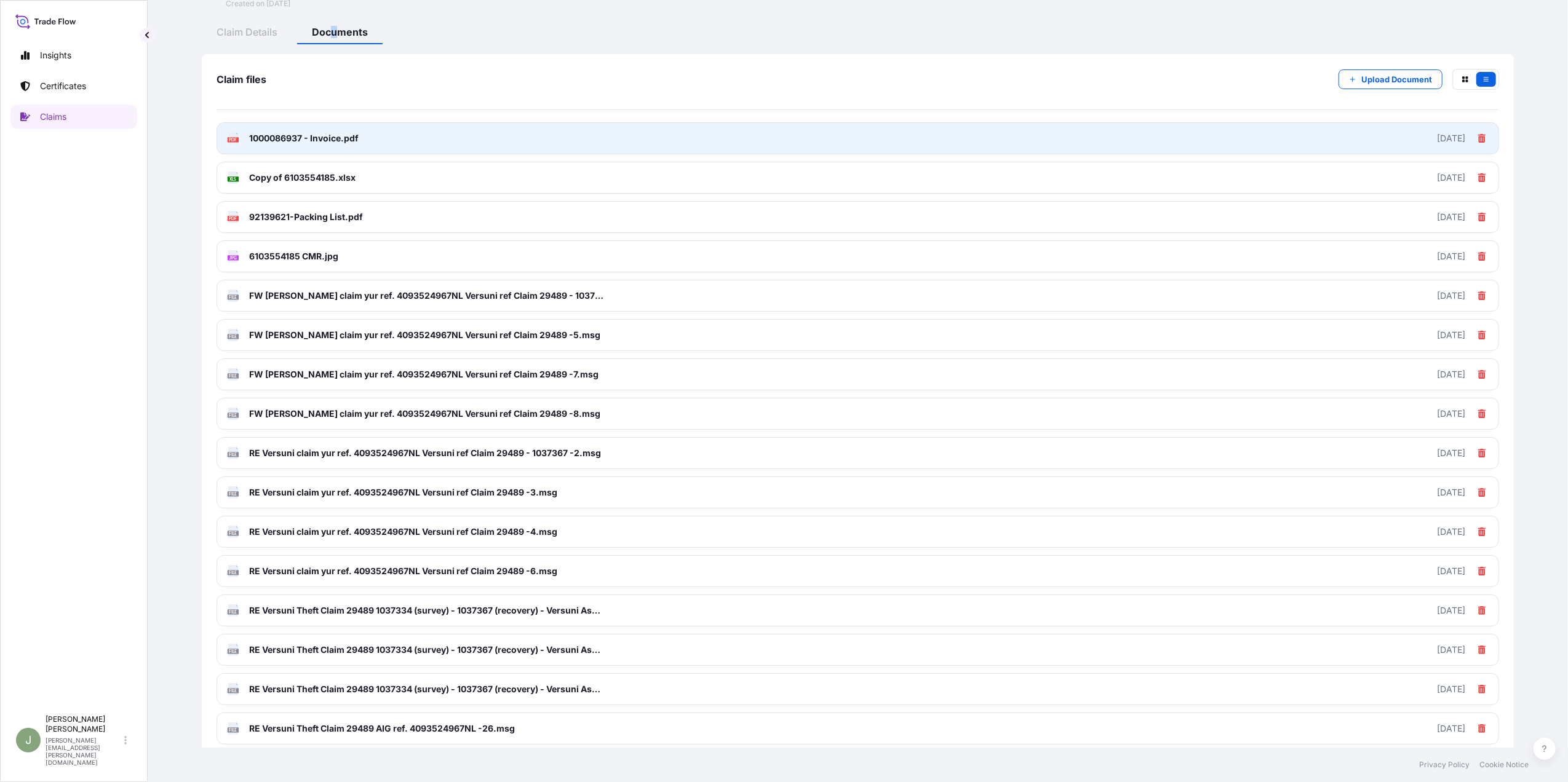
scroll to position [50, 0]
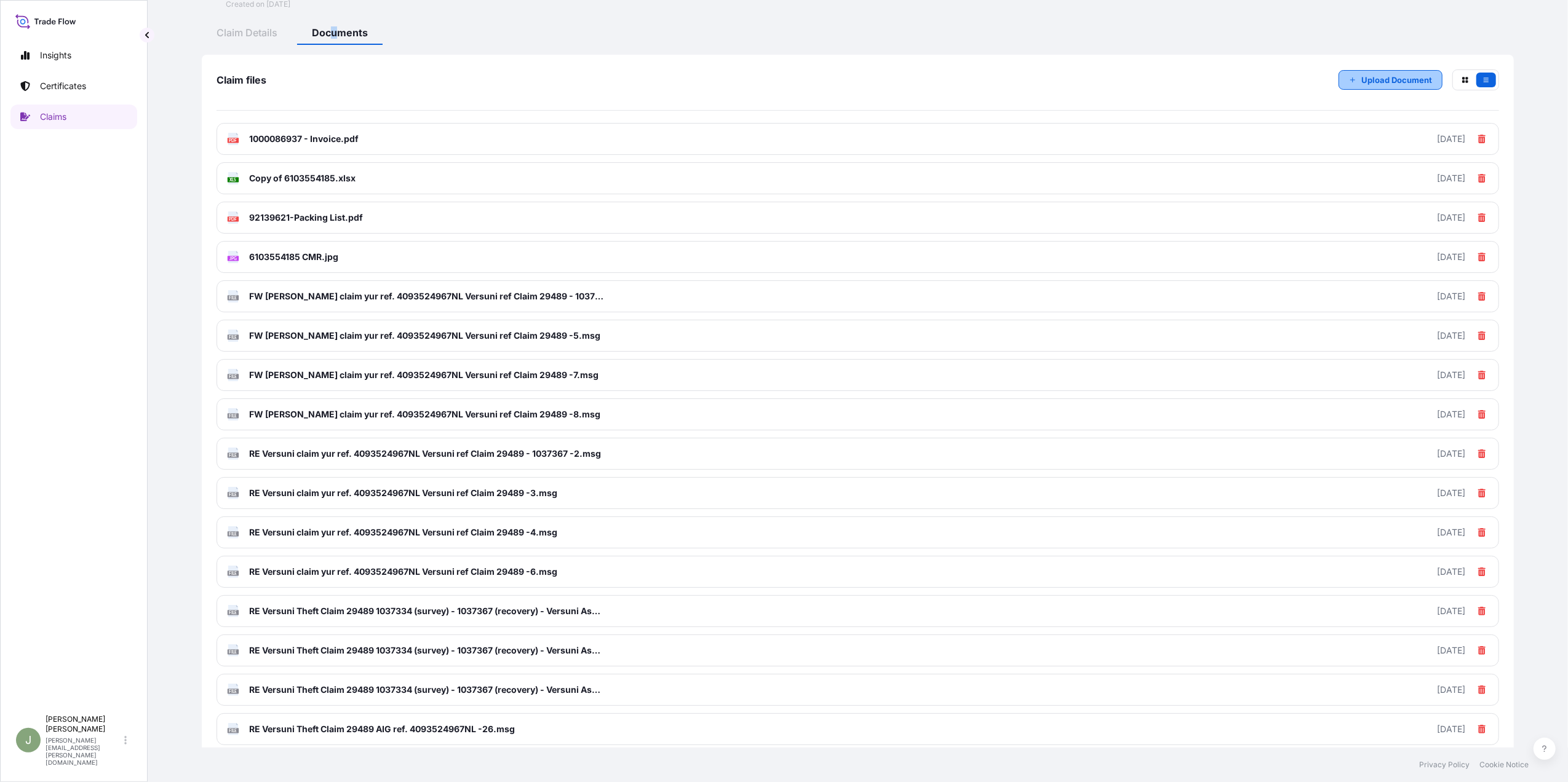
click at [1361, 77] on p "Upload Document" at bounding box center [1397, 79] width 71 height 12
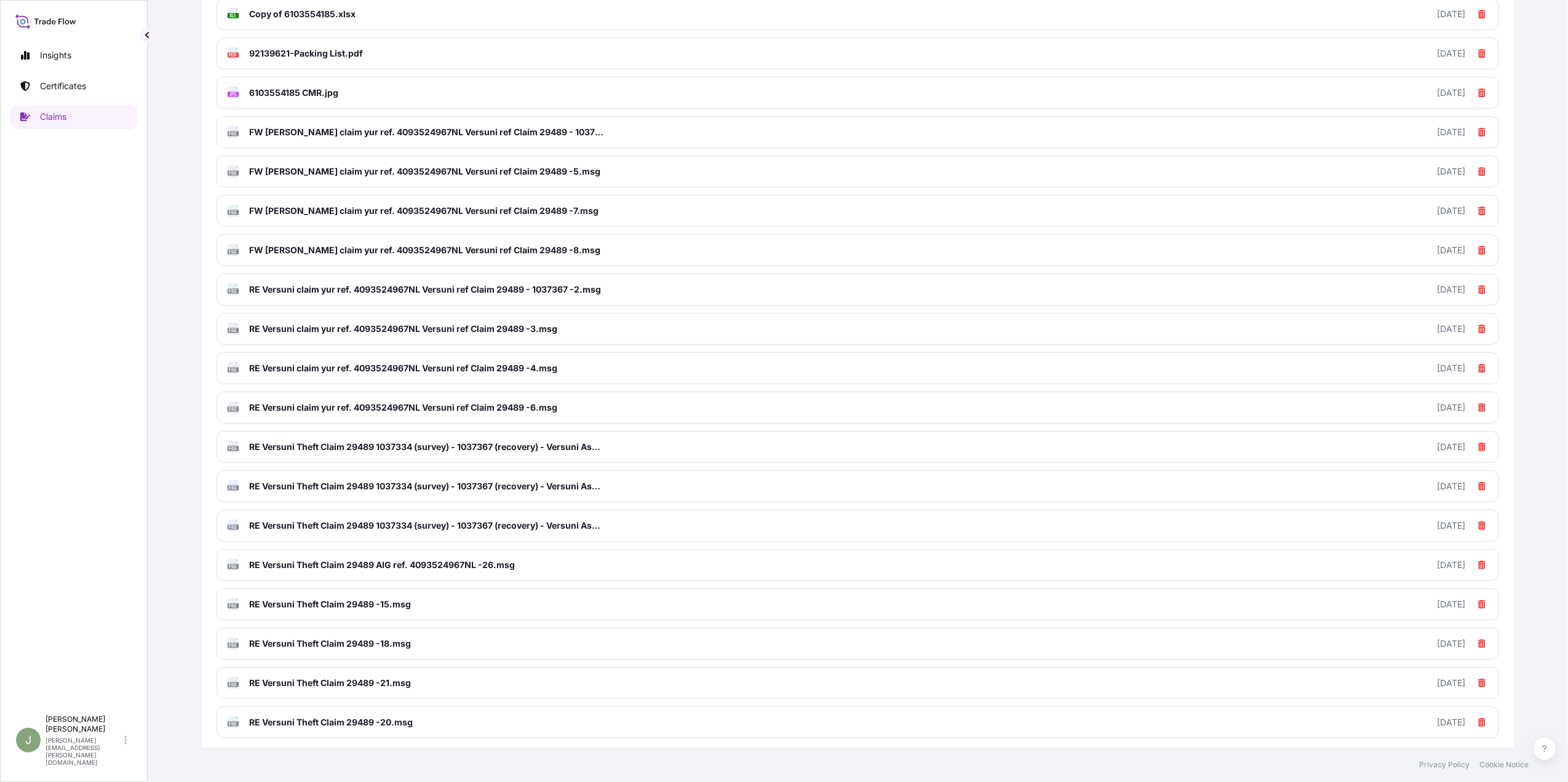
scroll to position [0, 0]
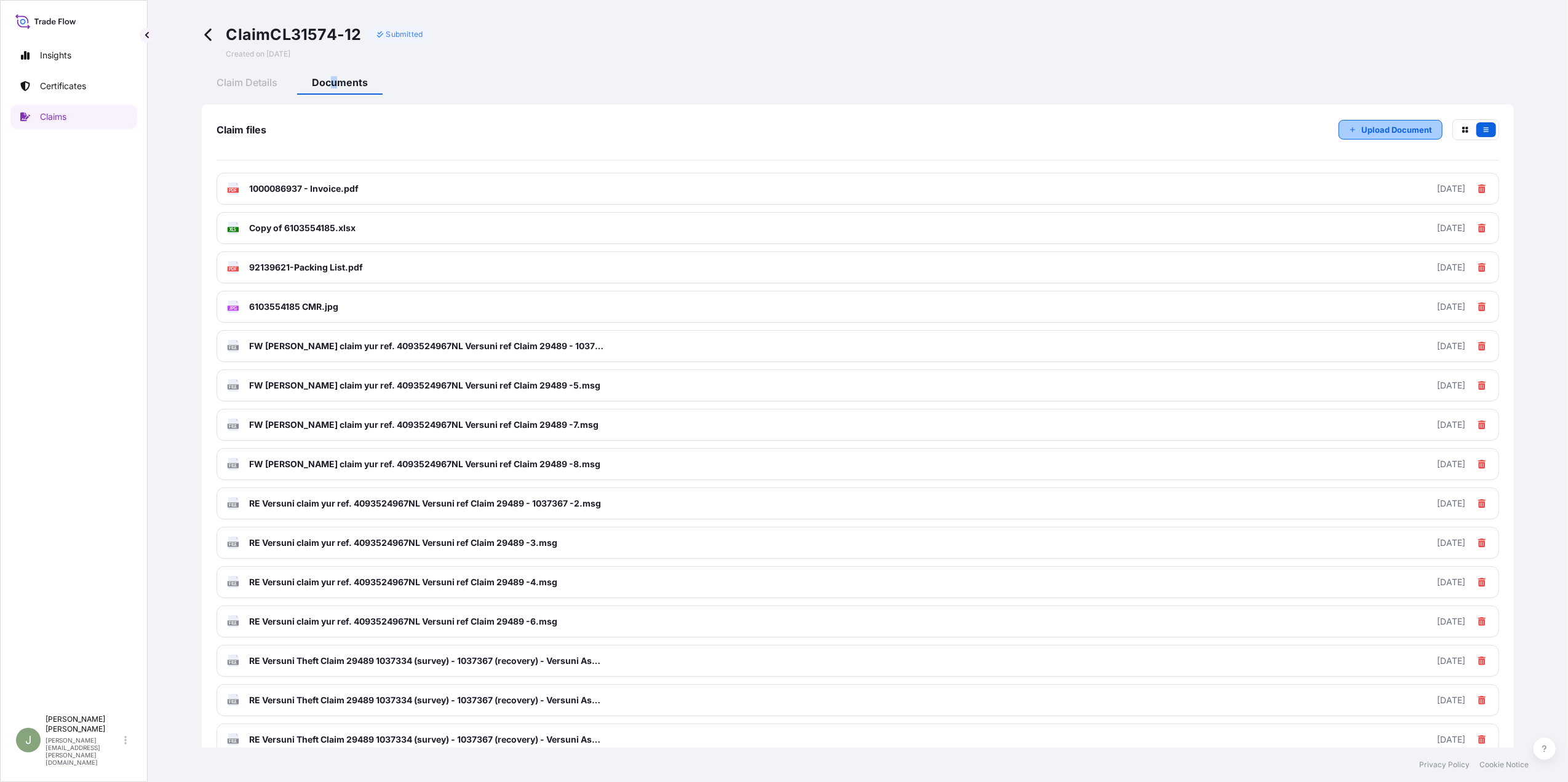
click at [1361, 132] on p "Upload Document" at bounding box center [1397, 129] width 71 height 12
click at [1361, 125] on p "Upload Document" at bounding box center [1397, 129] width 71 height 12
click at [1369, 129] on p "Upload Document" at bounding box center [1397, 129] width 71 height 12
click at [1349, 126] on icon "button" at bounding box center [1353, 130] width 8 height 8
click at [1362, 124] on p "Upload Document" at bounding box center [1397, 129] width 71 height 12
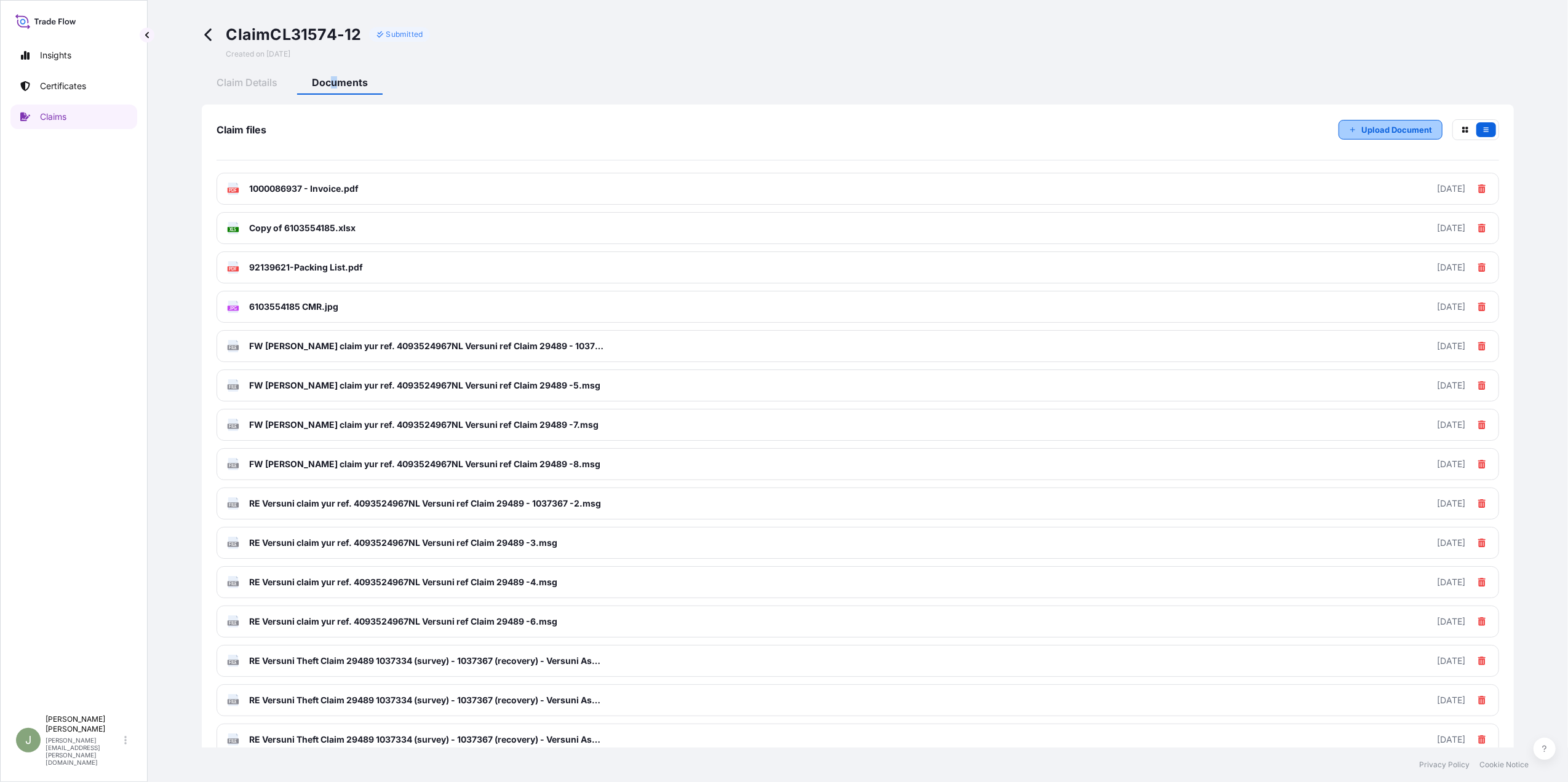
click at [1386, 128] on p "Upload Document" at bounding box center [1397, 129] width 71 height 12
click at [1361, 123] on p "Upload Document" at bounding box center [1397, 129] width 71 height 12
click at [1366, 129] on p "Upload Document" at bounding box center [1397, 129] width 71 height 12
click at [1361, 125] on p "Upload Document" at bounding box center [1397, 129] width 71 height 12
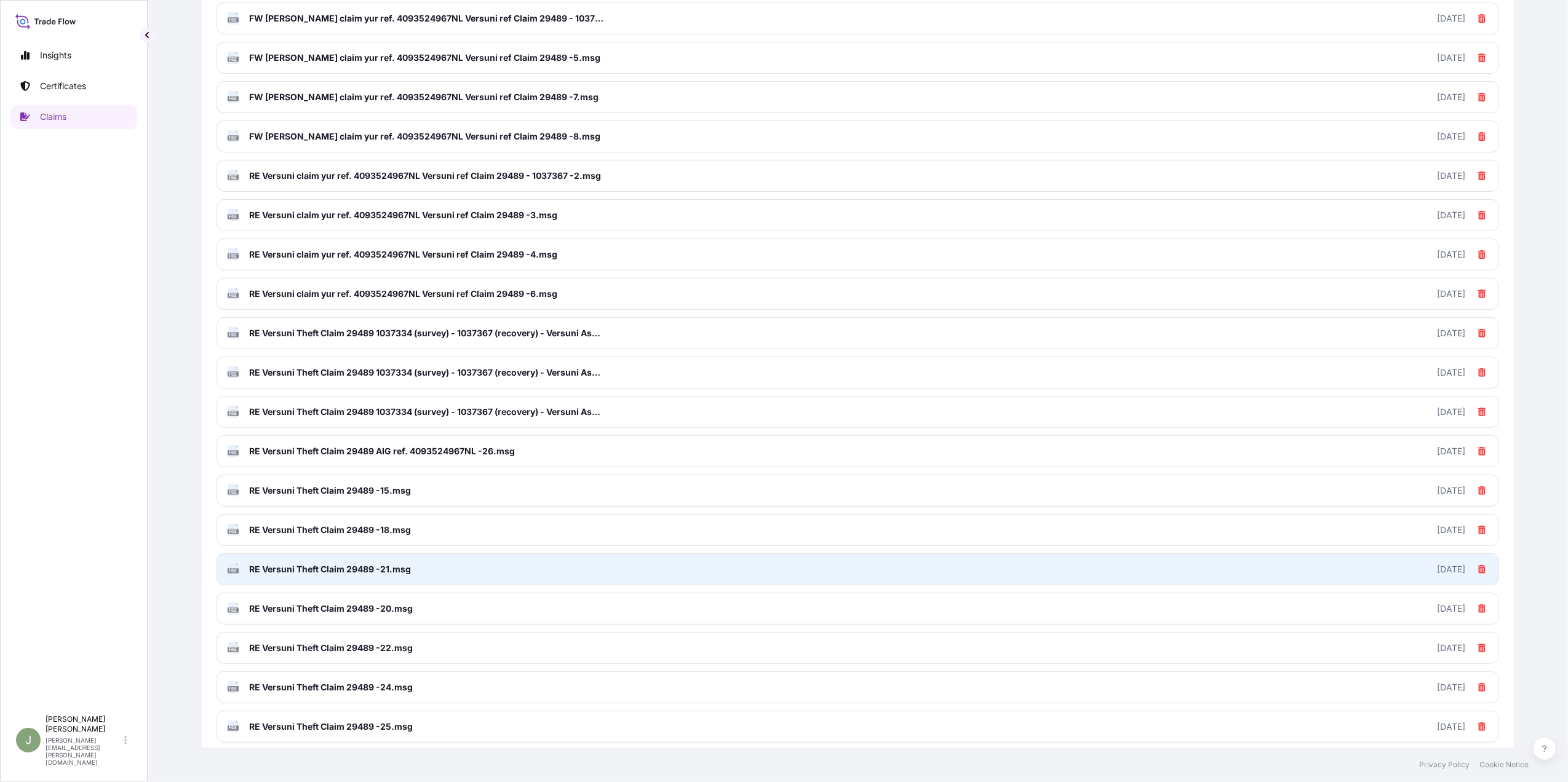
scroll to position [650, 0]
